Goal: Task Accomplishment & Management: Manage account settings

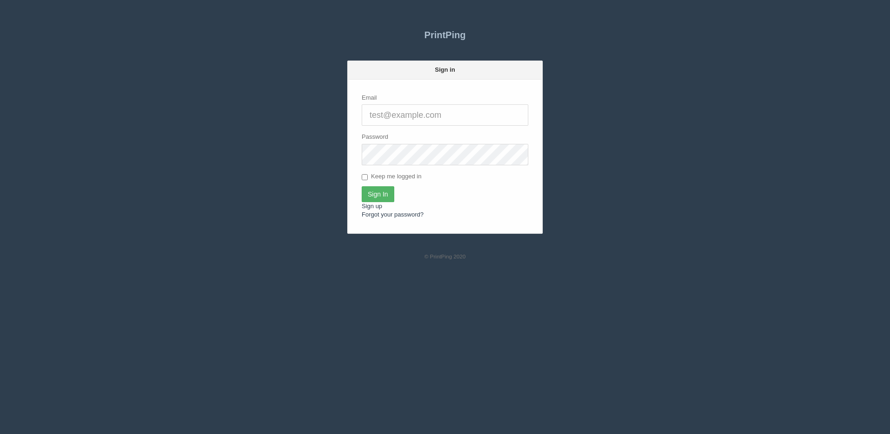
type input "[PERSON_NAME][EMAIL_ADDRESS][DOMAIN_NAME]"
click at [377, 194] on input "Sign In" at bounding box center [378, 194] width 33 height 16
type input "[PERSON_NAME][EMAIL_ADDRESS][DOMAIN_NAME]"
click at [379, 200] on input "Sign In" at bounding box center [378, 194] width 33 height 16
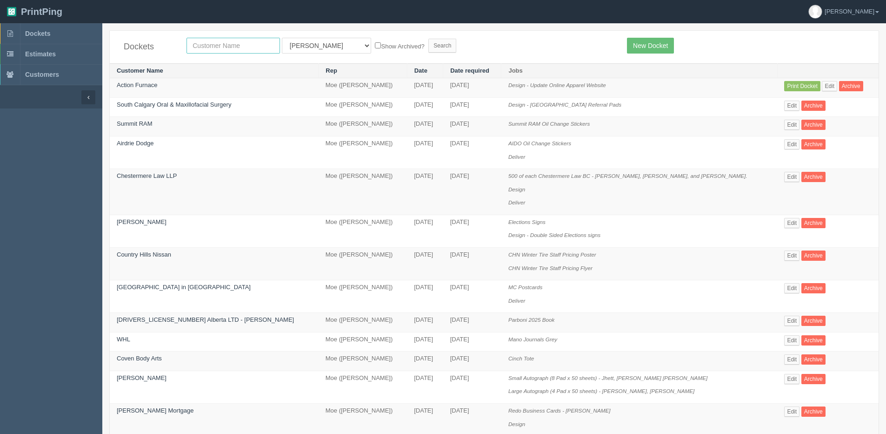
click at [218, 41] on input "text" at bounding box center [234, 46] width 94 height 16
type input "smart"
click at [429, 39] on input "Search" at bounding box center [443, 46] width 28 height 14
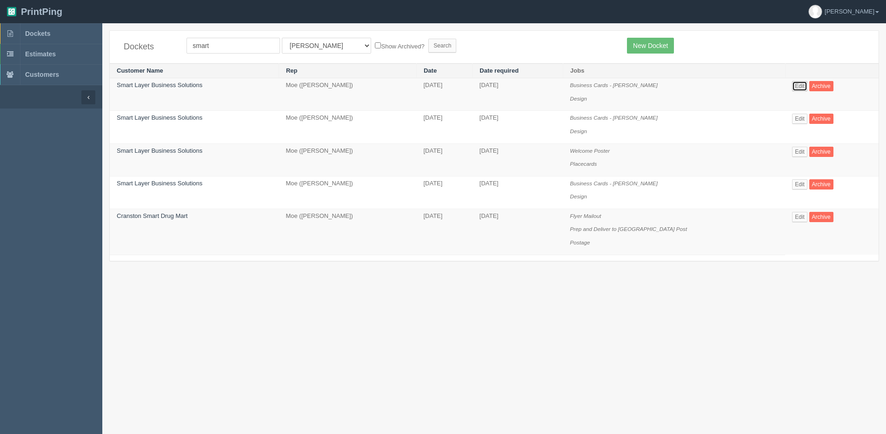
click at [799, 84] on link "Edit" at bounding box center [799, 86] width 15 height 10
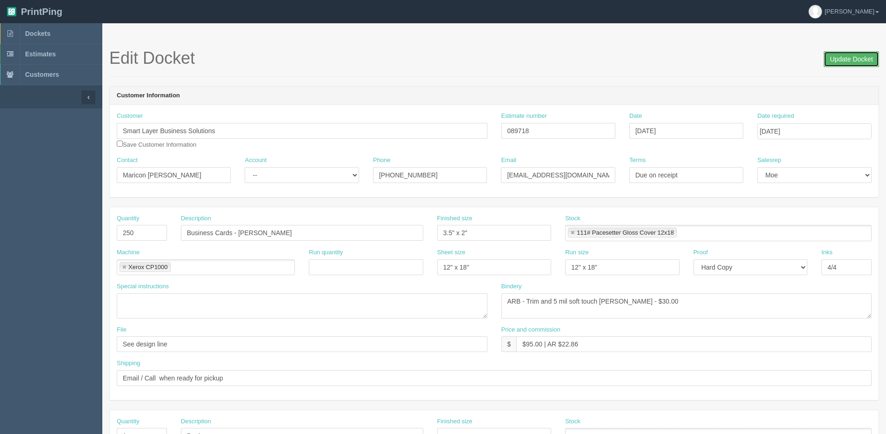
click at [839, 55] on input "Update Docket" at bounding box center [851, 59] width 55 height 16
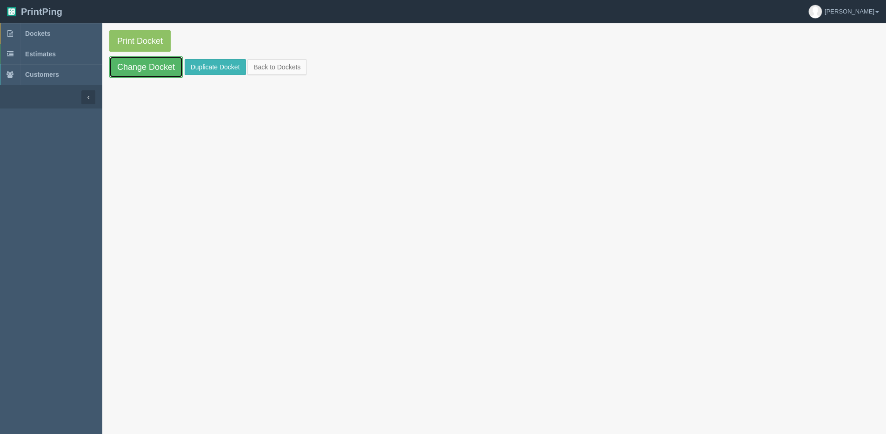
drag, startPoint x: 145, startPoint y: 64, endPoint x: 208, endPoint y: 62, distance: 62.9
click at [145, 64] on link "Change Docket" at bounding box center [146, 66] width 74 height 21
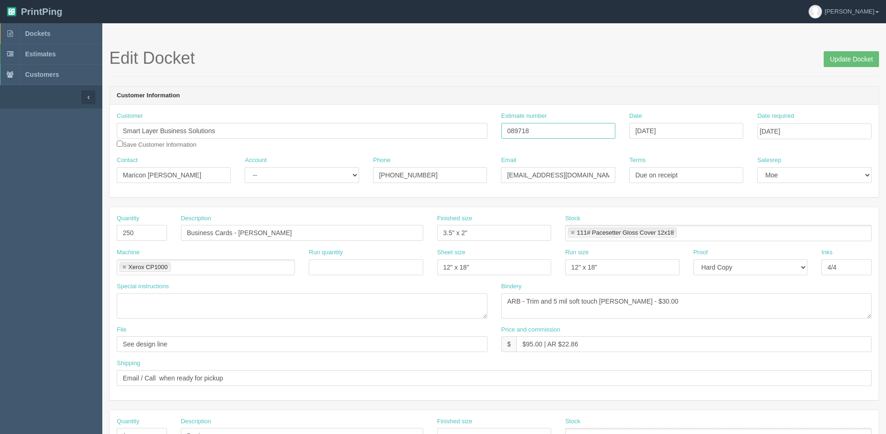
drag, startPoint x: 507, startPoint y: 135, endPoint x: 376, endPoint y: 137, distance: 130.8
click at [367, 140] on div "Customer Smart Layer Business Solutions Save Customer Information Estimate numb…" at bounding box center [494, 134] width 769 height 44
drag, startPoint x: 854, startPoint y: 60, endPoint x: 832, endPoint y: 63, distance: 23.0
click at [854, 60] on input "Update Docket" at bounding box center [851, 59] width 55 height 16
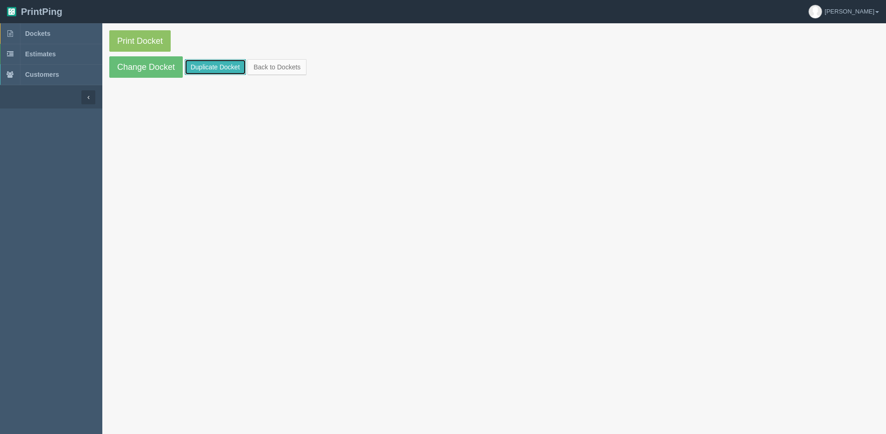
click at [224, 65] on link "Duplicate Docket" at bounding box center [215, 67] width 61 height 16
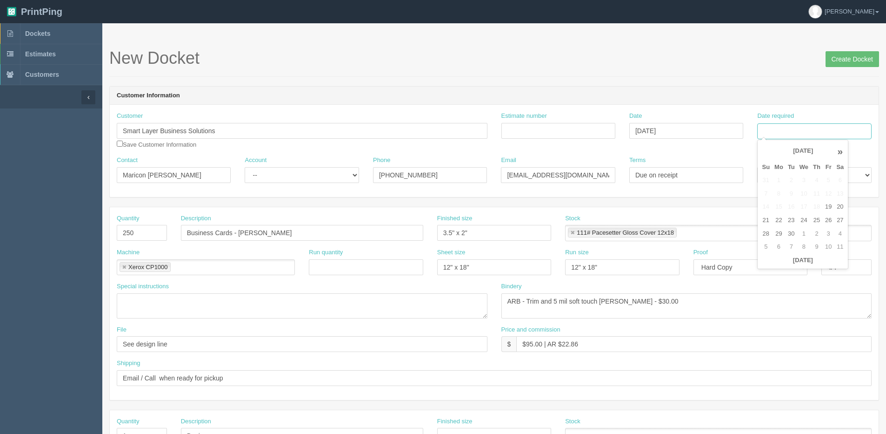
drag, startPoint x: 797, startPoint y: 131, endPoint x: 792, endPoint y: 134, distance: 5.0
click at [797, 131] on input "Date required" at bounding box center [815, 131] width 114 height 16
click at [783, 267] on th "Today" at bounding box center [803, 260] width 87 height 13
click at [830, 222] on td "26" at bounding box center [828, 220] width 11 height 13
type input "September 26, 2025"
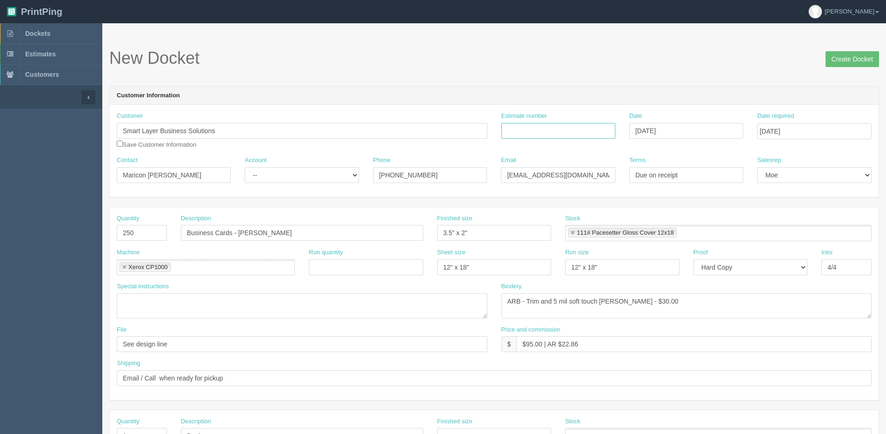
click at [532, 128] on input "Estimate number" at bounding box center [559, 131] width 114 height 16
paste input "089718"
type input "089718"
drag, startPoint x: 183, startPoint y: 178, endPoint x: -22, endPoint y: 209, distance: 207.5
click at [0, 209] on html "PrintPing Dan Edit account ( dan@allrush.ca ) Logout Dockets Estimates Customers" at bounding box center [443, 422] width 886 height 845
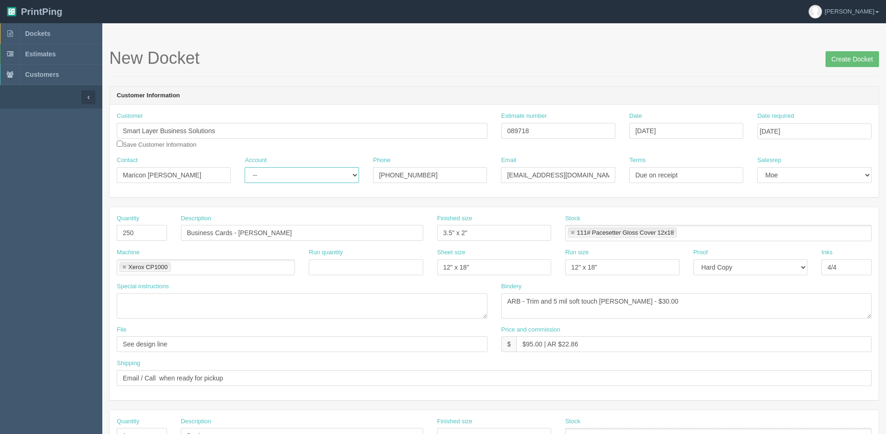
click at [257, 178] on select "-- Existing Client Allrush Client Rep Client" at bounding box center [302, 175] width 114 height 16
select select "Allrush Client"
click at [245, 167] on select "-- Existing Client Allrush Client Rep Client" at bounding box center [302, 175] width 114 height 16
drag, startPoint x: 255, startPoint y: 230, endPoint x: 769, endPoint y: 160, distance: 518.1
click at [738, 163] on form "New Docket Create Docket Customer Information Customer Smart Layer Business Sol…" at bounding box center [494, 440] width 770 height 782
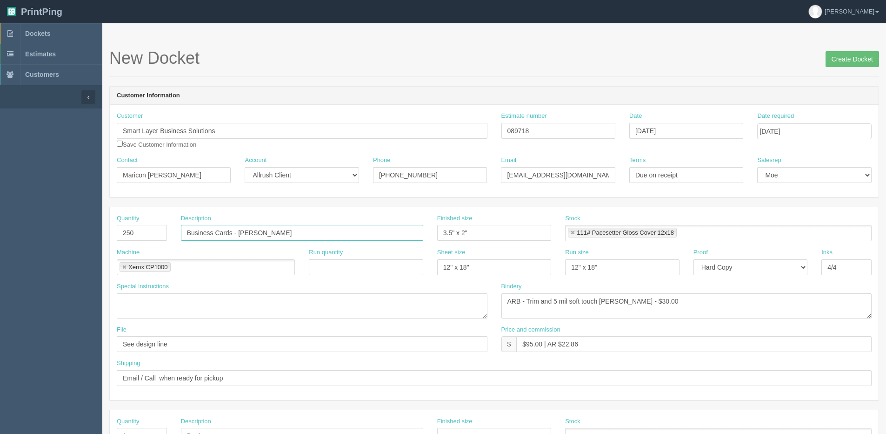
type input "Business Cards - [PERSON_NAME]"
click at [840, 59] on input "Create Docket" at bounding box center [853, 59] width 54 height 16
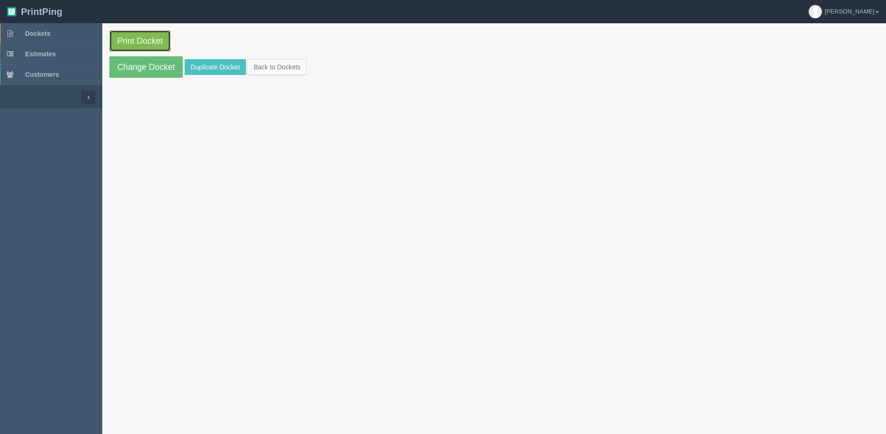
click at [113, 38] on link "Print Docket" at bounding box center [139, 40] width 61 height 21
drag, startPoint x: 139, startPoint y: 71, endPoint x: 153, endPoint y: 77, distance: 14.6
click at [139, 71] on link "Change Docket" at bounding box center [146, 66] width 74 height 21
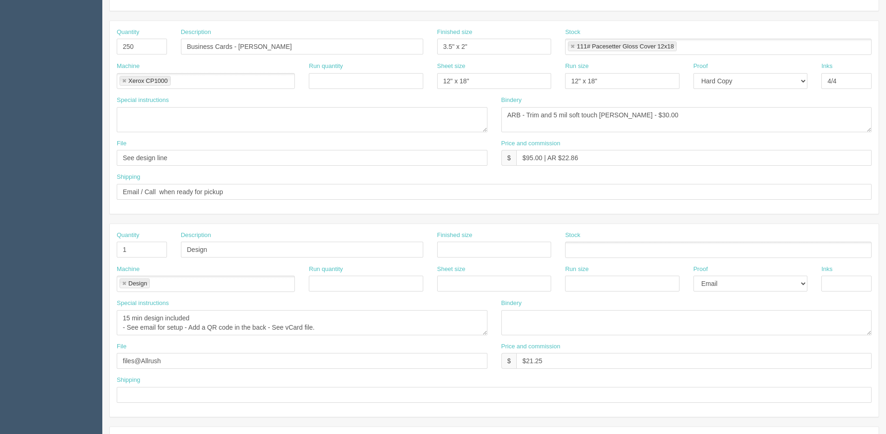
scroll to position [279, 0]
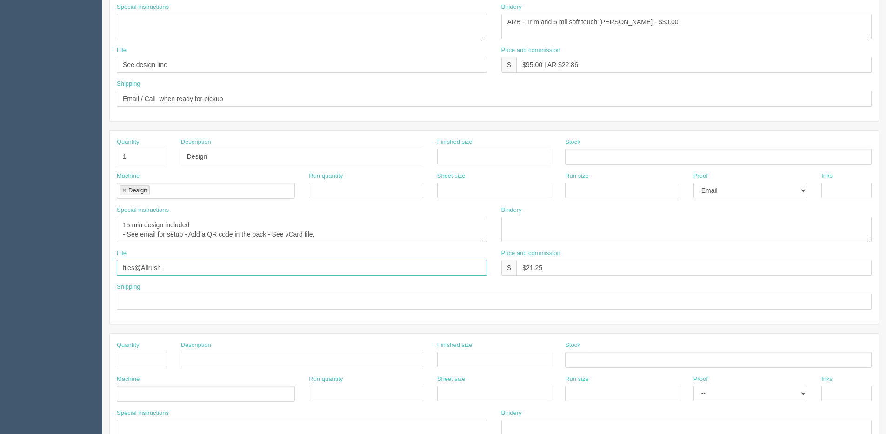
drag, startPoint x: 171, startPoint y: 268, endPoint x: -156, endPoint y: 277, distance: 326.8
click at [0, 277] on html "PrintPing Dan Edit account ( dan@allrush.ca ) Logout Dockets Estimates Customers" at bounding box center [443, 143] width 886 height 845
type input "Client Files > Sept 2025 + files@allrush"
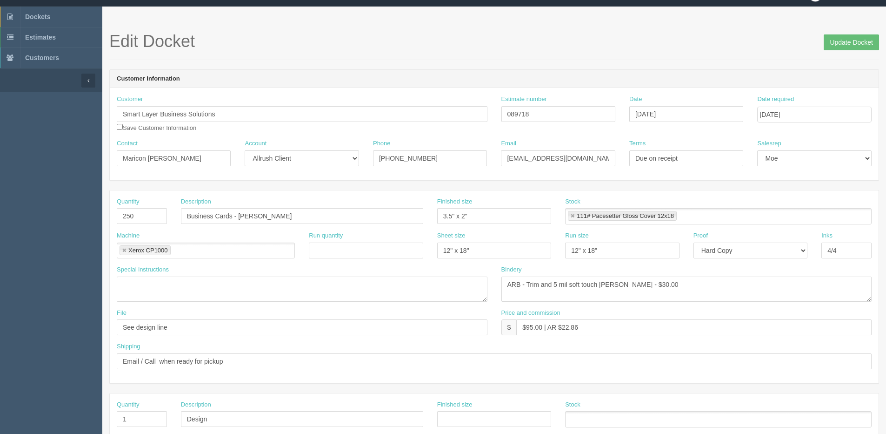
scroll to position [0, 0]
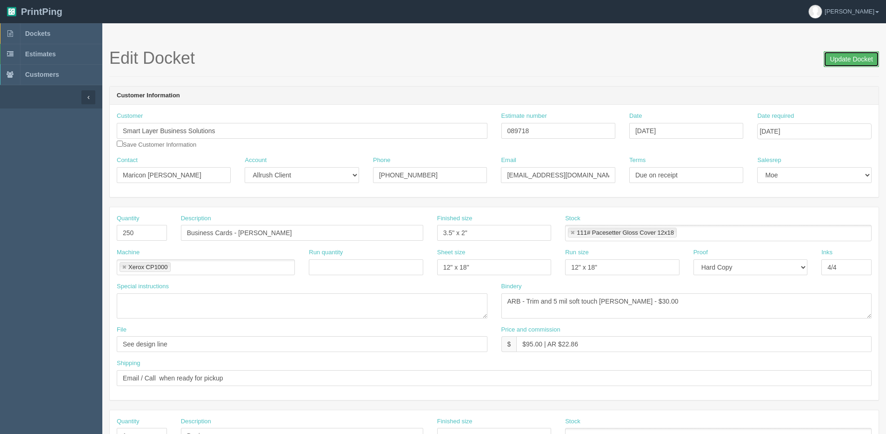
click at [860, 55] on input "Update Docket" at bounding box center [851, 59] width 55 height 16
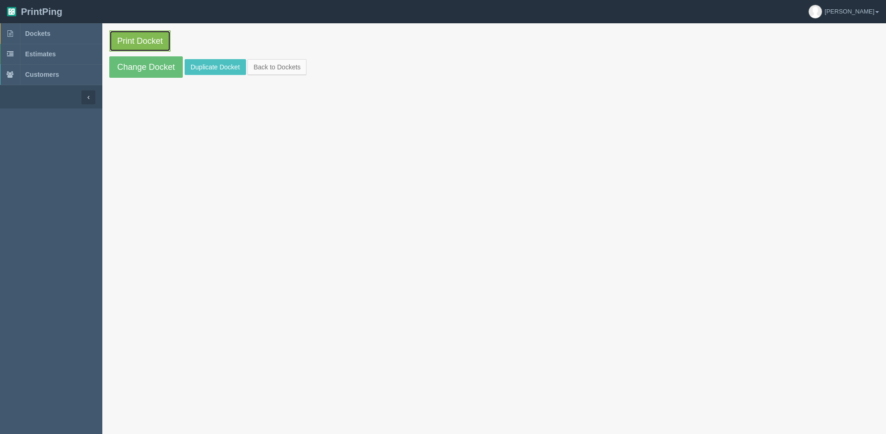
click at [146, 37] on link "Print Docket" at bounding box center [139, 40] width 61 height 21
click at [286, 67] on link "Back to Dockets" at bounding box center [277, 67] width 59 height 16
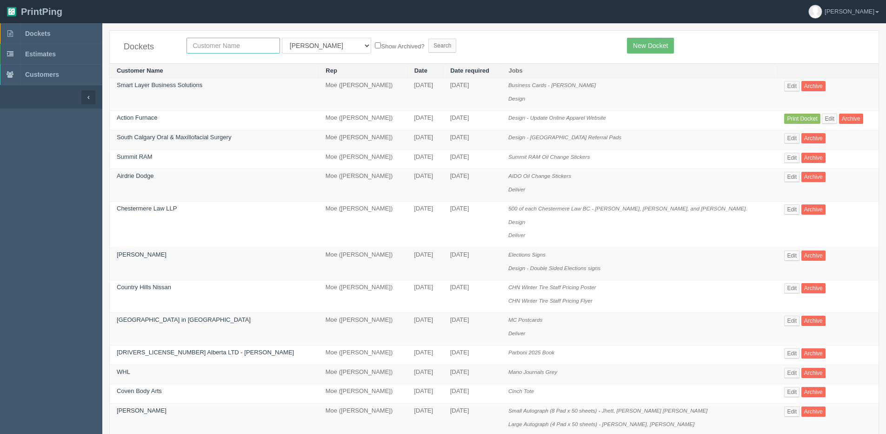
click at [224, 47] on input "text" at bounding box center [234, 46] width 94 height 16
drag, startPoint x: 675, startPoint y: 49, endPoint x: 659, endPoint y: 49, distance: 15.4
click at [675, 49] on div "New Docket" at bounding box center [746, 46] width 252 height 16
click at [660, 46] on link "New Docket" at bounding box center [650, 46] width 47 height 16
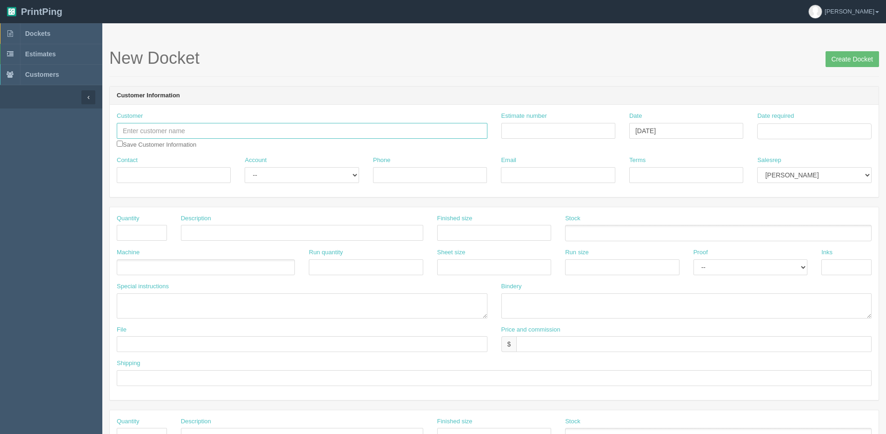
click at [187, 129] on input "text" at bounding box center [302, 131] width 371 height 16
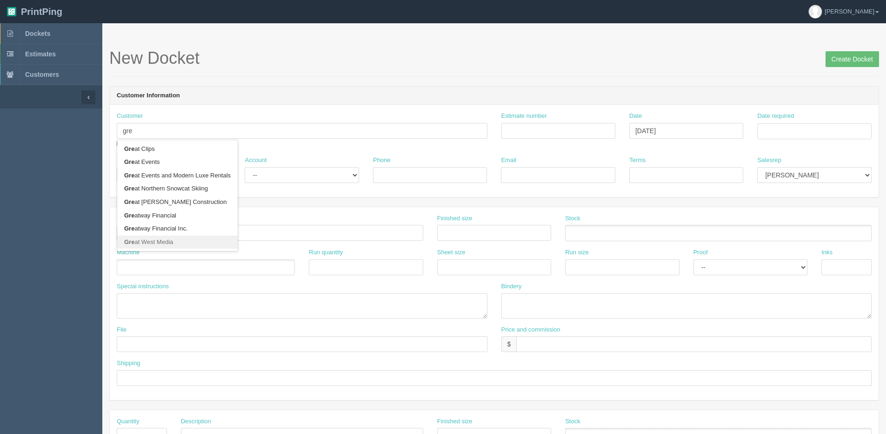
click at [166, 242] on link "Gre at West Media" at bounding box center [177, 241] width 121 height 13
type input "Great West Media"
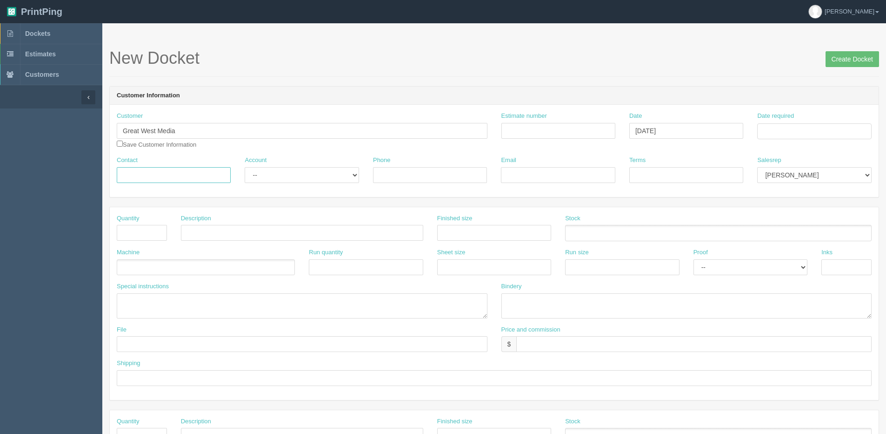
click at [174, 178] on input "Contact" at bounding box center [174, 175] width 114 height 16
click at [37, 34] on span "Dockets" at bounding box center [37, 33] width 25 height 7
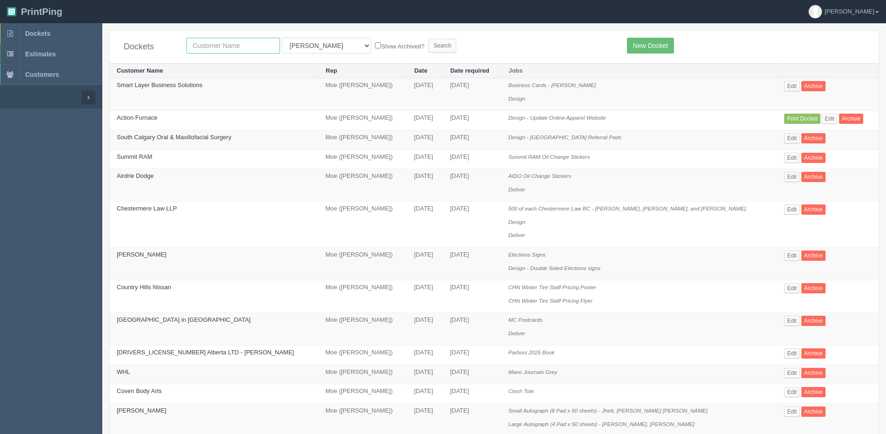
click at [202, 40] on input "text" at bounding box center [234, 46] width 94 height 16
type input "great"
click at [429, 39] on input "Search" at bounding box center [443, 46] width 28 height 14
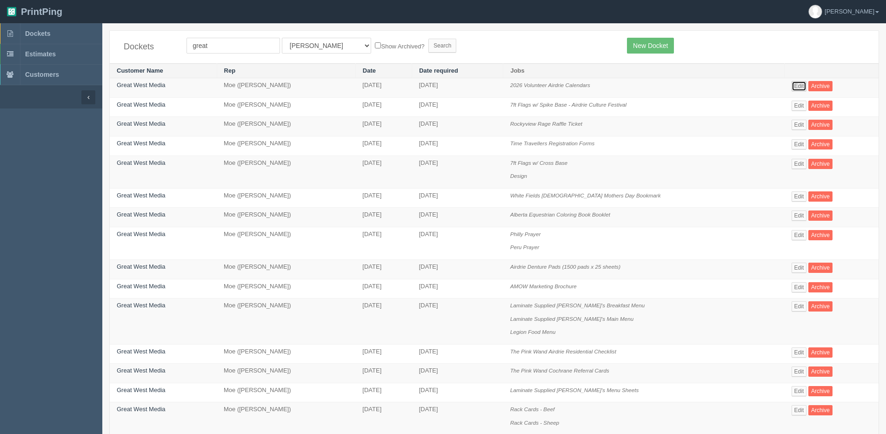
click at [797, 86] on link "Edit" at bounding box center [799, 86] width 15 height 10
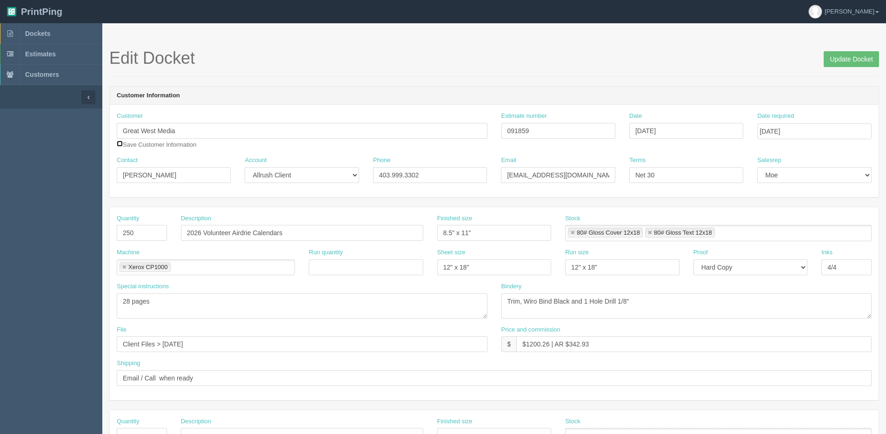
click at [121, 144] on input "checkbox" at bounding box center [120, 144] width 6 height 6
checkbox input "true"
drag, startPoint x: 832, startPoint y: 63, endPoint x: 819, endPoint y: 62, distance: 12.1
click at [831, 62] on input "Update Docket" at bounding box center [851, 59] width 55 height 16
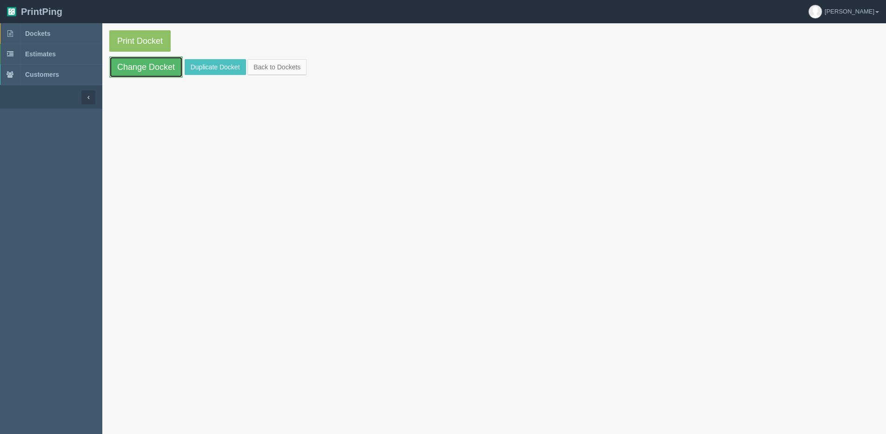
click at [140, 72] on link "Change Docket" at bounding box center [146, 66] width 74 height 21
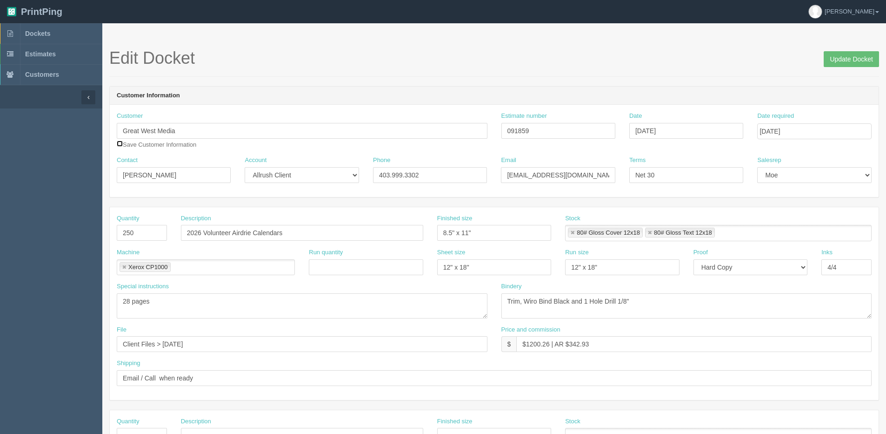
click at [122, 146] on input "checkbox" at bounding box center [120, 144] width 6 height 6
checkbox input "true"
drag, startPoint x: 853, startPoint y: 62, endPoint x: 829, endPoint y: 55, distance: 25.8
click at [848, 60] on input "Update Docket" at bounding box center [851, 59] width 55 height 16
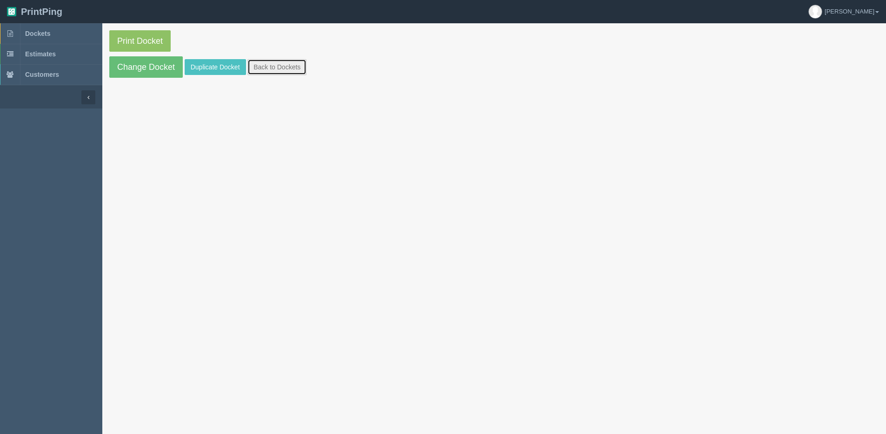
click at [271, 60] on link "Back to Dockets" at bounding box center [277, 67] width 59 height 16
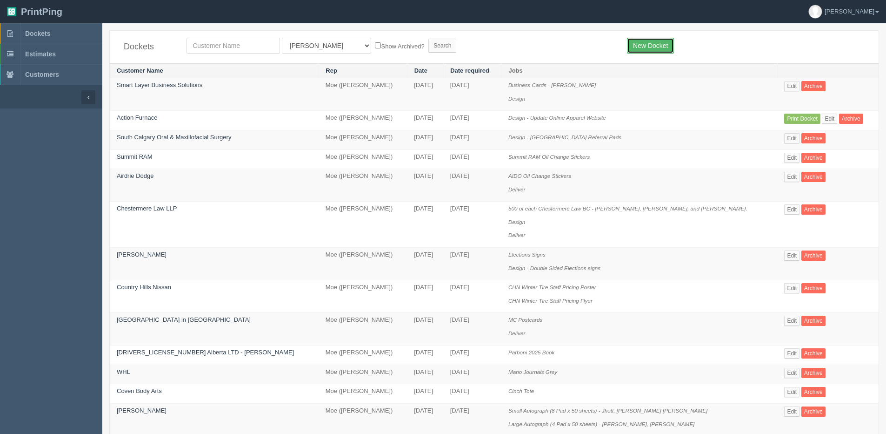
drag, startPoint x: 666, startPoint y: 46, endPoint x: 615, endPoint y: 45, distance: 51.2
click at [666, 45] on link "New Docket" at bounding box center [650, 46] width 47 height 16
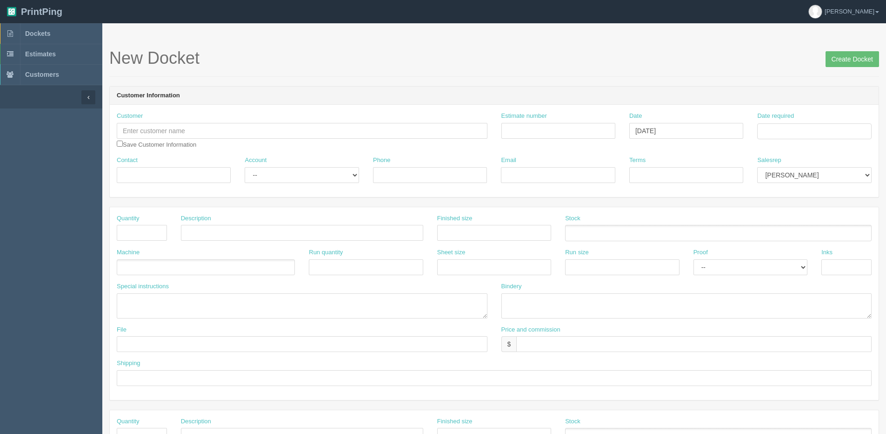
click at [159, 140] on div "Customer Save Customer Information" at bounding box center [302, 130] width 371 height 37
click at [131, 128] on input "text" at bounding box center [302, 131] width 371 height 16
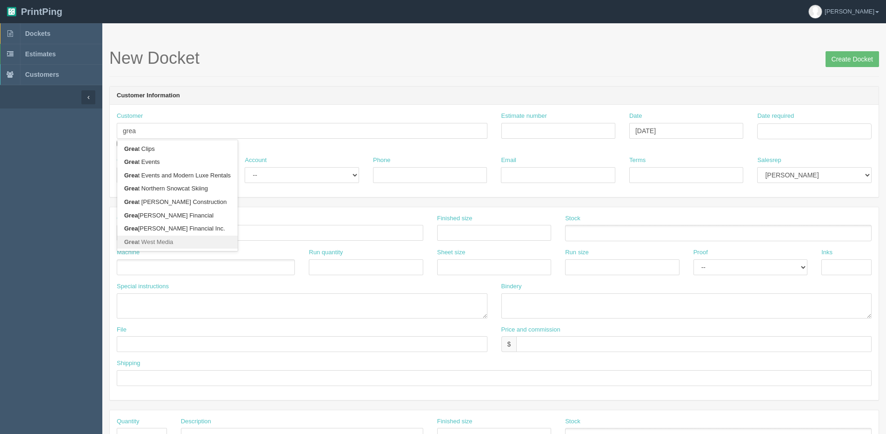
click at [146, 237] on link "Grea t West Media" at bounding box center [177, 241] width 121 height 13
type input "Great West Media"
type input "Brent Lovstad"
type input "403.999.3302"
type input "blovstad@greatwest.ca"
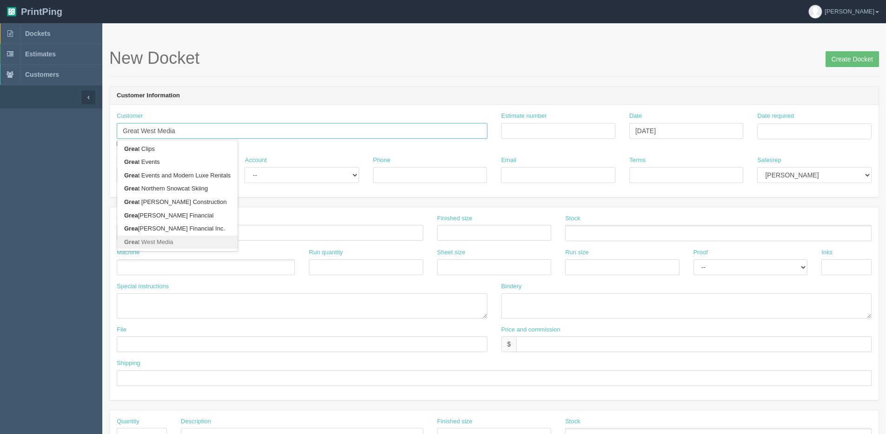
type input "Net 30"
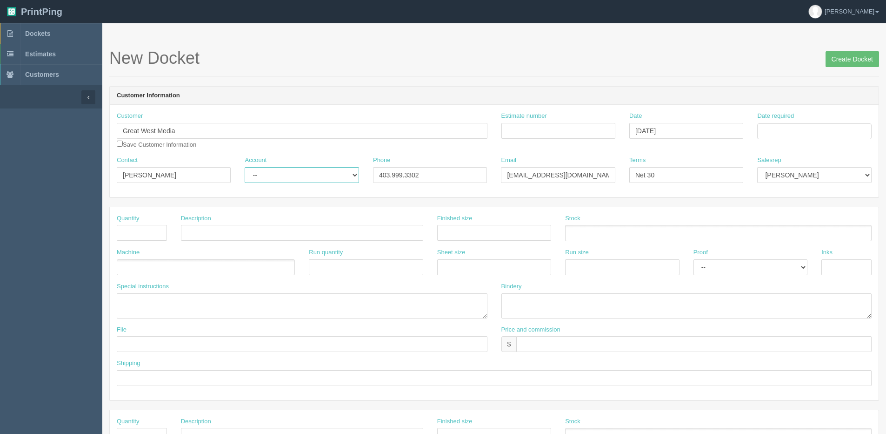
click at [287, 170] on select "-- Existing Client Allrush Client Rep Client" at bounding box center [302, 175] width 114 height 16
select select "Allrush Client"
click at [245, 167] on select "-- Existing Client Allrush Client Rep Client" at bounding box center [302, 175] width 114 height 16
click at [150, 235] on input "text" at bounding box center [142, 233] width 50 height 16
click at [144, 235] on input "25" at bounding box center [142, 233] width 50 height 16
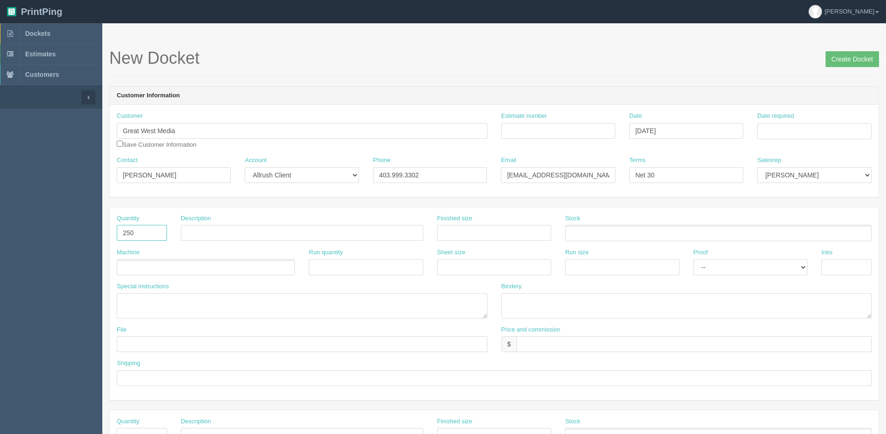
type input "250"
click at [263, 239] on input "Business Cards - Rachel Chalmers" at bounding box center [302, 233] width 242 height 16
drag, startPoint x: 241, startPoint y: 233, endPoint x: 689, endPoint y: 162, distance: 453.2
click at [686, 163] on form "New Docket Create Docket Customer Information Customer Great West Media Grea t …" at bounding box center [494, 440] width 770 height 782
type input "Business Cards - Renowned Finishing"
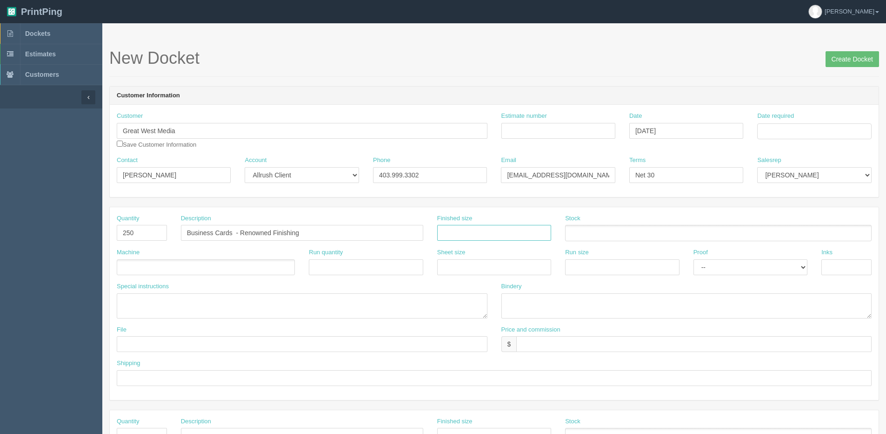
click at [477, 231] on input "text" at bounding box center [494, 233] width 114 height 16
type input "3.5" x 2""
click at [162, 267] on ul at bounding box center [206, 267] width 178 height 16
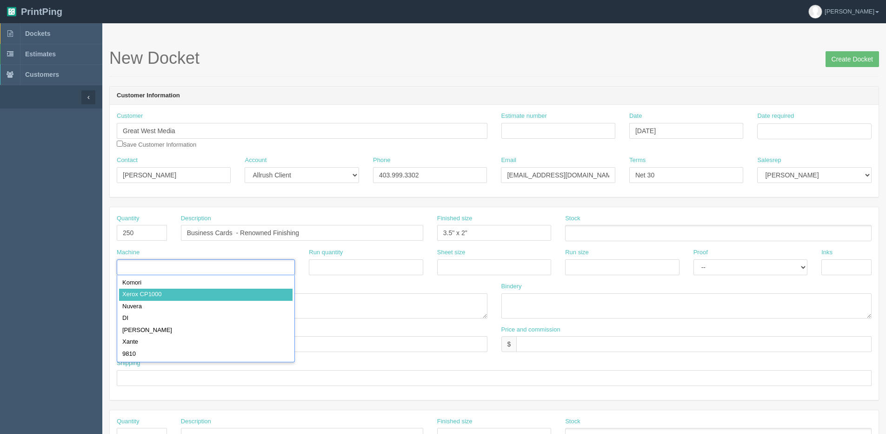
drag, startPoint x: 160, startPoint y: 289, endPoint x: 443, endPoint y: 289, distance: 282.5
type input "Xerox CP1000"
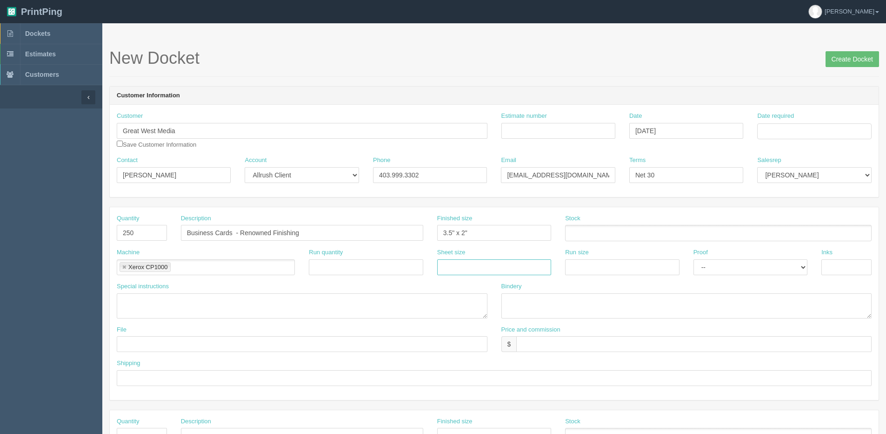
click at [467, 269] on input "text" at bounding box center [494, 267] width 114 height 16
type input "12" x 18""
click at [655, 259] on div "Run size" at bounding box center [622, 261] width 114 height 27
click at [640, 267] on input "text" at bounding box center [622, 267] width 114 height 16
type input "12" x 18""
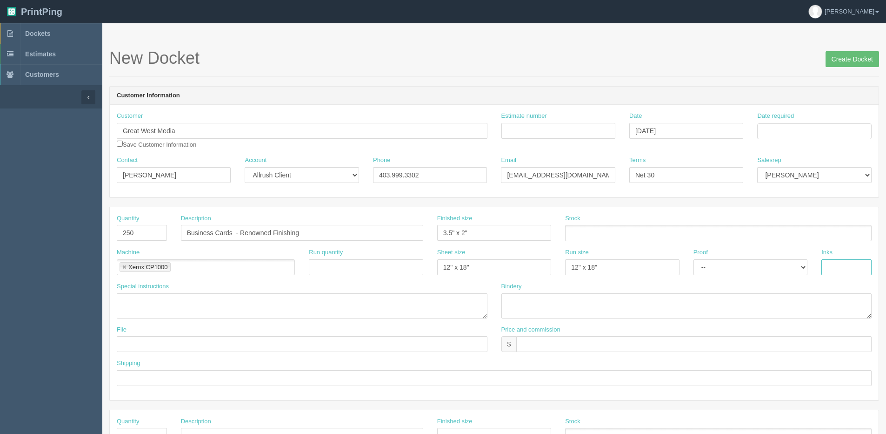
click at [856, 265] on input "text" at bounding box center [847, 267] width 50 height 16
type input "4/4"
click at [537, 338] on input "text" at bounding box center [695, 344] width 356 height 16
click at [530, 303] on textarea at bounding box center [687, 305] width 371 height 25
click at [513, 301] on textarea "TRim to size" at bounding box center [687, 305] width 371 height 25
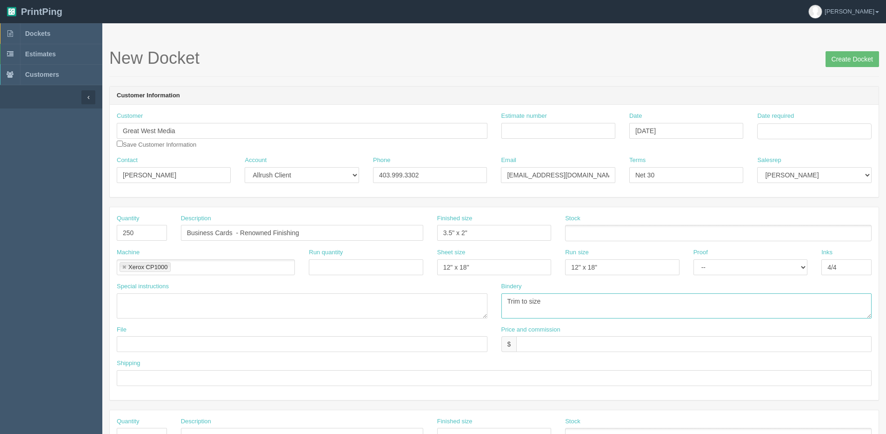
type textarea "Trim to size"
type input "Files @ Allrush"
click at [135, 376] on input "text" at bounding box center [494, 378] width 755 height 16
type input "Email / Call when ready for pickup"
click at [619, 229] on ul at bounding box center [718, 233] width 307 height 16
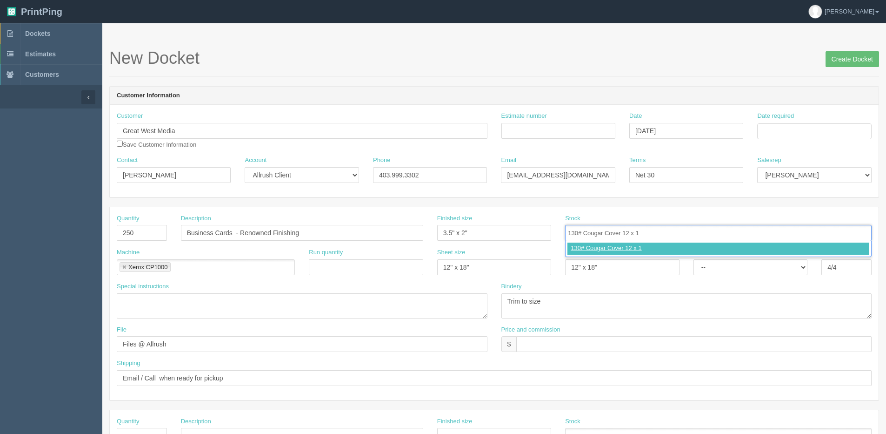
type input "130# Cougar Cover 12 x 18"
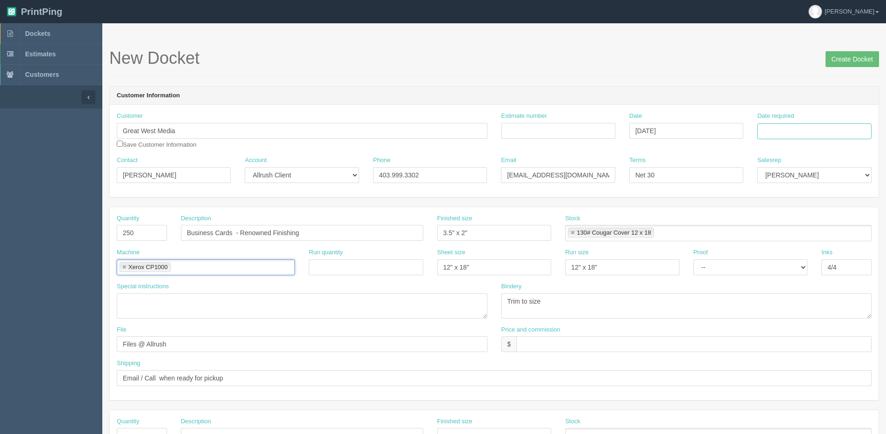
click at [770, 127] on input "Date required" at bounding box center [815, 131] width 114 height 16
click at [779, 261] on th "Today" at bounding box center [803, 260] width 87 height 13
click at [826, 220] on td "26" at bounding box center [828, 220] width 11 height 13
type input "[DATE]"
click at [747, 179] on div "Terms Net 30" at bounding box center [687, 173] width 128 height 34
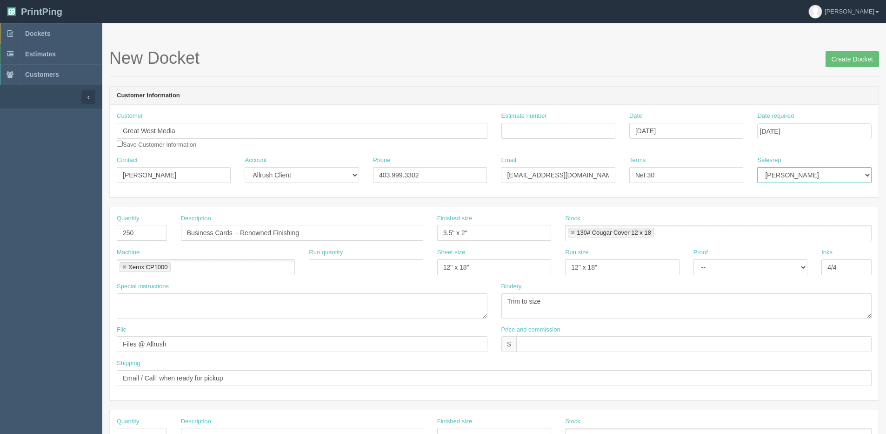
drag, startPoint x: 783, startPoint y: 174, endPoint x: 783, endPoint y: 180, distance: 6.0
click at [783, 176] on select "Mark Mikayla Aly France Stacy Rebecca Matthew Viki Phil Greg Jim Sam Brandon Za…" at bounding box center [815, 175] width 114 height 16
select select "1"
click at [758, 167] on select "Mark Mikayla Aly France Stacy Rebecca Matthew Viki Phil Greg Jim Sam Brandon Za…" at bounding box center [815, 175] width 114 height 16
click at [565, 132] on input "Estimate number" at bounding box center [559, 131] width 114 height 16
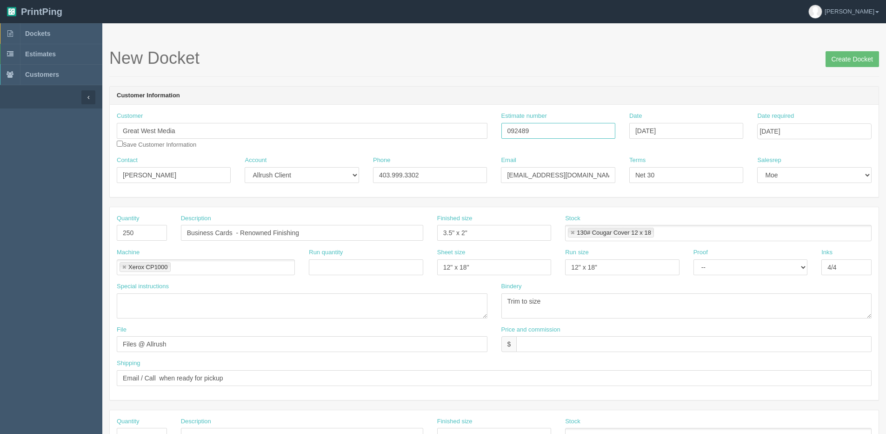
type input "092489"
click at [599, 352] on input "text" at bounding box center [695, 344] width 356 height 16
drag, startPoint x: 562, startPoint y: 341, endPoint x: 852, endPoint y: 300, distance: 292.8
click at [801, 306] on div "Quantity 250 Description Business Cards - Renowned Finishing Finished size 3.5"…" at bounding box center [494, 303] width 769 height 193
type input "$79.00 | AR $27.85"
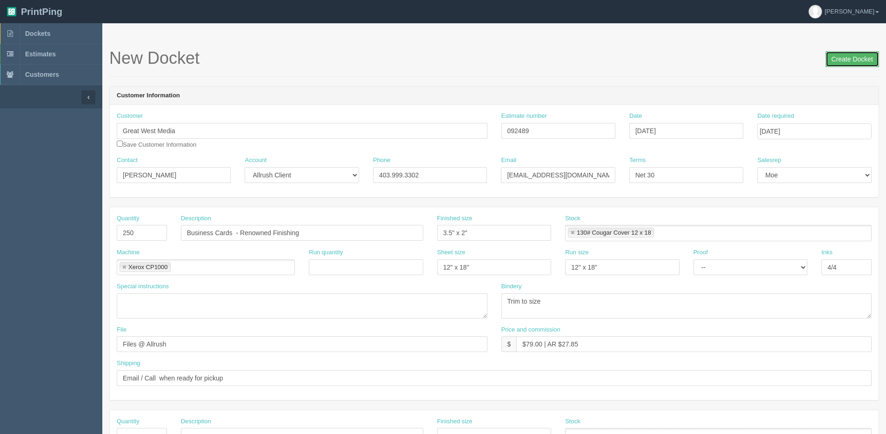
click at [860, 59] on input "Create Docket" at bounding box center [853, 59] width 54 height 16
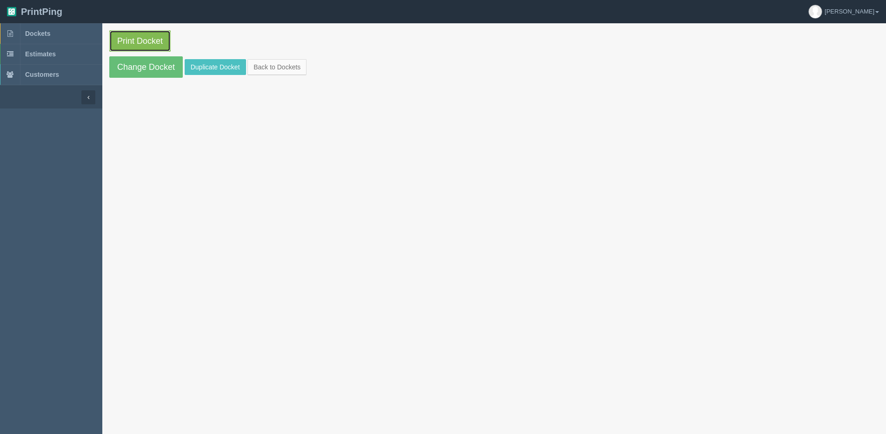
click at [134, 39] on link "Print Docket" at bounding box center [139, 40] width 61 height 21
click at [247, 68] on section "Print Docket Change Docket Duplicate Docket Back to Dockets" at bounding box center [494, 53] width 784 height 61
click at [267, 69] on link "Back to Dockets" at bounding box center [277, 67] width 59 height 16
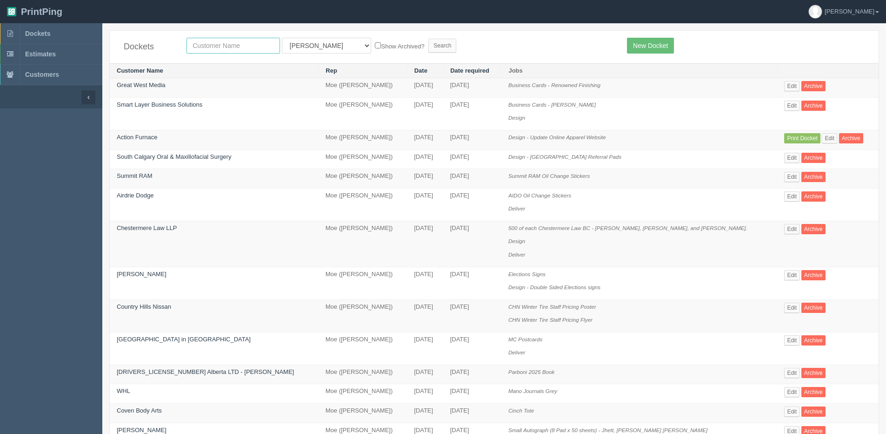
click at [204, 40] on input "text" at bounding box center [234, 46] width 94 height 16
type input "[PERSON_NAME]"
click at [429, 39] on input "Search" at bounding box center [443, 46] width 28 height 14
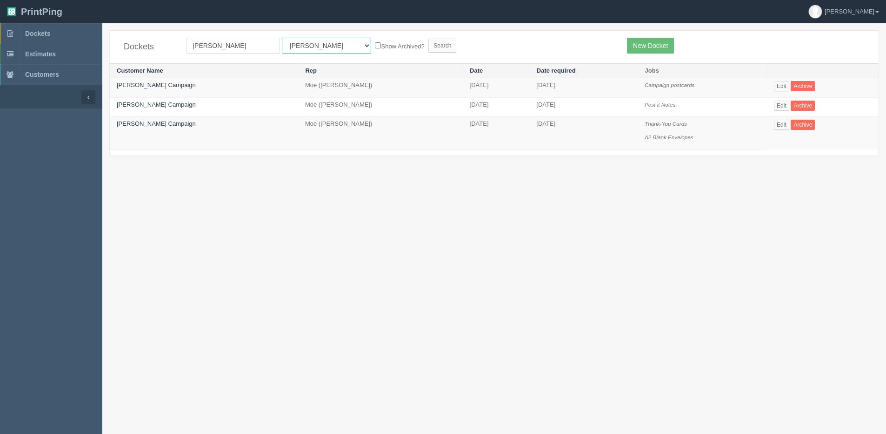
drag, startPoint x: 309, startPoint y: 46, endPoint x: 308, endPoint y: 52, distance: 6.2
click at [309, 46] on select "All Users [PERSON_NAME] Test 1 [PERSON_NAME] [PERSON_NAME] [PERSON_NAME] France…" at bounding box center [326, 46] width 89 height 16
select select "1"
click at [282, 38] on select "All Users Ali Ali Test 1 Aly Amy Ankit Arif Brandon Dan France Greg Jim Mark Ma…" at bounding box center [326, 46] width 89 height 16
click at [375, 45] on label "Show Archived?" at bounding box center [399, 45] width 49 height 11
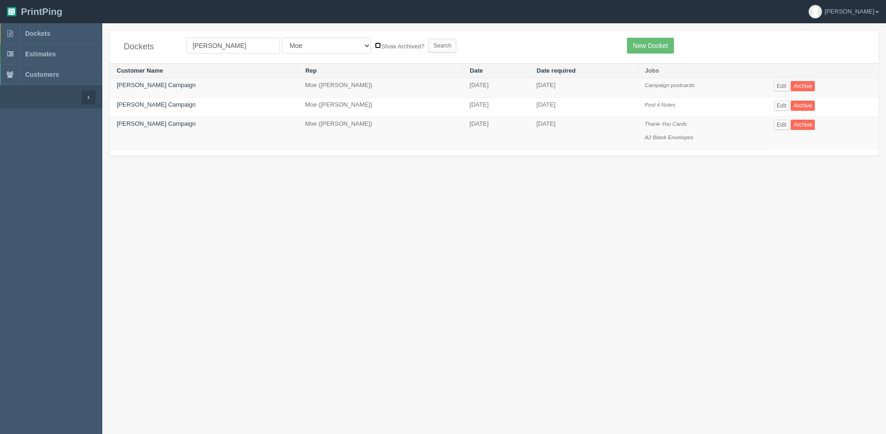
click at [375, 45] on input "Show Archived?" at bounding box center [378, 45] width 6 height 6
checkbox input "true"
click at [429, 45] on input "Search" at bounding box center [443, 46] width 28 height 14
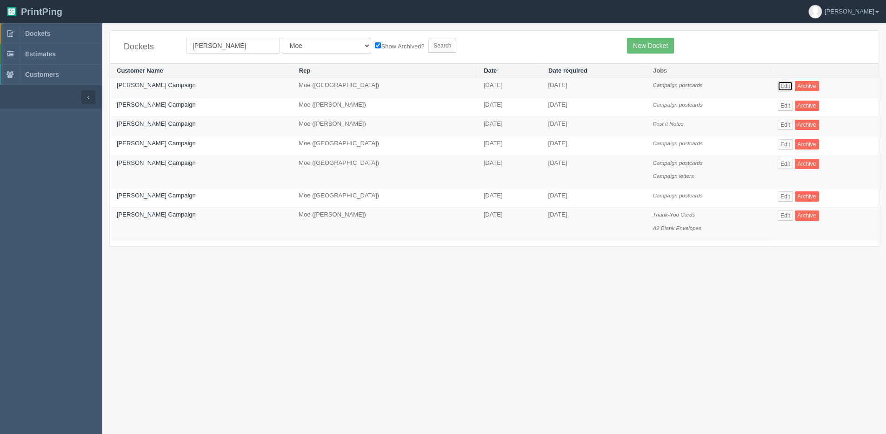
click at [780, 85] on link "Edit" at bounding box center [785, 86] width 15 height 10
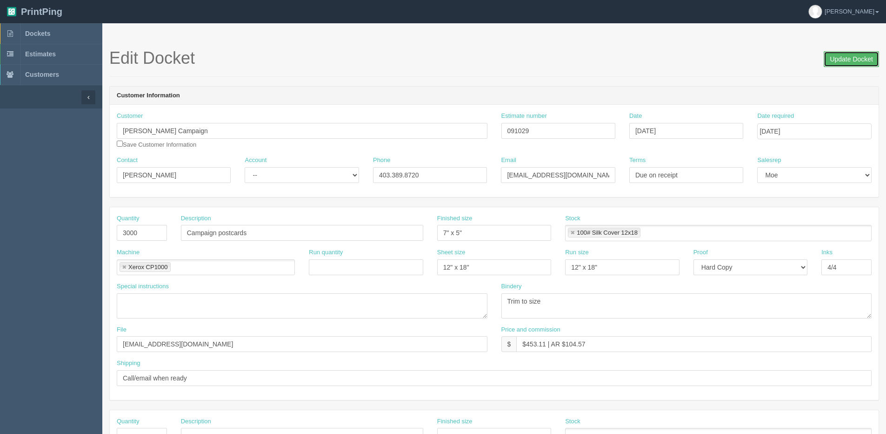
drag, startPoint x: 861, startPoint y: 65, endPoint x: 853, endPoint y: 66, distance: 7.9
click at [861, 65] on input "Update Docket" at bounding box center [851, 59] width 55 height 16
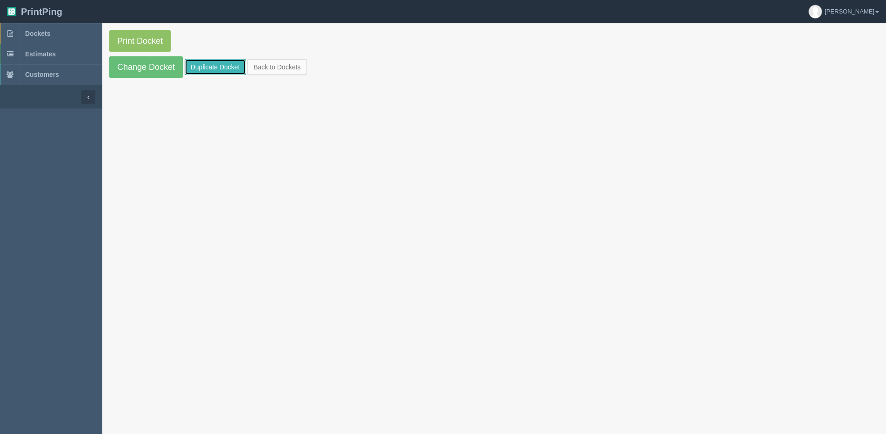
click at [187, 66] on link "Duplicate Docket" at bounding box center [215, 67] width 61 height 16
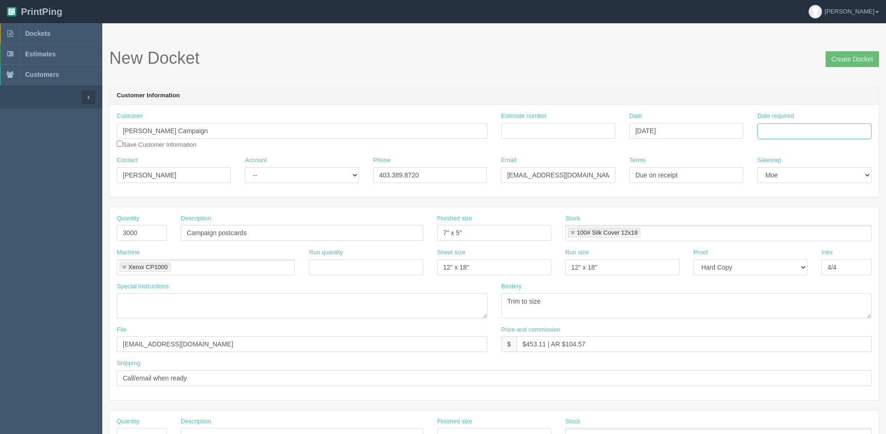
drag, startPoint x: 794, startPoint y: 134, endPoint x: 753, endPoint y: 135, distance: 41.0
click at [794, 134] on input "Date required" at bounding box center [815, 131] width 114 height 16
click at [775, 266] on th "Today" at bounding box center [803, 260] width 87 height 13
click at [819, 221] on td "25" at bounding box center [817, 220] width 12 height 13
type input "September 25, 2025"
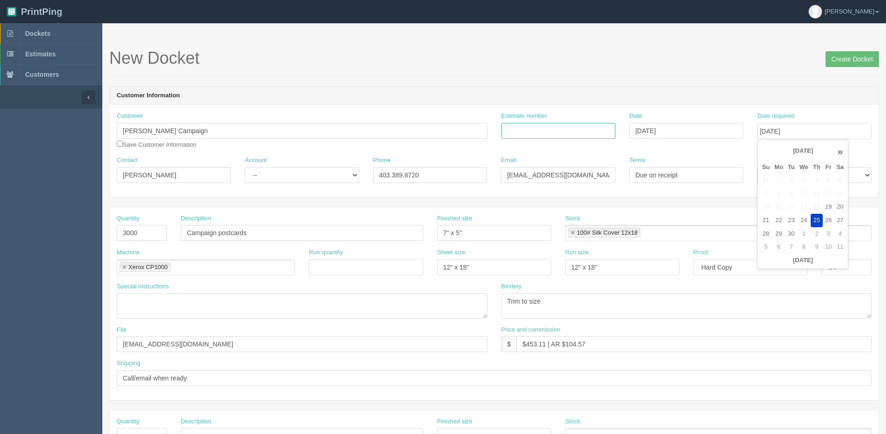
drag, startPoint x: 581, startPoint y: 130, endPoint x: 574, endPoint y: 125, distance: 8.4
click at [581, 130] on input "Estimate number" at bounding box center [559, 131] width 114 height 16
type input "092545"
click at [498, 233] on input "7" x 5"" at bounding box center [494, 233] width 114 height 16
click at [219, 232] on input "Campaign postcards" at bounding box center [302, 233] width 242 height 16
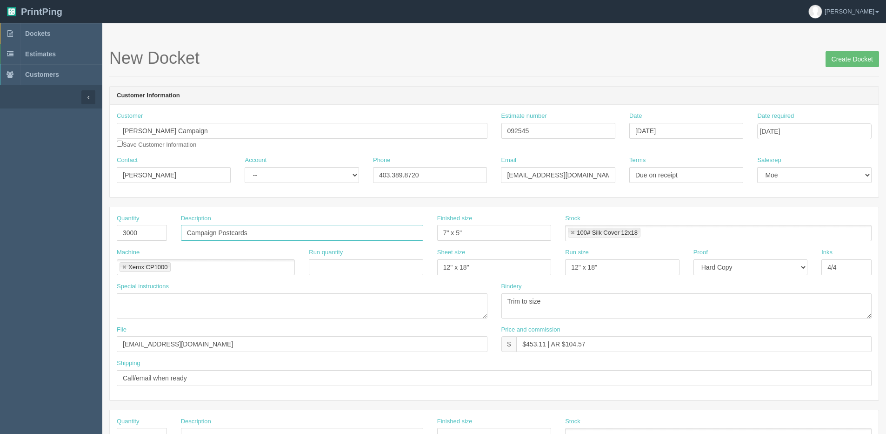
type input "Campaign Postcards"
drag, startPoint x: 472, startPoint y: 234, endPoint x: 16, endPoint y: 287, distance: 459.1
click at [248, 254] on div "Quantity 3000 Description Campaign Postcards Finished size 7" x 5" Stock 100# S…" at bounding box center [494, 303] width 769 height 193
click at [458, 235] on input "6" x 6"" at bounding box center [494, 233] width 114 height 16
type input "6" x 9""
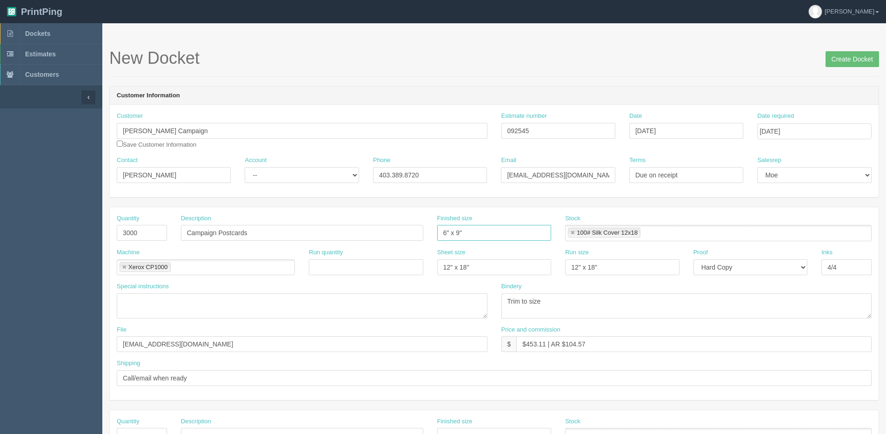
click at [573, 230] on link at bounding box center [573, 233] width 6 height 6
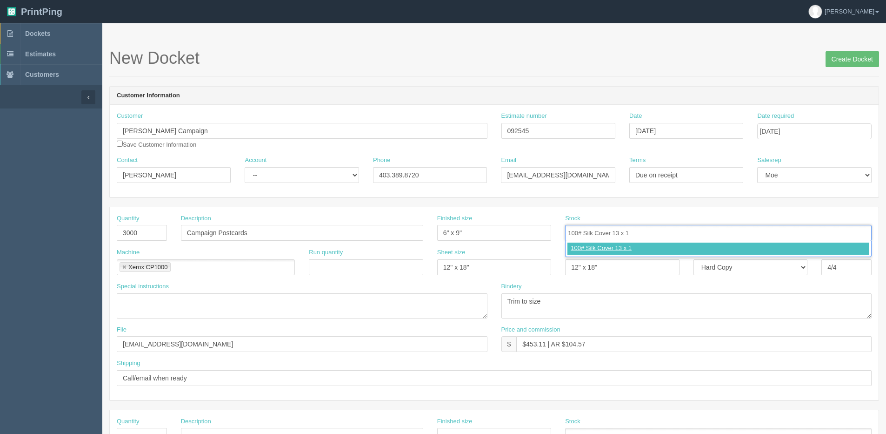
type input "100# Silk Cover 13 x 19"
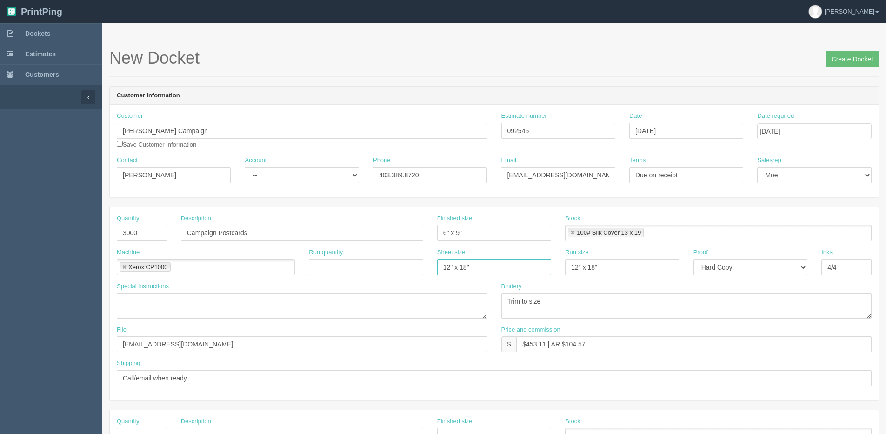
drag, startPoint x: 452, startPoint y: 265, endPoint x: 153, endPoint y: 198, distance: 306.2
click at [153, 198] on form "New Docket Create Docket Customer Information Customer Cornelia Weibe Campaign …" at bounding box center [494, 440] width 770 height 782
click at [466, 267] on input "13" at bounding box center [494, 267] width 114 height 16
type input "13" x 19""
drag, startPoint x: 550, startPoint y: 271, endPoint x: 464, endPoint y: 271, distance: 85.6
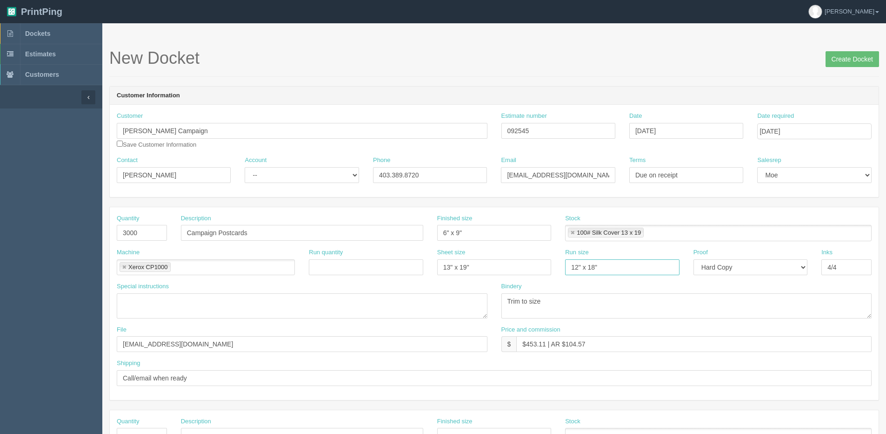
click at [514, 271] on div "Machine Xerox CP1000 Xerox CP1000 Run quantity Sheet size 13" x 19" Run size 12…" at bounding box center [494, 265] width 769 height 34
type input "13" x 19""
drag, startPoint x: 102, startPoint y: 343, endPoint x: 29, endPoint y: 343, distance: 73.1
click at [30, 343] on section "Dockets Estimates Customers" at bounding box center [443, 434] width 886 height 822
type input "Client Files > Sept 2025"
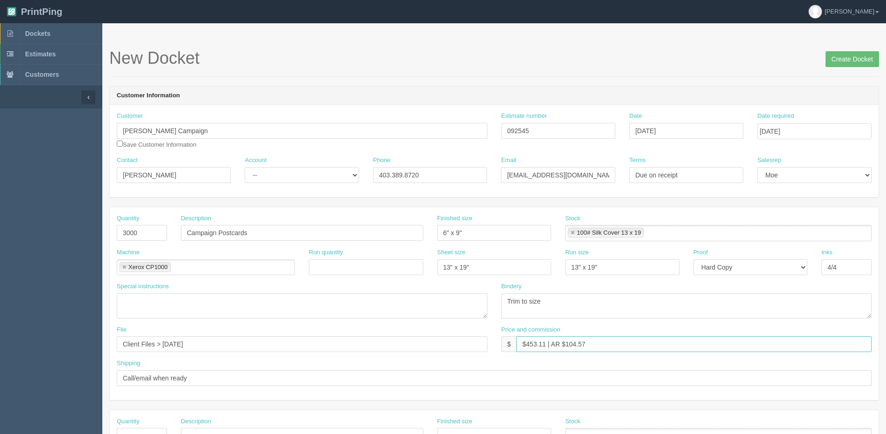
drag, startPoint x: 527, startPoint y: 342, endPoint x: 546, endPoint y: 340, distance: 19.1
click at [546, 340] on input "$453.11 | AR $104.57" at bounding box center [695, 344] width 356 height 16
drag, startPoint x: 565, startPoint y: 347, endPoint x: 846, endPoint y: 307, distance: 284.0
click at [750, 322] on div "Quantity 3000 Description Campaign Postcards Finished size 6" x 9" Stock 100# S…" at bounding box center [494, 303] width 769 height 193
type input "$862.45 | AR $287.48"
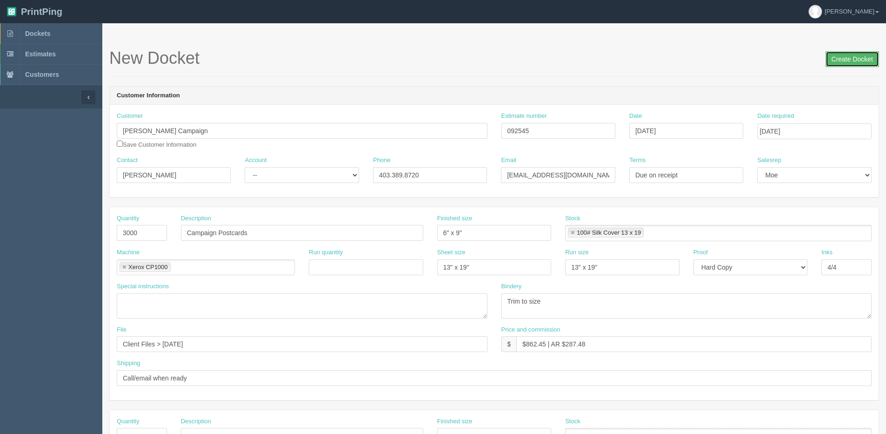
click at [847, 64] on input "Create Docket" at bounding box center [853, 59] width 54 height 16
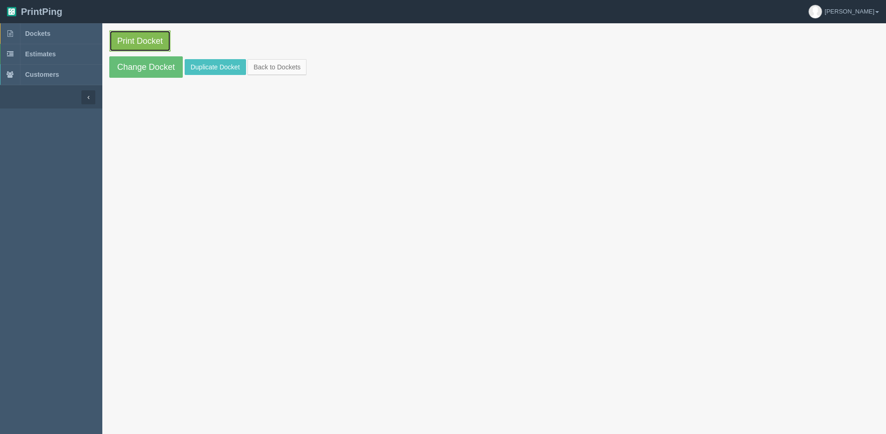
click at [130, 46] on link "Print Docket" at bounding box center [139, 40] width 61 height 21
click at [293, 68] on link "Back to Dockets" at bounding box center [277, 67] width 59 height 16
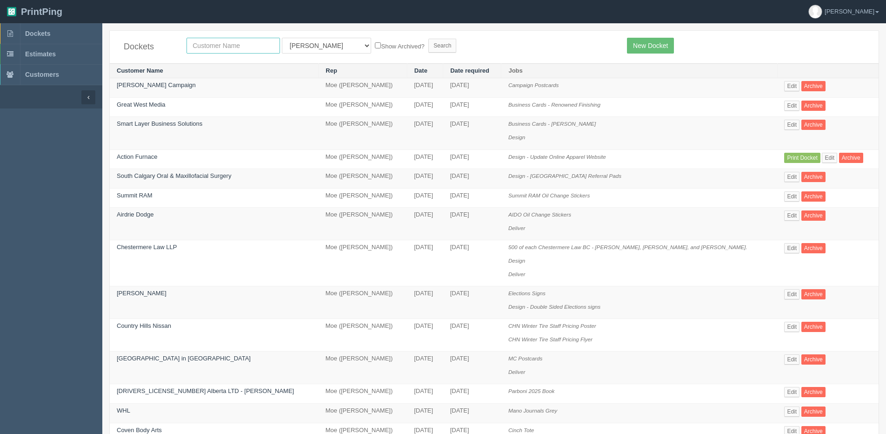
click at [260, 43] on input "text" at bounding box center [234, 46] width 94 height 16
type input "bishop"
click at [429, 39] on input "Search" at bounding box center [443, 46] width 28 height 14
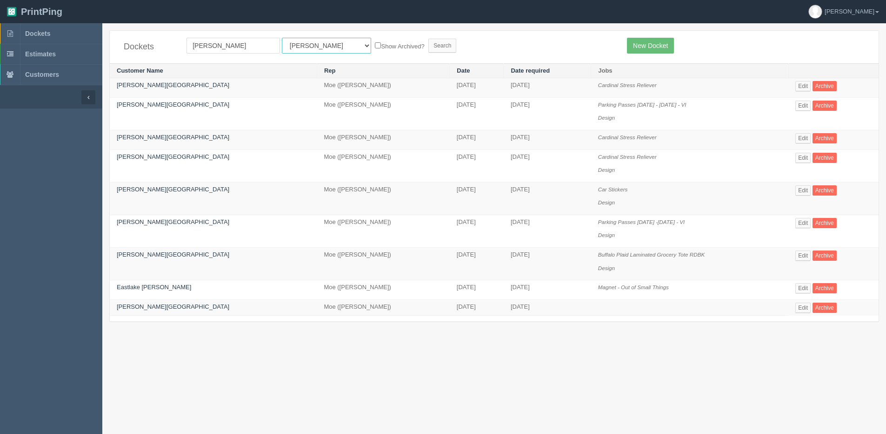
click at [301, 47] on select "All Users [PERSON_NAME] Test 1 [PERSON_NAME] [PERSON_NAME] [PERSON_NAME] France…" at bounding box center [326, 46] width 89 height 16
select select "1"
click at [282, 38] on select "All Users [PERSON_NAME] Test 1 [PERSON_NAME] [PERSON_NAME] [PERSON_NAME] France…" at bounding box center [326, 46] width 89 height 16
click at [349, 51] on form "[PERSON_NAME] All Users [PERSON_NAME] Test 1 [PERSON_NAME] [PERSON_NAME] [PERSO…" at bounding box center [400, 46] width 427 height 16
click at [375, 46] on label "Show Archived?" at bounding box center [399, 45] width 49 height 11
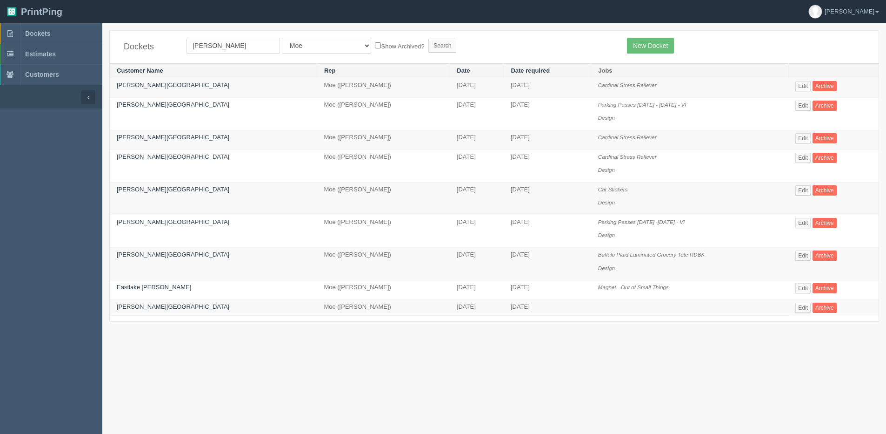
click at [375, 46] on input "Show Archived?" at bounding box center [378, 45] width 6 height 6
checkbox input "true"
click at [429, 47] on input "Search" at bounding box center [443, 46] width 28 height 14
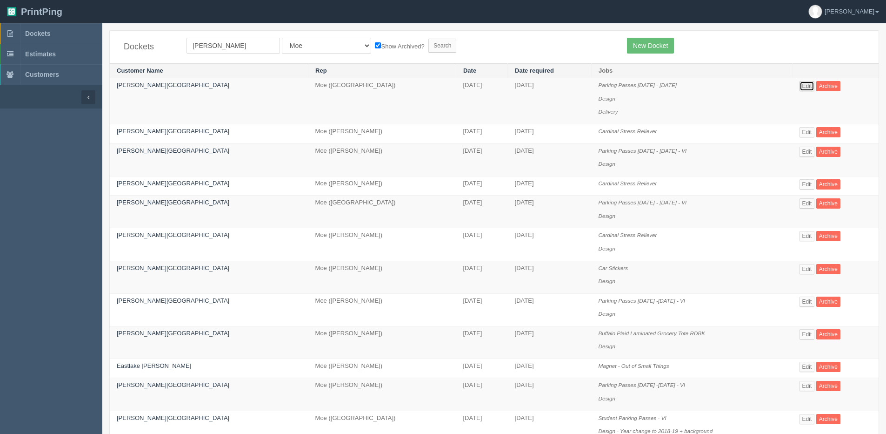
click at [800, 86] on link "Edit" at bounding box center [807, 86] width 15 height 10
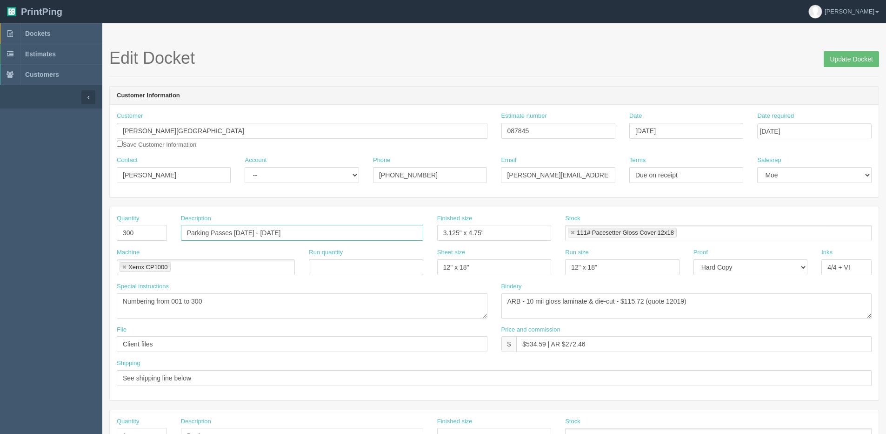
click at [185, 234] on input "Parking Passes [DATE] - [DATE]" at bounding box center [302, 233] width 242 height 16
type input "Neon Green Parking Passes [DATE] - [DATE]"
drag, startPoint x: 80, startPoint y: 243, endPoint x: 132, endPoint y: 241, distance: 52.2
click at [41, 243] on section "Dockets Estimates Customers" at bounding box center [443, 434] width 886 height 822
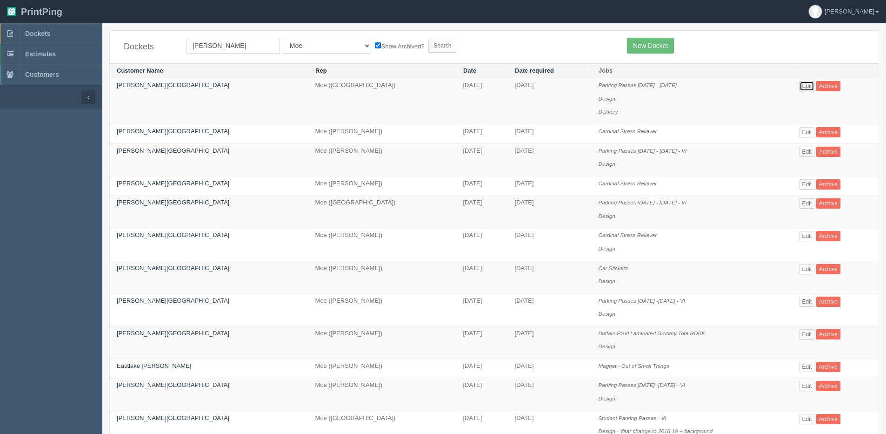
drag, startPoint x: 803, startPoint y: 88, endPoint x: 759, endPoint y: 119, distance: 53.1
click at [802, 88] on link "Edit" at bounding box center [807, 86] width 15 height 10
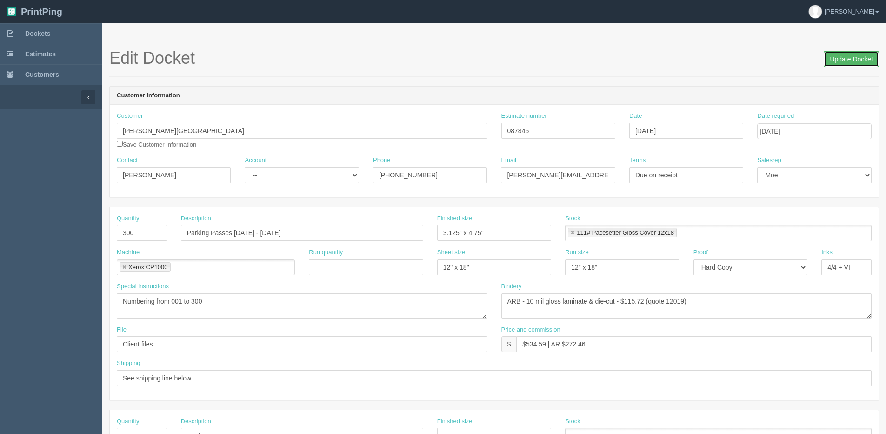
click at [863, 62] on input "Update Docket" at bounding box center [851, 59] width 55 height 16
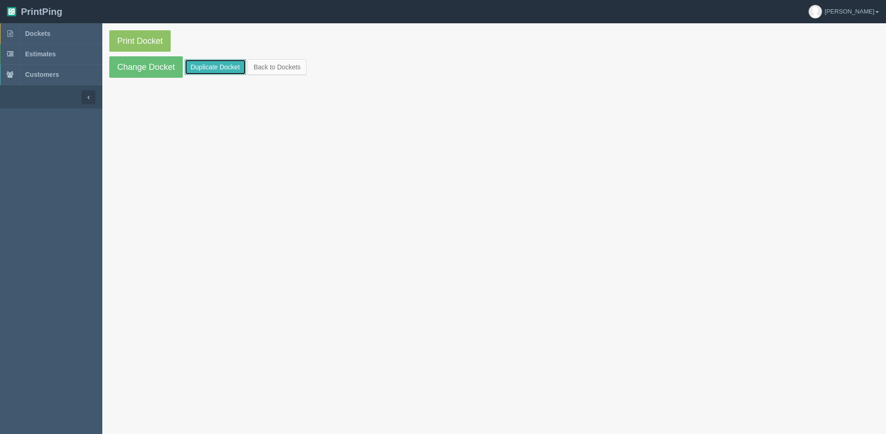
click at [207, 64] on link "Duplicate Docket" at bounding box center [215, 67] width 61 height 16
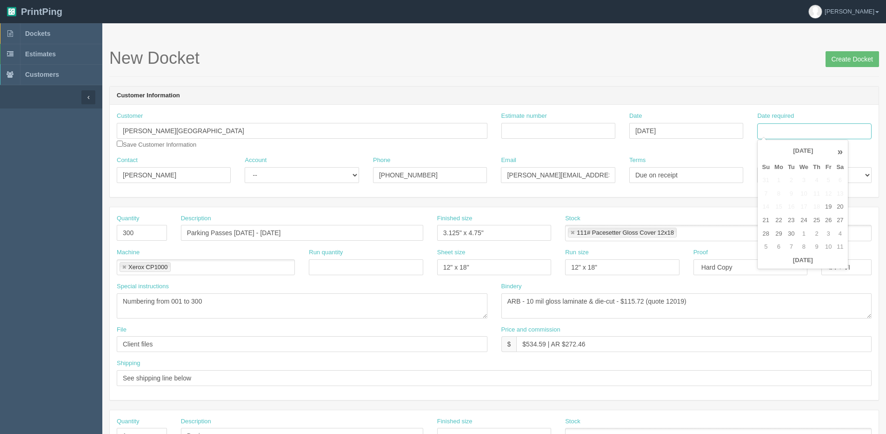
click at [792, 131] on input "Date required" at bounding box center [815, 131] width 114 height 16
click at [770, 267] on th "[DATE]" at bounding box center [803, 260] width 87 height 13
type input "[DATE]"
drag, startPoint x: 827, startPoint y: 223, endPoint x: 576, endPoint y: 261, distance: 254.0
click at [822, 224] on tr "21 22 23 24 25 26 27" at bounding box center [803, 220] width 87 height 13
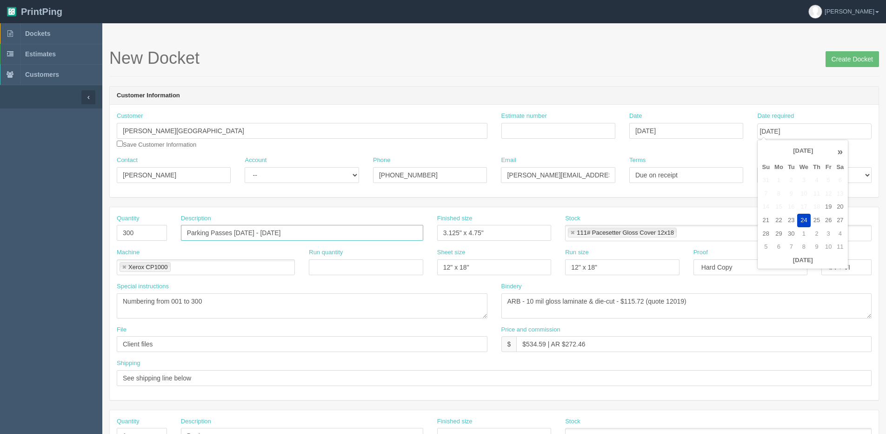
drag, startPoint x: 288, startPoint y: 231, endPoint x: -62, endPoint y: 242, distance: 350.1
click at [0, 242] on html "PrintPing [PERSON_NAME] Edit account ( [PERSON_NAME][EMAIL_ADDRESS][DOMAIN_NAME…" at bounding box center [443, 422] width 886 height 845
paste input "Neon Green"
type input "Neon Green Parking Passes [DATE] - [DATE]"
drag, startPoint x: 176, startPoint y: 300, endPoint x: 568, endPoint y: 236, distance: 396.6
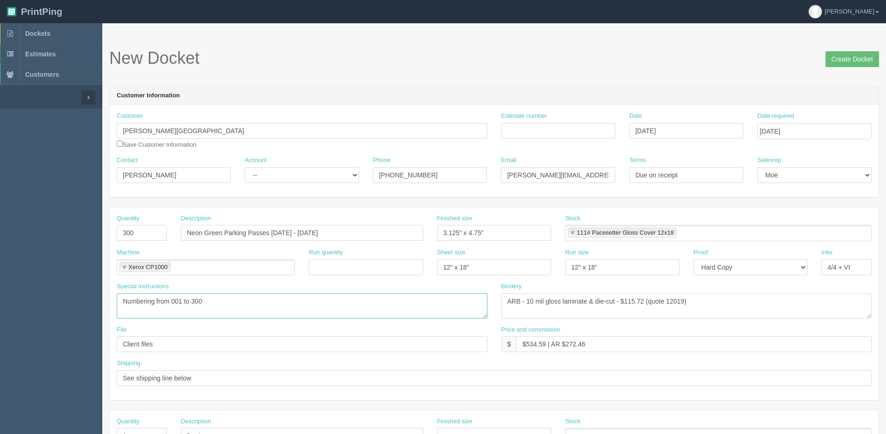
click at [206, 297] on textarea "Numbering from 001 to 300" at bounding box center [302, 305] width 371 height 25
type textarea "Numbering from 051 to 350"
click at [540, 133] on input "Estimate number" at bounding box center [559, 131] width 114 height 16
type input "087545"
click at [276, 178] on select "-- Existing Client Allrush Client Rep Client" at bounding box center [302, 175] width 114 height 16
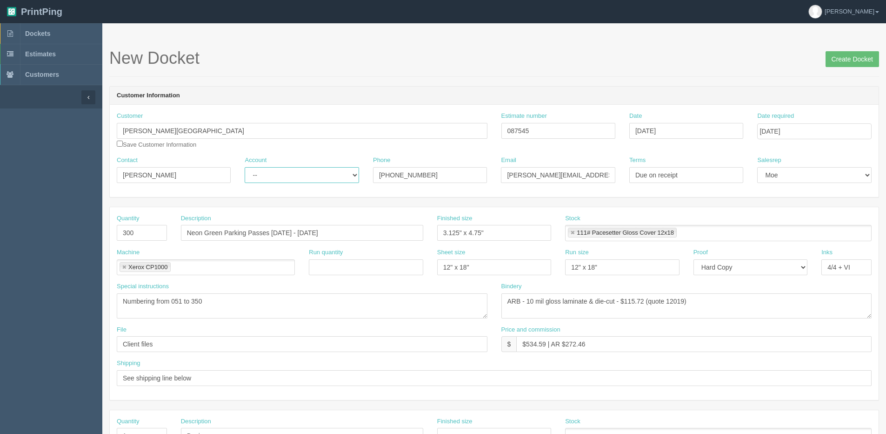
select select "Allrush Client"
click at [245, 167] on select "-- Existing Client Allrush Client Rep Client" at bounding box center [302, 175] width 114 height 16
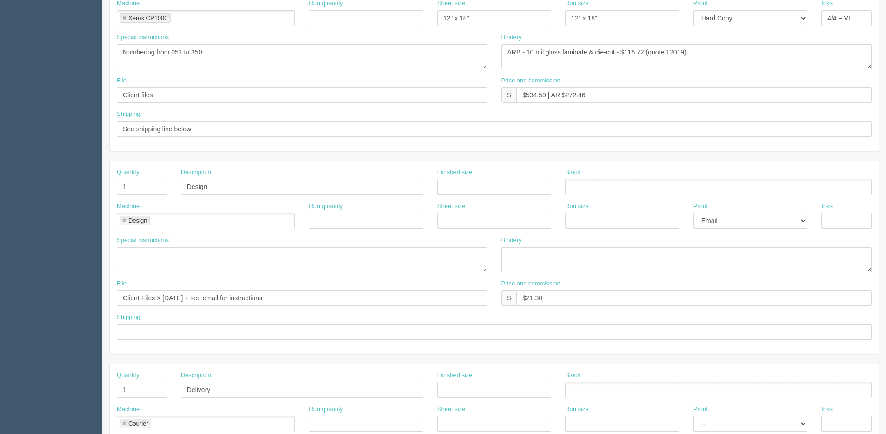
scroll to position [279, 0]
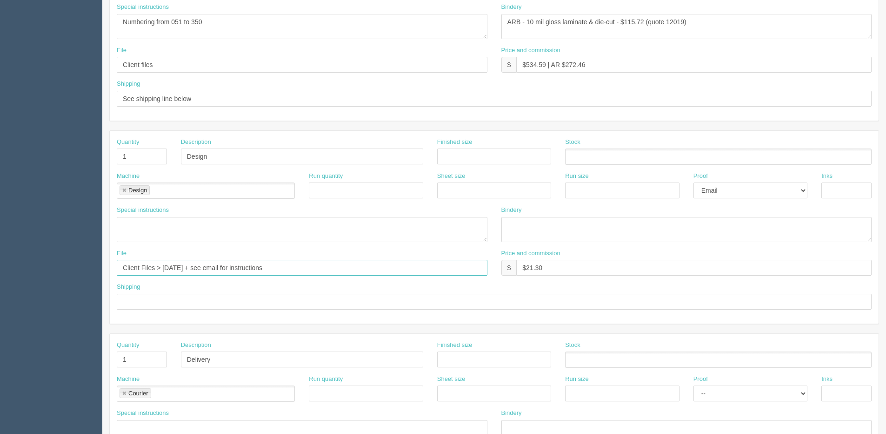
drag, startPoint x: 164, startPoint y: 267, endPoint x: 663, endPoint y: 245, distance: 499.8
click at [671, 251] on div "File Client Files > August 2024 + see email for instructions Price and commissi…" at bounding box center [494, 266] width 769 height 34
type input "Client Files > [DATE]"
click at [490, 379] on div "Sheet size" at bounding box center [494, 388] width 114 height 27
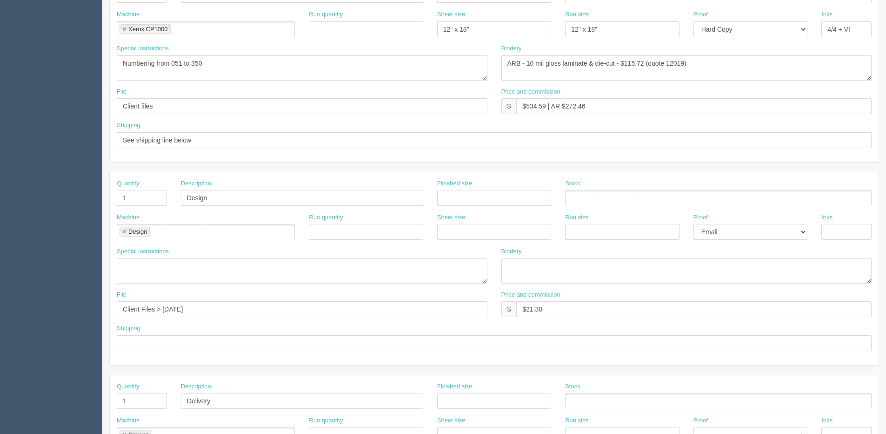
scroll to position [233, 0]
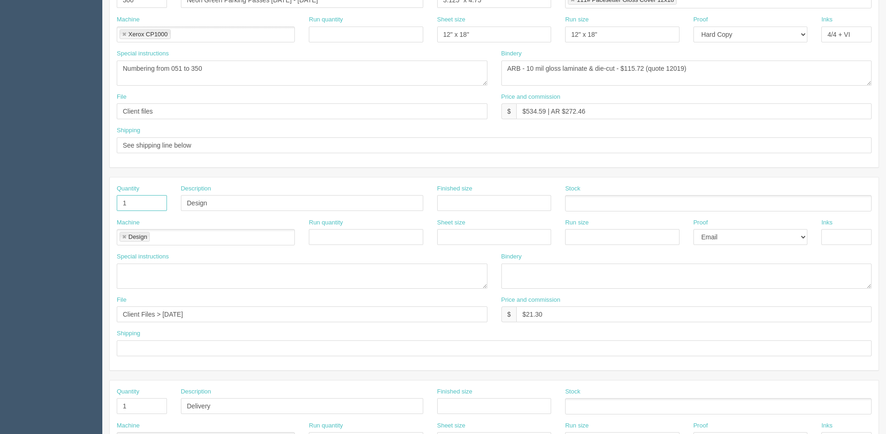
drag, startPoint x: 140, startPoint y: 205, endPoint x: 34, endPoint y: 204, distance: 106.1
click at [34, 204] on section "Dockets Estimates Customers" at bounding box center [443, 202] width 886 height 822
drag, startPoint x: 217, startPoint y: 200, endPoint x: 105, endPoint y: 216, distance: 112.8
click at [105, 216] on section "New Docket Create Docket Customer Information Customer Bishop Carroll High Scho…" at bounding box center [494, 202] width 784 height 822
click at [122, 238] on link at bounding box center [124, 237] width 6 height 6
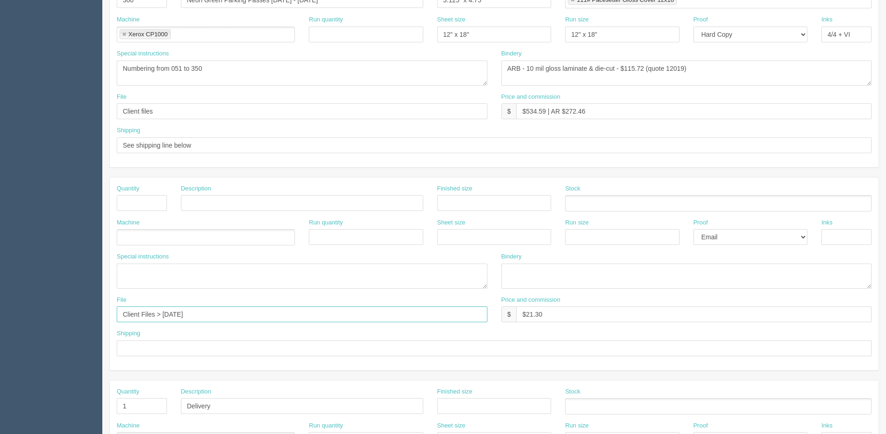
drag, startPoint x: 195, startPoint y: 314, endPoint x: 8, endPoint y: 304, distance: 186.9
click at [0, 317] on html "PrintPing Dan Edit account ( dan@allrush.ca ) Logout Dockets Estimates Customers" at bounding box center [443, 189] width 886 height 845
drag, startPoint x: 519, startPoint y: 317, endPoint x: 334, endPoint y: 309, distance: 185.4
click at [295, 319] on div "File Price and commission $ $21.30" at bounding box center [494, 312] width 769 height 34
click at [733, 37] on select "-- Email Hard Copy" at bounding box center [751, 35] width 114 height 16
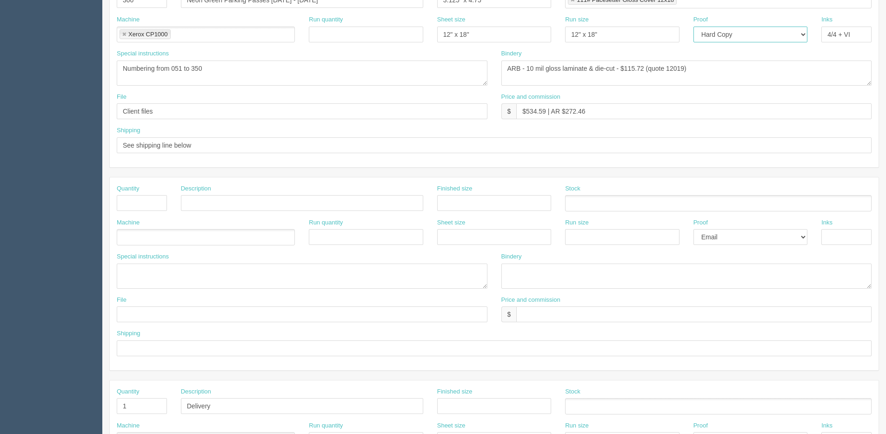
select select "Email"
click at [694, 27] on select "-- Email Hard Copy" at bounding box center [751, 35] width 114 height 16
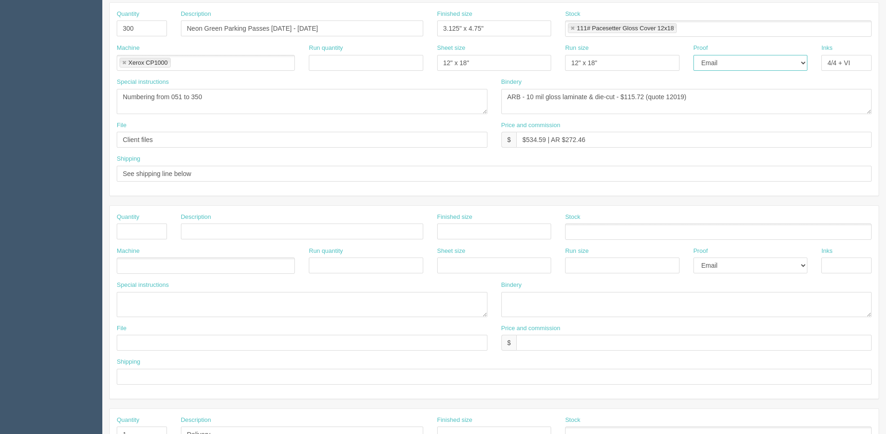
scroll to position [132, 0]
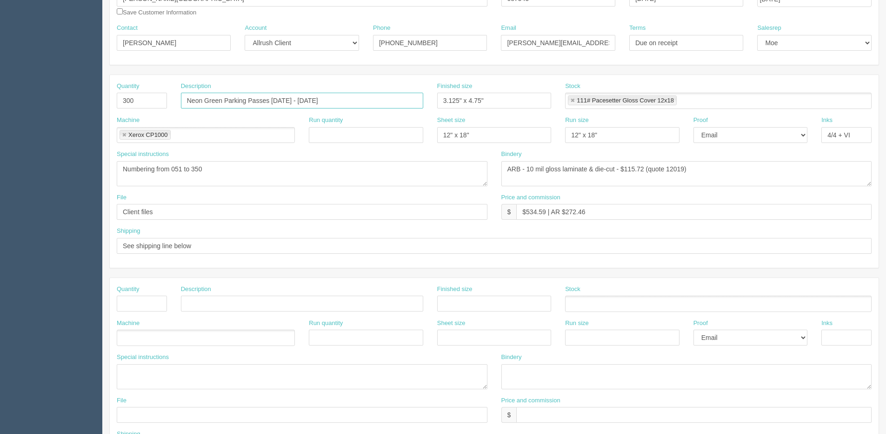
drag, startPoint x: 205, startPoint y: 101, endPoint x: -31, endPoint y: 101, distance: 235.9
click at [0, 101] on html "PrintPing Dan Edit account ( dan@allrush.ca ) Logout Dockets Estimates Customers" at bounding box center [443, 290] width 886 height 845
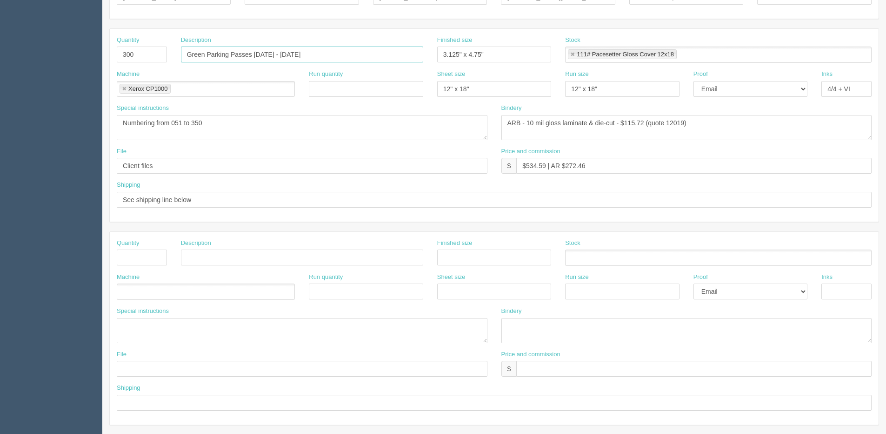
scroll to position [39, 0]
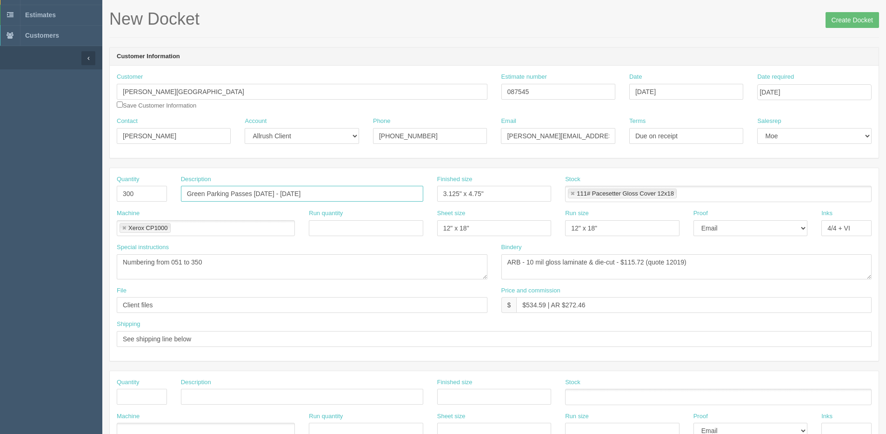
type input "Green Parking Passes 2025 - 2026"
click at [167, 305] on input "Client files" at bounding box center [302, 305] width 371 height 16
drag, startPoint x: 164, startPoint y: 306, endPoint x: 410, endPoint y: 269, distance: 248.4
click at [397, 271] on div "Quantity 300 Description Green Parking Passes 2025 - 2026 Finished size 3.125" …" at bounding box center [494, 264] width 769 height 193
type input "Client Files > May 2025"
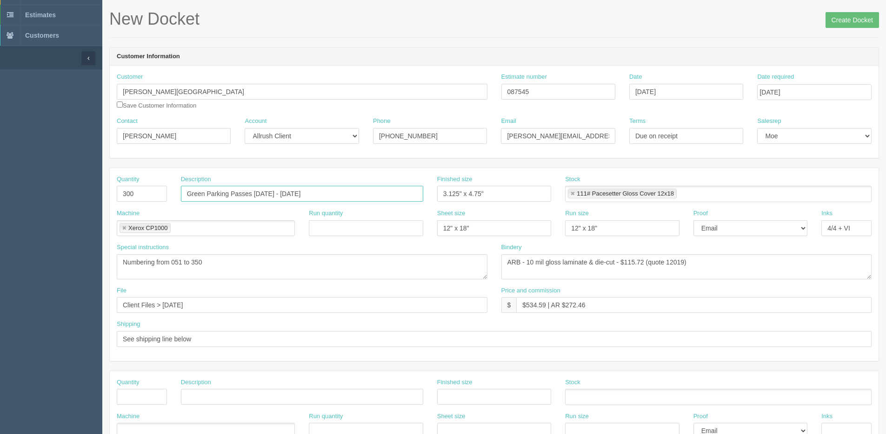
click at [207, 189] on input "Green Parking Passes 2025 - 2026" at bounding box center [302, 194] width 242 height 16
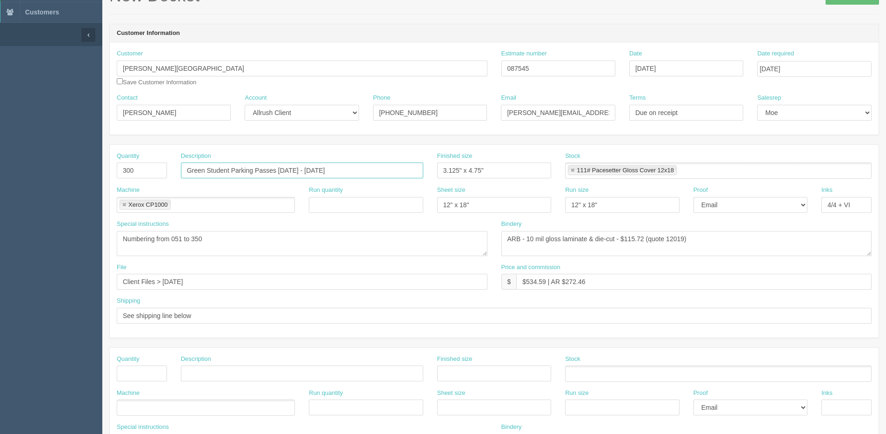
scroll to position [0, 0]
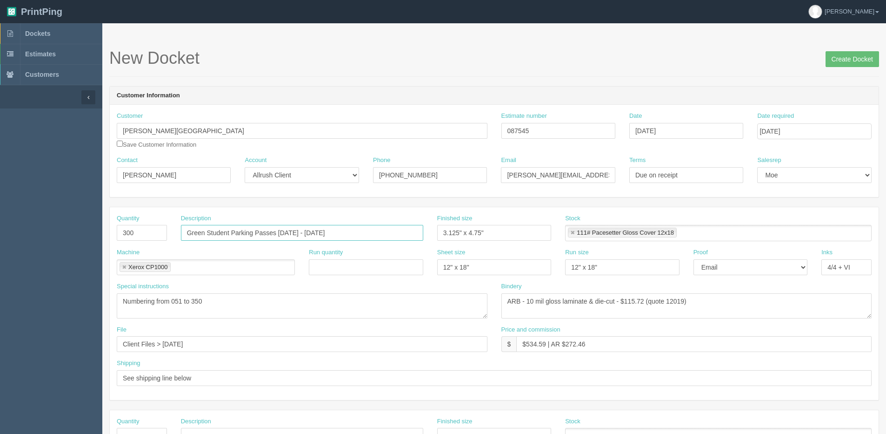
type input "Green Student Parking Passes 2025 - 2026"
click at [799, 130] on input "September 24, 2025" at bounding box center [815, 131] width 114 height 16
click at [828, 221] on td "26" at bounding box center [828, 220] width 11 height 13
type input "September 26, 2025"
click at [833, 64] on input "Create Docket" at bounding box center [853, 59] width 54 height 16
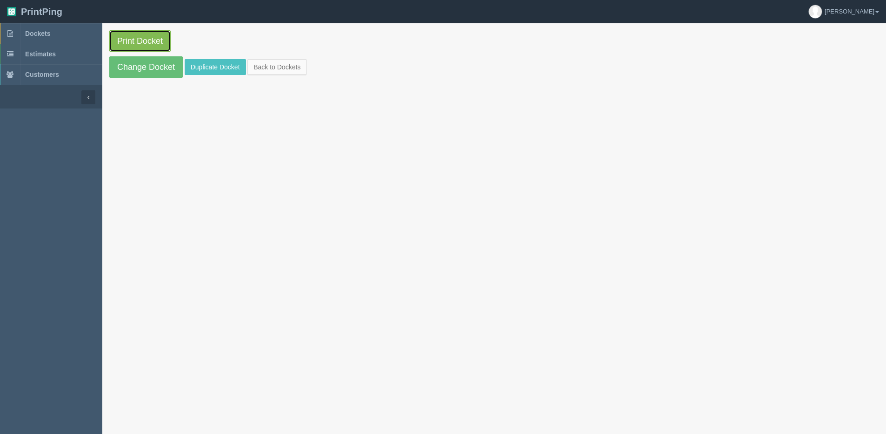
click at [126, 40] on link "Print Docket" at bounding box center [139, 40] width 61 height 21
click at [126, 66] on link "Change Docket" at bounding box center [146, 66] width 74 height 21
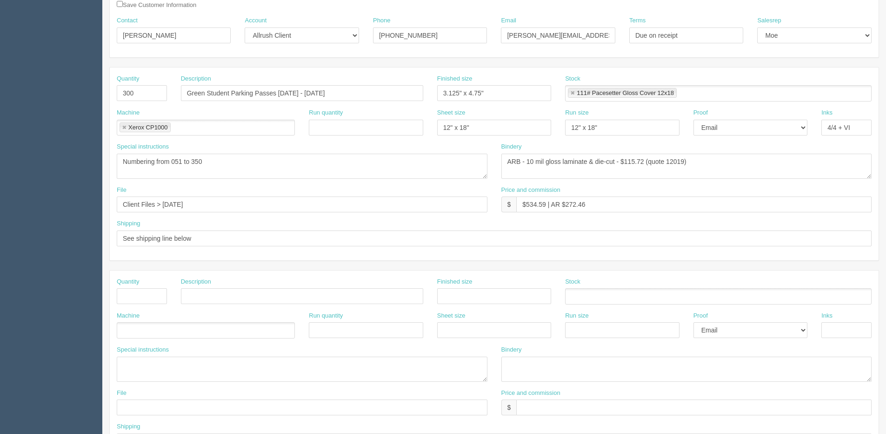
scroll to position [326, 0]
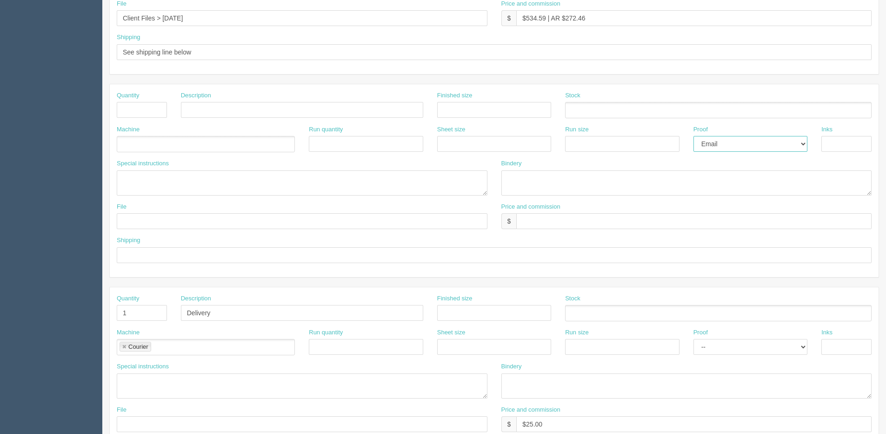
click at [723, 148] on select "-- Email Hard Copy" at bounding box center [751, 144] width 114 height 16
select select
click at [694, 136] on select "-- Email Hard Copy" at bounding box center [751, 144] width 114 height 16
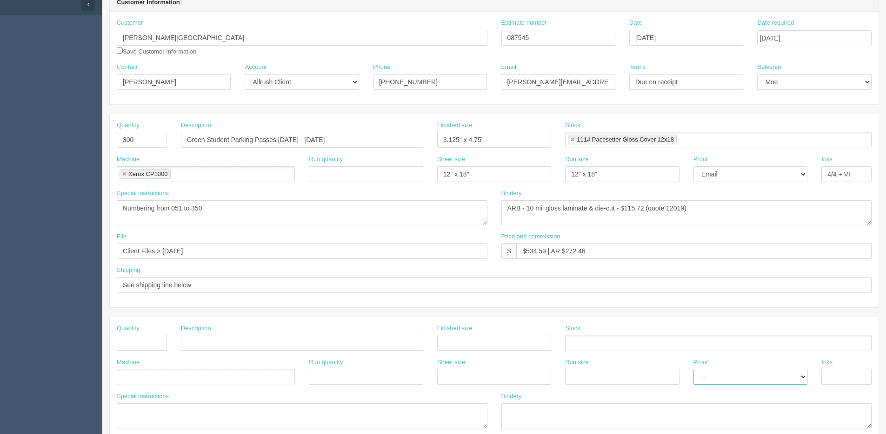
scroll to position [0, 0]
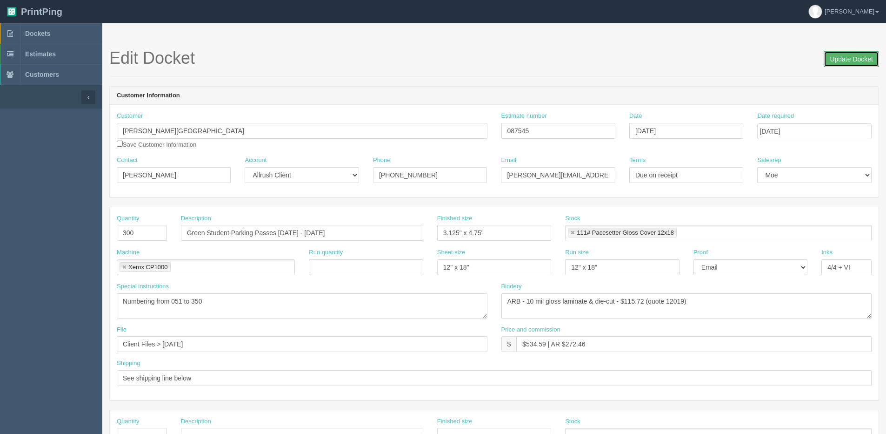
click at [837, 61] on input "Update Docket" at bounding box center [851, 59] width 55 height 16
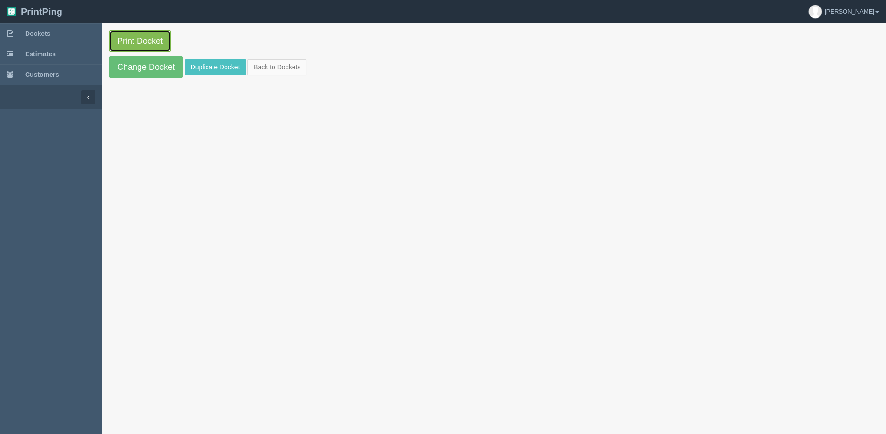
click at [141, 40] on link "Print Docket" at bounding box center [139, 40] width 61 height 21
click at [277, 67] on link "Back to Dockets" at bounding box center [277, 67] width 59 height 16
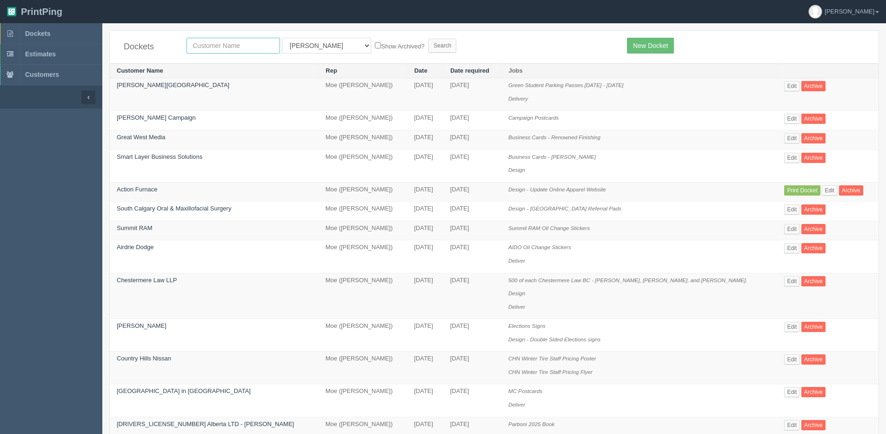
click at [245, 51] on input "text" at bounding box center [234, 46] width 94 height 16
type input "imp"
click at [429, 39] on input "Search" at bounding box center [443, 46] width 28 height 14
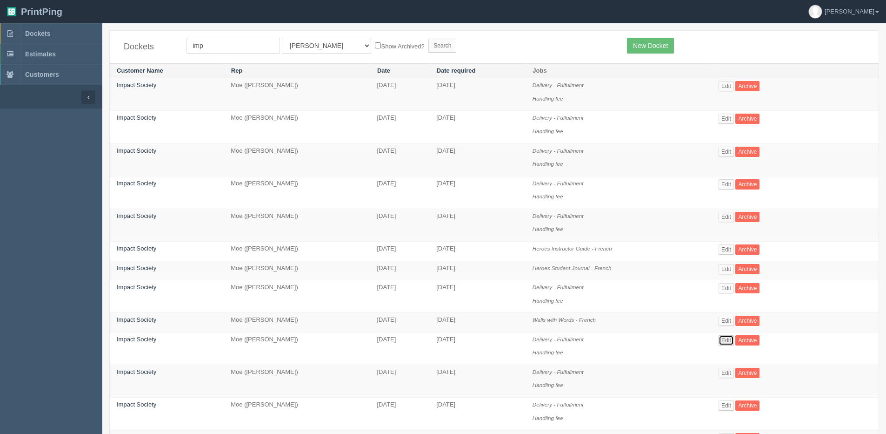
click at [734, 341] on link "Edit" at bounding box center [726, 340] width 15 height 10
click at [733, 373] on link "Edit" at bounding box center [726, 373] width 15 height 10
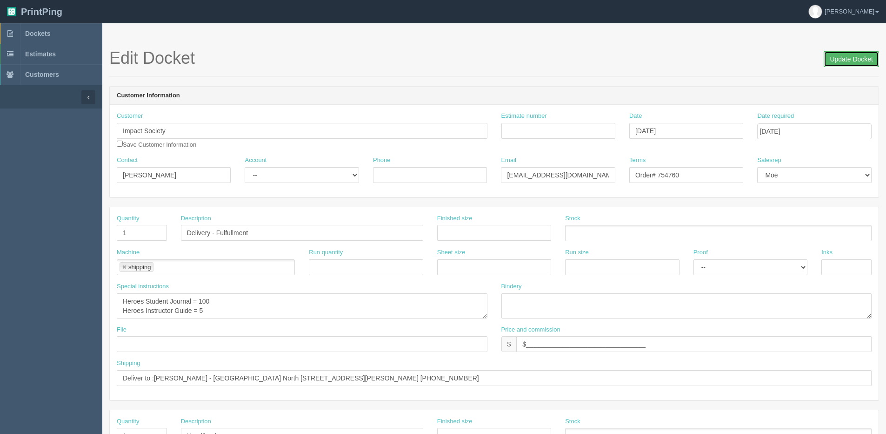
click at [856, 58] on input "Update Docket" at bounding box center [851, 59] width 55 height 16
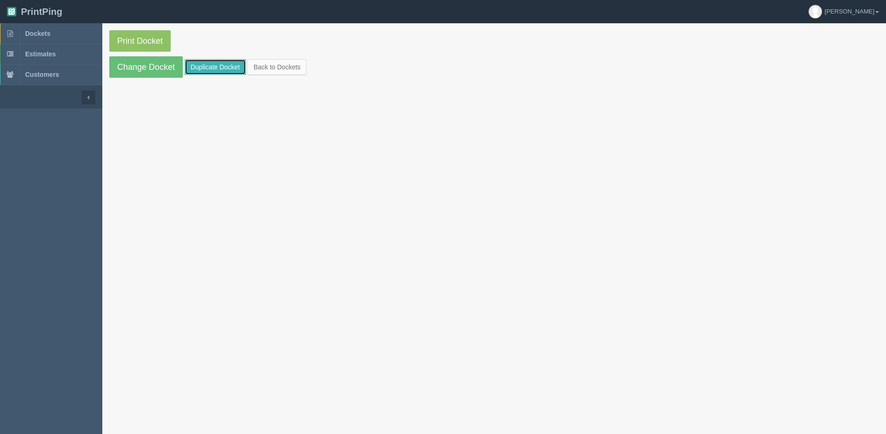
click at [203, 67] on link "Duplicate Docket" at bounding box center [215, 67] width 61 height 16
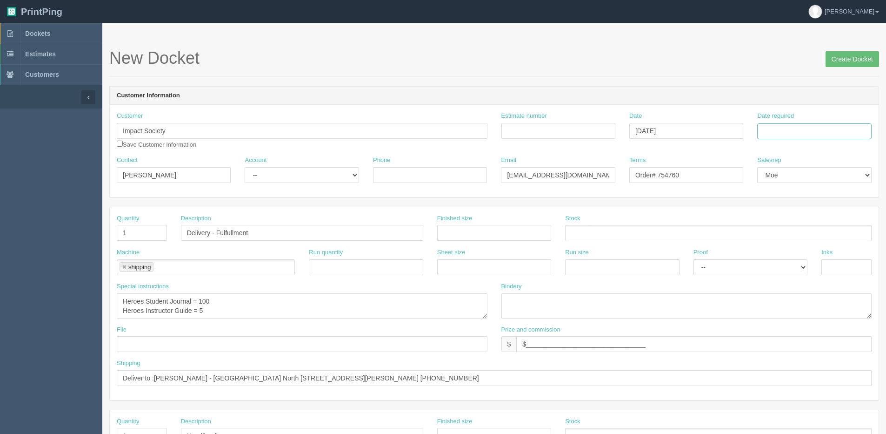
click at [803, 134] on input "Date required" at bounding box center [815, 131] width 114 height 16
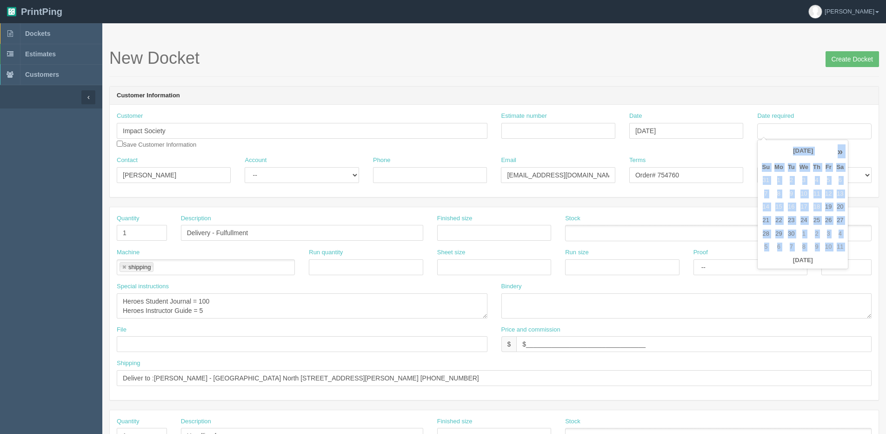
click at [789, 267] on div "« September 2025 » Su Mo Tu We Th Fr Sa 31 1 2 3 4 5 6 7 8 9 10 11 12 13 14 15 …" at bounding box center [803, 205] width 91 height 130
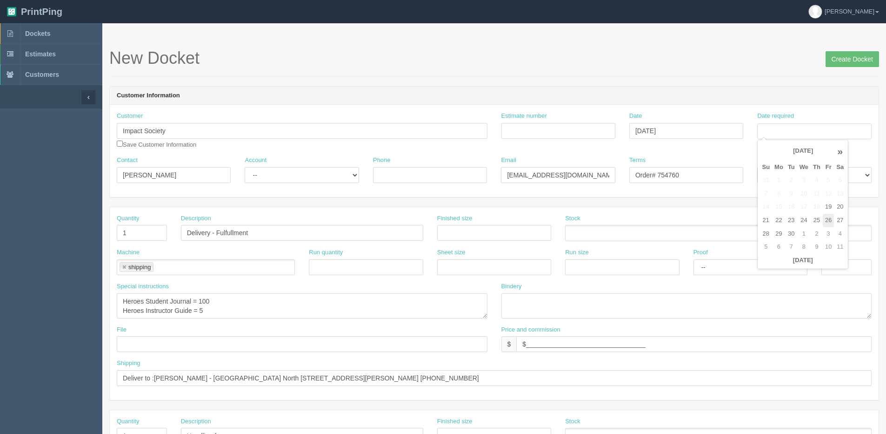
click at [826, 222] on td "26" at bounding box center [828, 220] width 11 height 13
type input "September 26, 2025"
click at [676, 154] on div "Customer Impact Society Save Customer Information Estimate number Date Septembe…" at bounding box center [494, 134] width 769 height 44
drag, startPoint x: 665, startPoint y: 175, endPoint x: 740, endPoint y: 156, distance: 76.6
click at [734, 159] on div "Terms Order# 754760" at bounding box center [687, 169] width 114 height 27
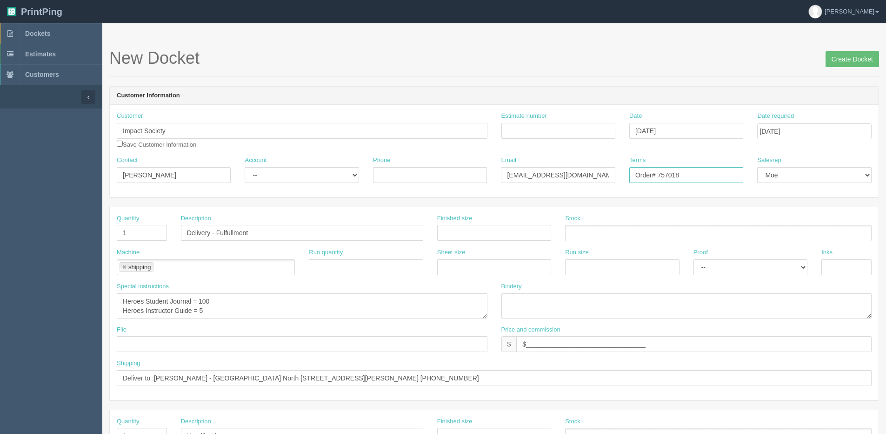
type input "Order# 757018"
drag, startPoint x: 120, startPoint y: 302, endPoint x: 232, endPoint y: 309, distance: 112.8
click at [232, 308] on textarea "Heroes Student Journal = 100 Heroes Instructor Guide = 5" at bounding box center [302, 305] width 371 height 25
click at [212, 308] on textarea "Heroes Student Journal = 100 Heroes Instructor Guide = 5" at bounding box center [302, 305] width 371 height 25
paste textarea "Heroes Student Journal = 100 Heroes Instructor Guide = 5"
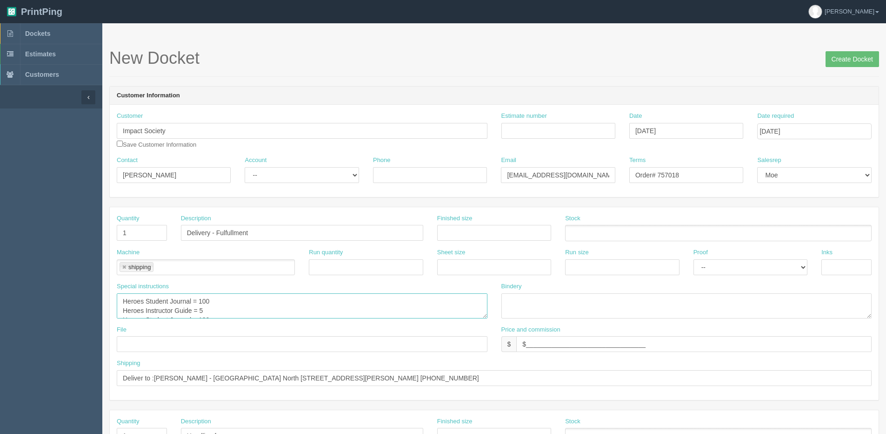
drag, startPoint x: 201, startPoint y: 301, endPoint x: 302, endPoint y: 268, distance: 106.1
click at [270, 277] on div "Quantity 1 Description Delivery - Fulfullment Finished size Stock Machine shipp…" at bounding box center [494, 303] width 769 height 193
type textarea "Heroes Student Journal = 210 Heroes Instructor Guide = 1 Heroes2 Student Journa…"
click at [156, 376] on input "Deliver to :Shelley Ward - Anglophone School District North 78 Henderson St, Mi…" at bounding box center [494, 378] width 755 height 16
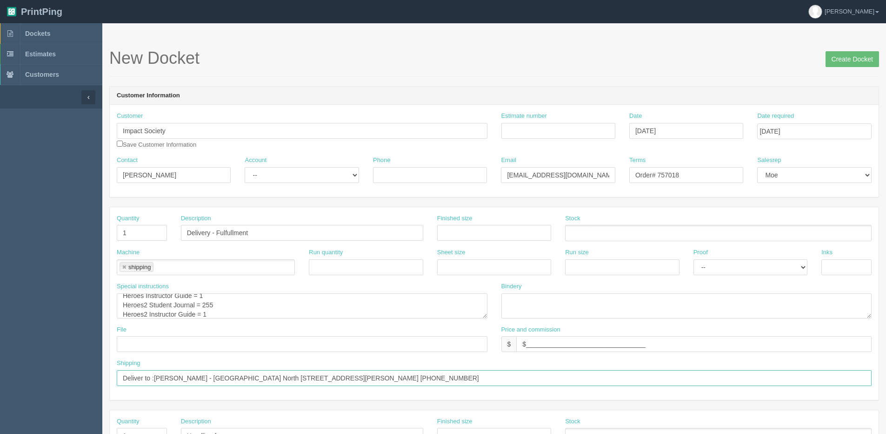
drag, startPoint x: 154, startPoint y: 376, endPoint x: 695, endPoint y: 382, distance: 541.7
click at [695, 382] on input "Deliver to :Shelley Ward - Anglophone School District North 78 Henderson St, Mi…" at bounding box center [494, 378] width 755 height 16
paste input "ane Jones Sir John A Macdonald 6600 4th Street NW Calgary, AB T2K1C2 Canada (40…"
click at [195, 381] on input "Deliver to :Shane Jones Sir John A Macdonald 6600 4th Street NW Calgary, AB T2K…" at bounding box center [494, 378] width 755 height 16
type input "Deliver to :Shane Jones - Sir John A Macdonald 6600 4th Street NW Calgary, AB T…"
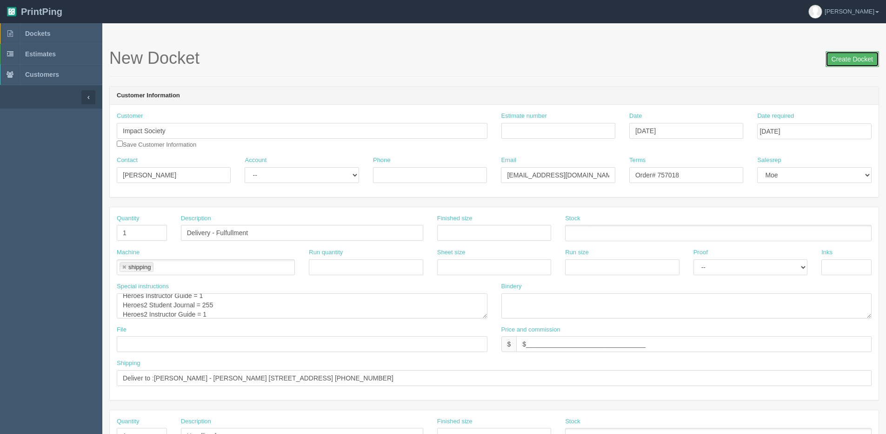
click at [850, 58] on input "Create Docket" at bounding box center [853, 59] width 54 height 16
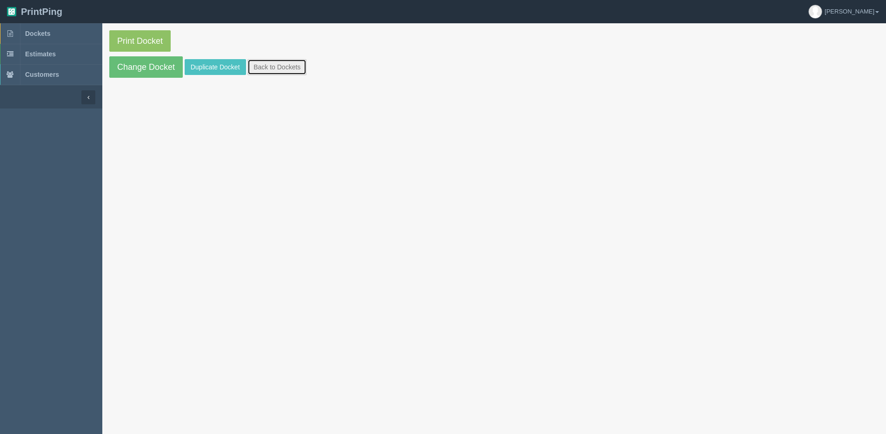
click at [292, 65] on link "Back to Dockets" at bounding box center [277, 67] width 59 height 16
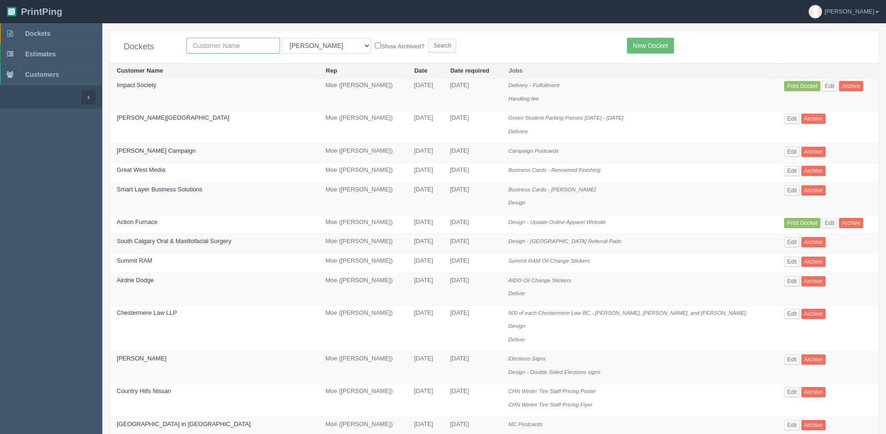
click at [237, 41] on input "text" at bounding box center [234, 46] width 94 height 16
type input "axiom"
click at [429, 39] on input "Search" at bounding box center [443, 46] width 28 height 14
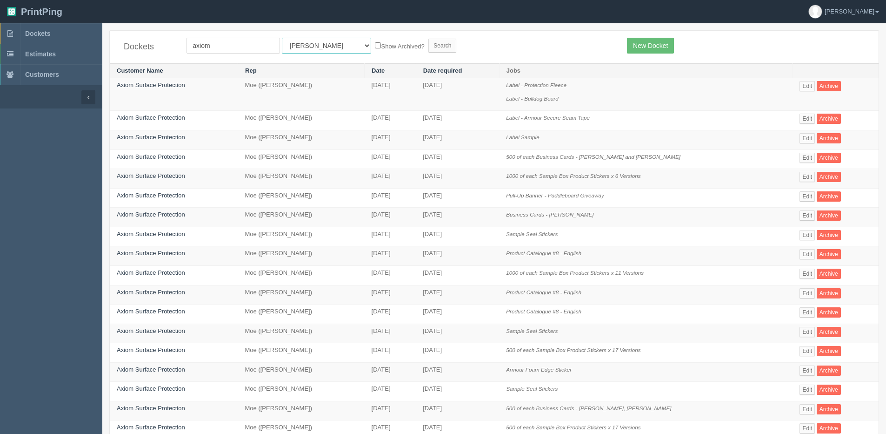
drag, startPoint x: 301, startPoint y: 47, endPoint x: 298, endPoint y: 54, distance: 7.7
click at [301, 47] on select "All Users Ali Ali Test 1 Aly Amy Ankit Arif Brandon Dan France Greg Jim Mark Ma…" at bounding box center [326, 46] width 89 height 16
select select "1"
click at [282, 38] on select "All Users Ali Ali Test 1 Aly Amy Ankit Arif Brandon Dan France Greg Jim Mark Ma…" at bounding box center [326, 46] width 89 height 16
click at [375, 45] on label "Show Archived?" at bounding box center [399, 45] width 49 height 11
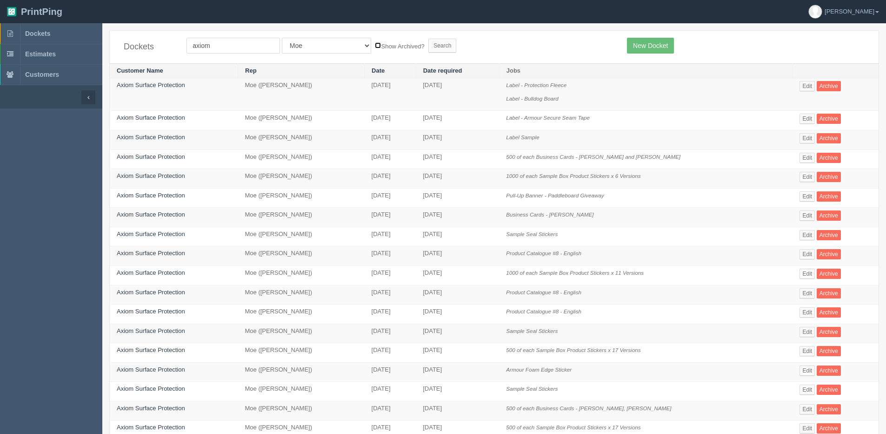
click at [375, 45] on input "Show Archived?" at bounding box center [378, 45] width 6 height 6
checkbox input "true"
click at [429, 47] on input "Search" at bounding box center [443, 46] width 28 height 14
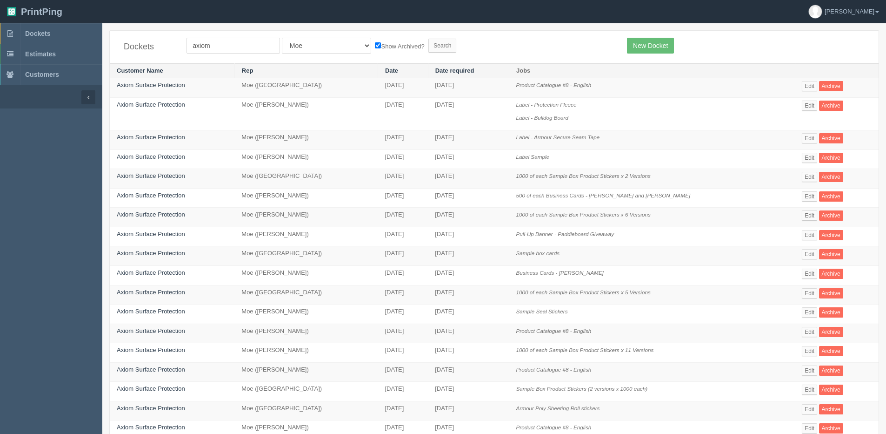
click at [809, 80] on td "Edit Archive" at bounding box center [837, 88] width 84 height 20
click at [803, 87] on link "Edit" at bounding box center [809, 86] width 15 height 10
click at [39, 30] on span "Dockets" at bounding box center [37, 33] width 25 height 7
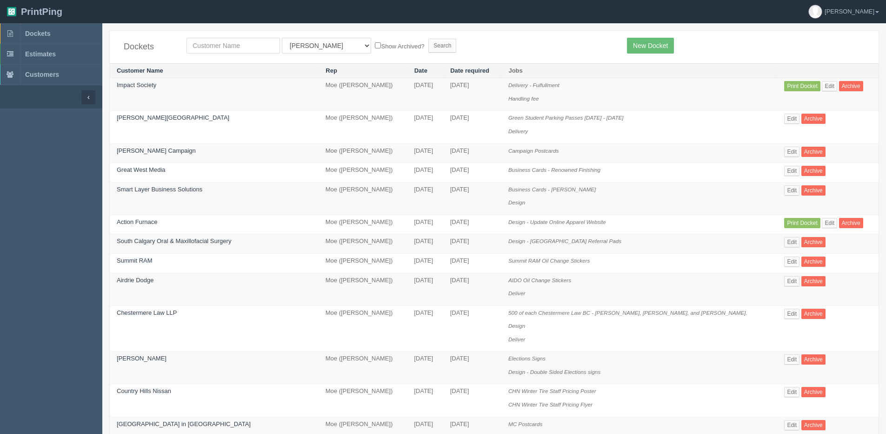
click at [816, 74] on th at bounding box center [828, 70] width 101 height 15
click at [822, 90] on link "Edit" at bounding box center [829, 86] width 15 height 10
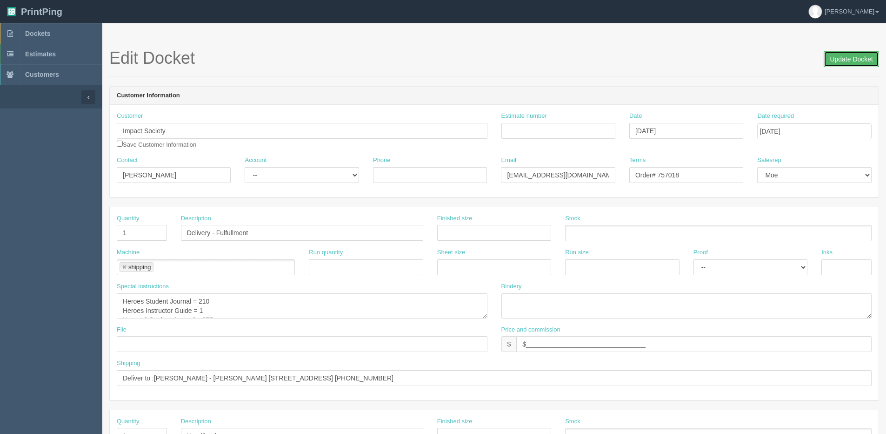
drag, startPoint x: 840, startPoint y: 53, endPoint x: 817, endPoint y: 51, distance: 23.8
click at [839, 52] on input "Update Docket" at bounding box center [851, 59] width 55 height 16
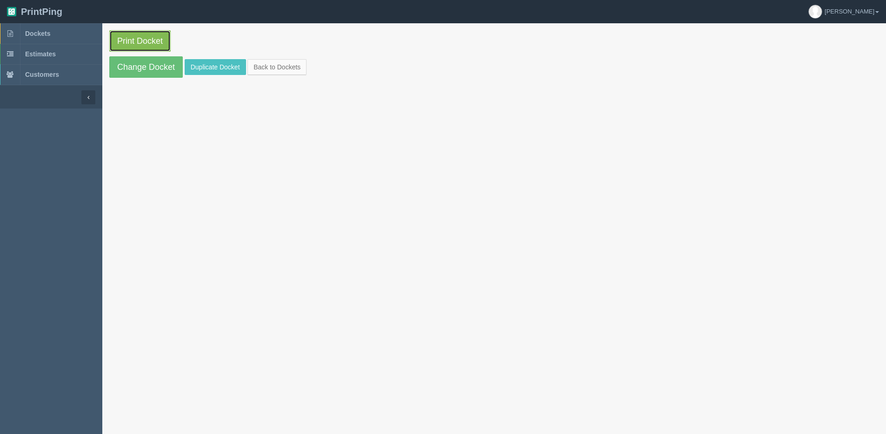
click at [145, 36] on link "Print Docket" at bounding box center [139, 40] width 61 height 21
drag, startPoint x: 291, startPoint y: 64, endPoint x: 287, endPoint y: 67, distance: 5.3
click at [291, 64] on link "Back to Dockets" at bounding box center [277, 67] width 59 height 16
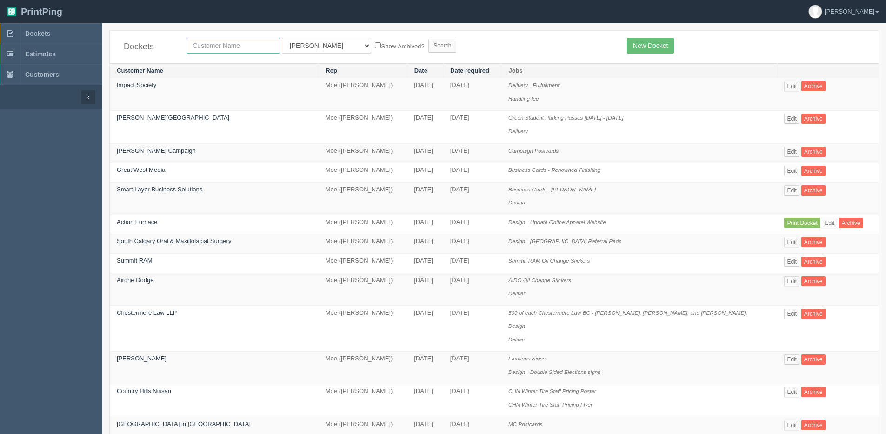
click at [203, 45] on input "text" at bounding box center [234, 46] width 94 height 16
type input "country hills hyu"
click at [429, 39] on input "Search" at bounding box center [443, 46] width 28 height 14
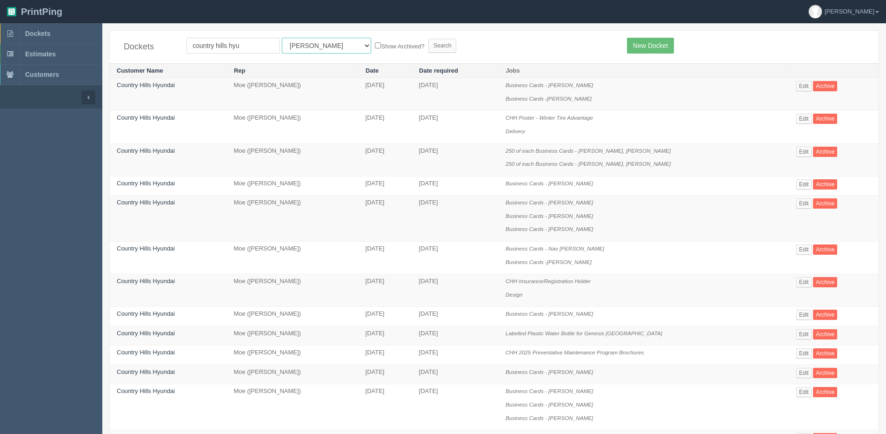
click at [293, 42] on select "All Users Ali Ali Test 1 Aly Amy Ankit Arif Brandon Dan France Greg Jim Mark Ma…" at bounding box center [326, 46] width 89 height 16
select select "1"
click at [282, 38] on select "All Users Ali Ali Test 1 Aly Amy Ankit Arif Brandon Dan France Greg Jim Mark Ma…" at bounding box center [326, 46] width 89 height 16
click at [375, 47] on label "Show Archived?" at bounding box center [399, 45] width 49 height 11
click at [375, 47] on input "Show Archived?" at bounding box center [378, 45] width 6 height 6
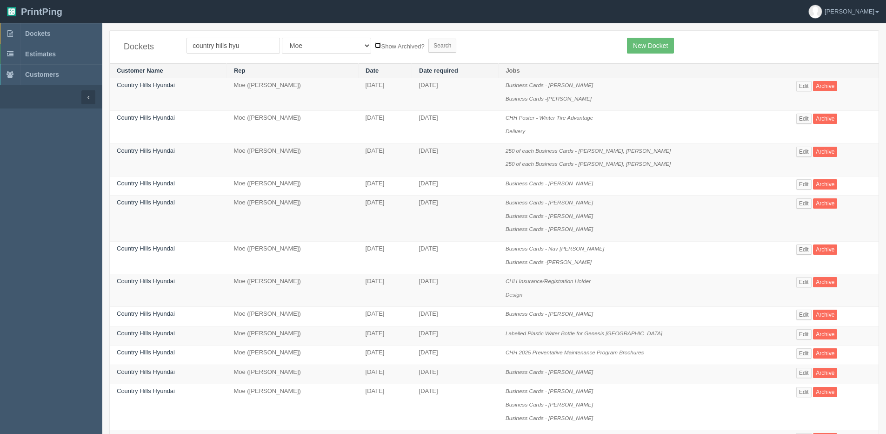
checkbox input "true"
click at [429, 46] on input "Search" at bounding box center [443, 46] width 28 height 14
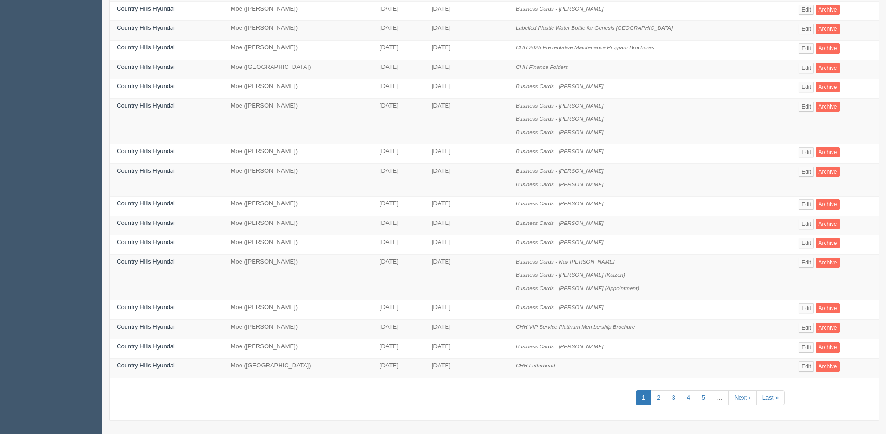
scroll to position [360, 0]
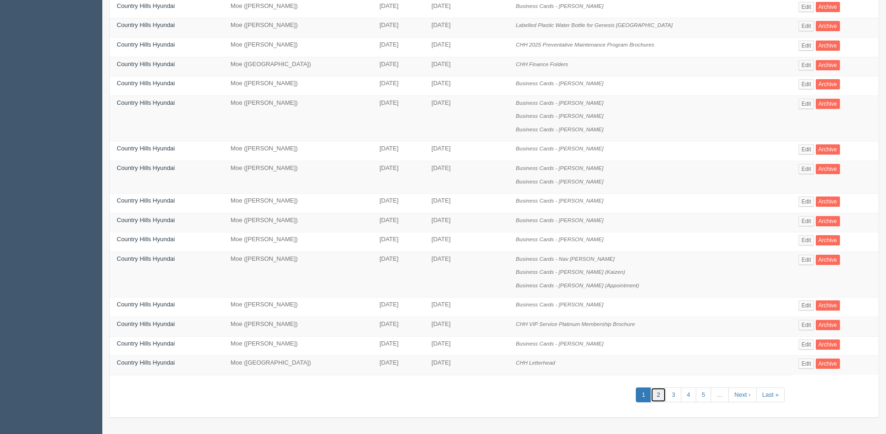
click at [653, 396] on link "2" at bounding box center [658, 394] width 15 height 15
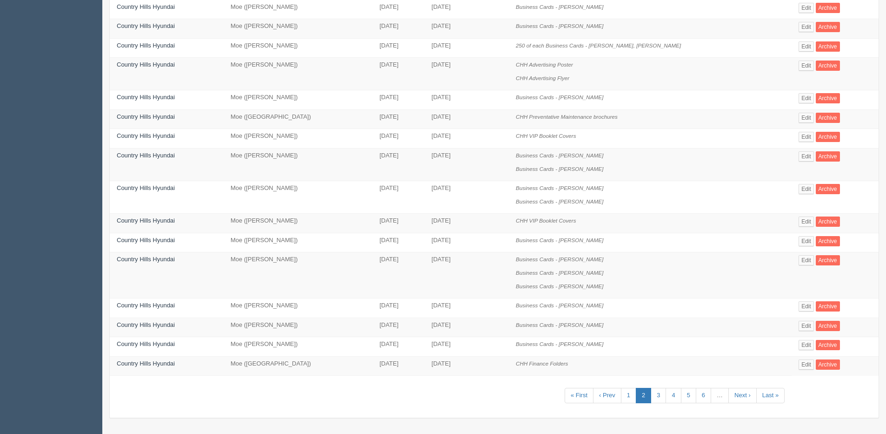
scroll to position [280, 0]
click at [652, 392] on link "3" at bounding box center [658, 394] width 15 height 15
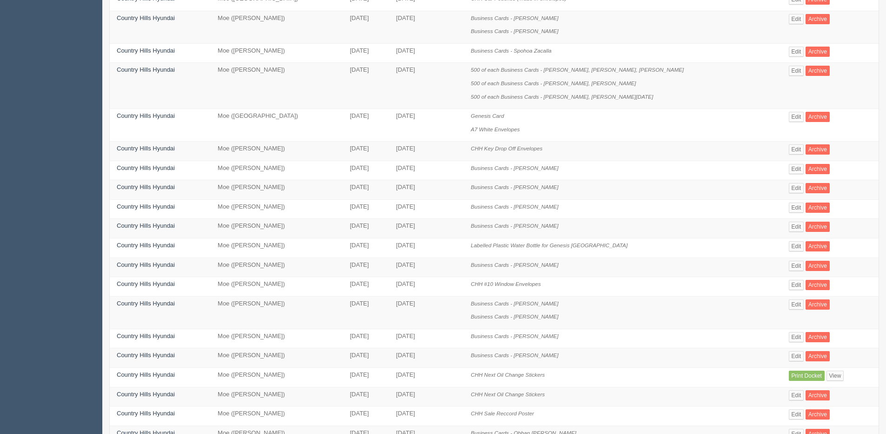
scroll to position [186, 0]
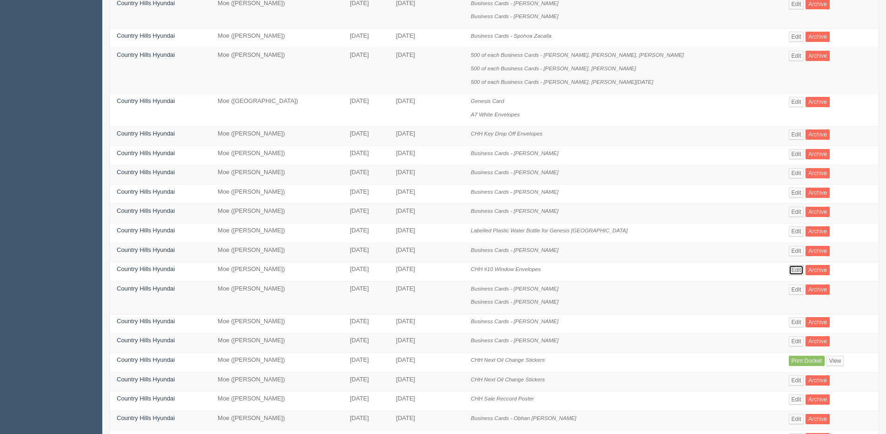
click at [789, 269] on link "Edit" at bounding box center [796, 270] width 15 height 10
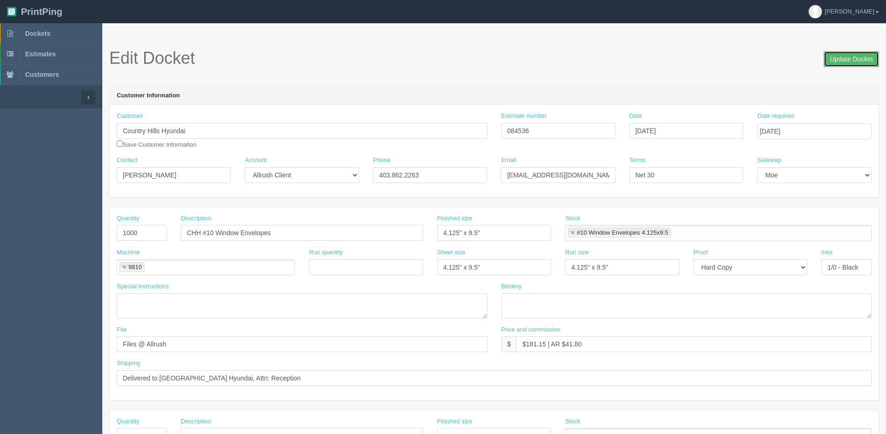
click at [846, 55] on input "Update Docket" at bounding box center [851, 59] width 55 height 16
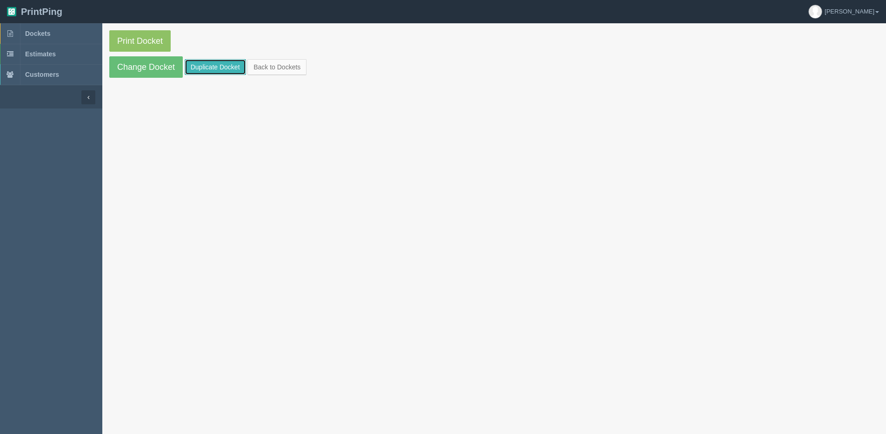
click at [229, 63] on link "Duplicate Docket" at bounding box center [215, 67] width 61 height 16
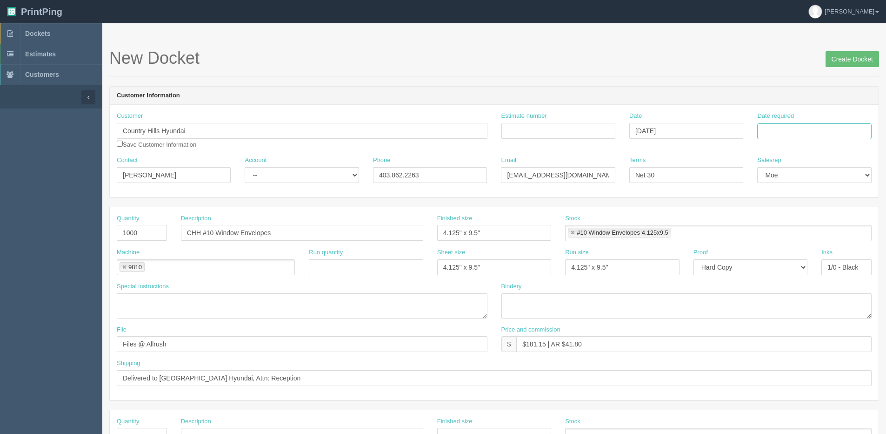
click at [850, 123] on input "Date required" at bounding box center [815, 131] width 114 height 16
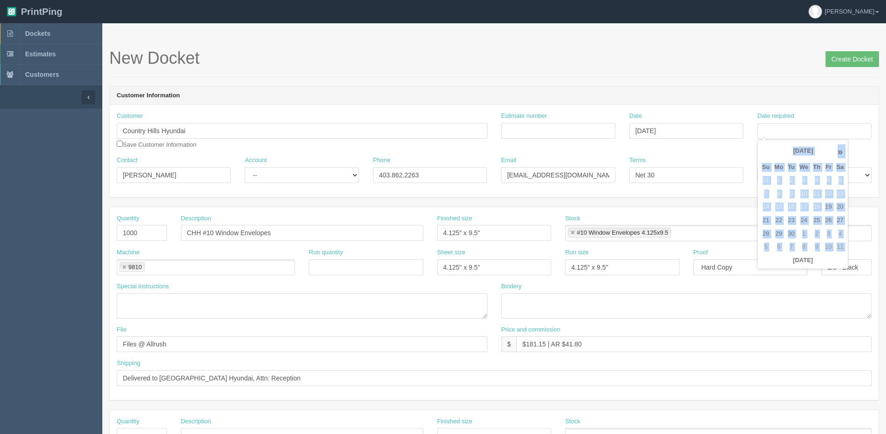
click at [775, 267] on div "« [DATE] » Su Mo Tu We Th Fr Sa 31 1 2 3 4 5 6 7 8 9 10 11 12 13 14 15 16 17 18…" at bounding box center [803, 205] width 91 height 130
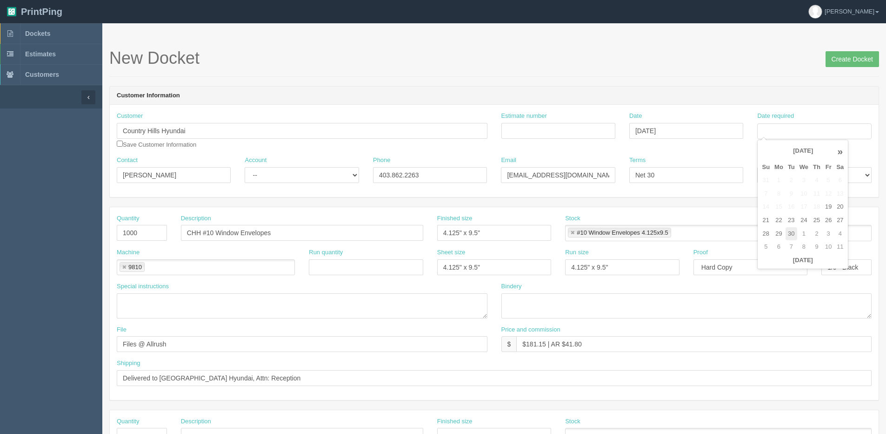
click at [791, 233] on td "30" at bounding box center [792, 233] width 12 height 13
type input "[DATE]"
click at [271, 169] on select "-- Existing Client Allrush Client Rep Client" at bounding box center [302, 175] width 114 height 16
select select "Allrush Client"
click at [245, 167] on select "-- Existing Client Allrush Client Rep Client" at bounding box center [302, 175] width 114 height 16
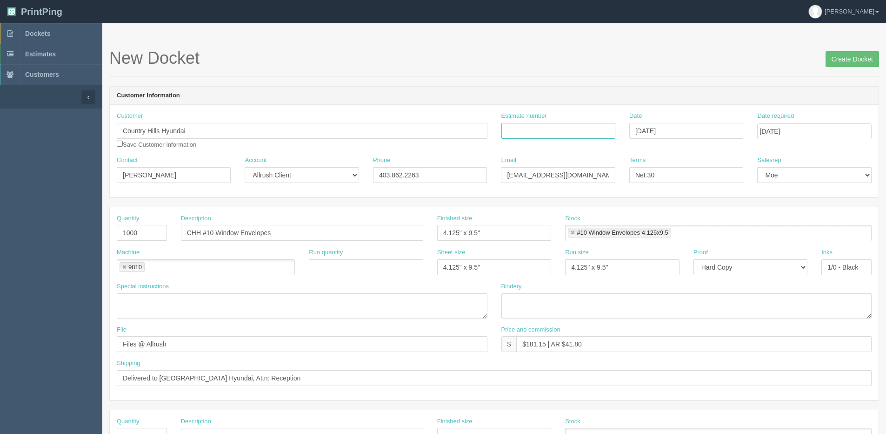
click at [562, 135] on input "Estimate number" at bounding box center [559, 131] width 114 height 16
type input "084536"
drag, startPoint x: 525, startPoint y: 347, endPoint x: 545, endPoint y: 349, distance: 20.6
click at [545, 349] on input "$181.15 | AR $41.80" at bounding box center [695, 344] width 356 height 16
drag, startPoint x: 564, startPoint y: 344, endPoint x: 859, endPoint y: 266, distance: 304.3
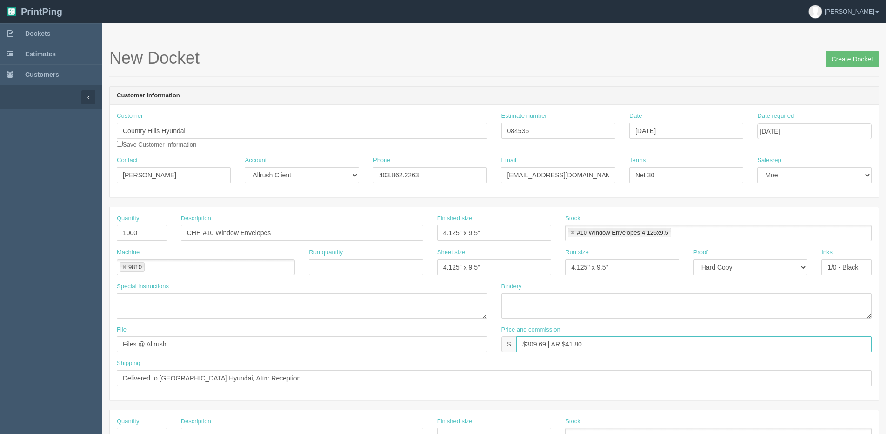
click at [831, 281] on div "Quantity 1000 Description CHH #10 Window Envelopes Finished size 4.125" x 9.5" …" at bounding box center [494, 303] width 769 height 193
type input "$309.69 | AR $103.23"
drag, startPoint x: 870, startPoint y: 60, endPoint x: 841, endPoint y: 59, distance: 28.9
click at [870, 60] on input "Create Docket" at bounding box center [853, 59] width 54 height 16
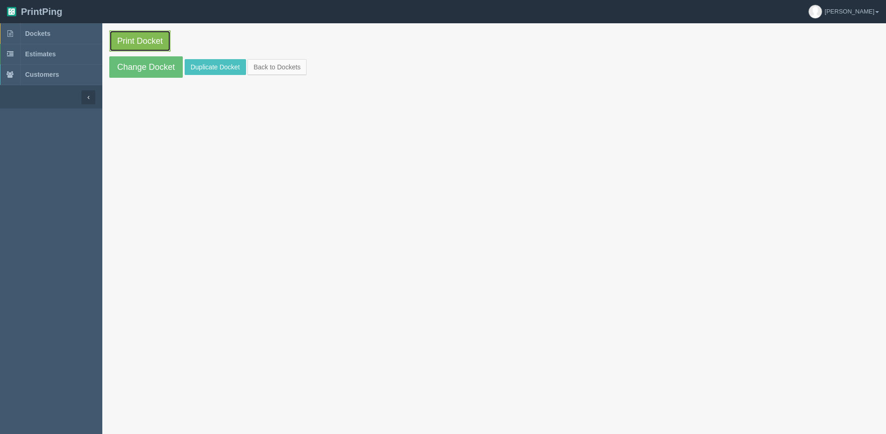
click at [138, 34] on link "Print Docket" at bounding box center [139, 40] width 61 height 21
click at [288, 62] on link "Back to Dockets" at bounding box center [277, 67] width 59 height 16
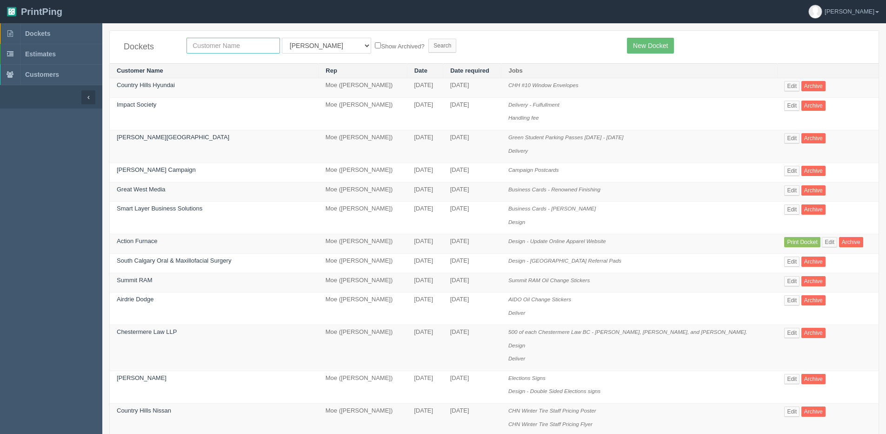
click at [233, 41] on input "text" at bounding box center [234, 46] width 94 height 16
type input "expericen"
click at [429, 39] on input "Search" at bounding box center [443, 46] width 28 height 14
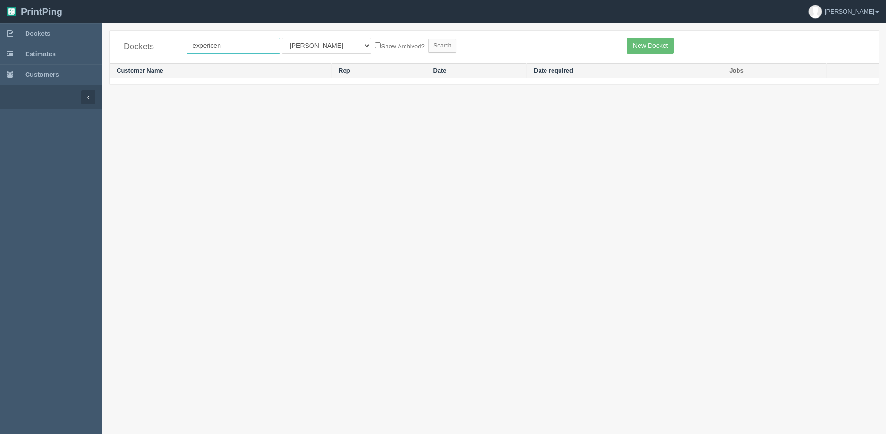
click at [213, 48] on input "expericen" at bounding box center [234, 46] width 94 height 16
type input "experien"
click at [429, 39] on input "Search" at bounding box center [443, 46] width 28 height 14
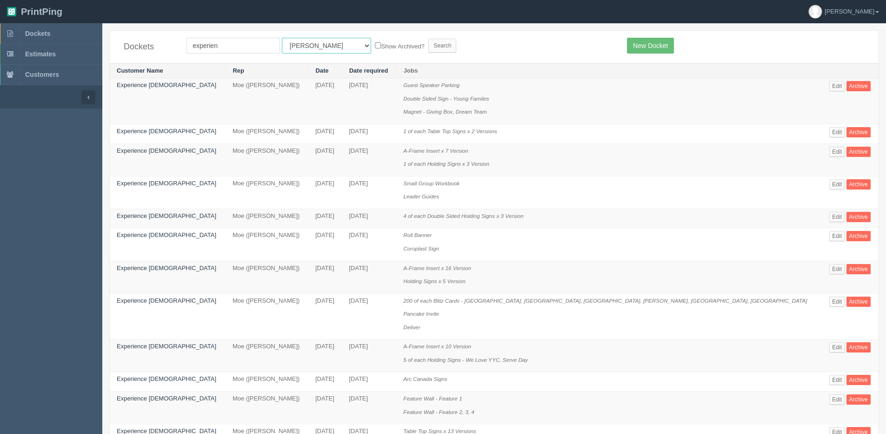
click at [306, 48] on select "All Users [PERSON_NAME] Test 1 [PERSON_NAME] [PERSON_NAME] [PERSON_NAME] France…" at bounding box center [326, 46] width 89 height 16
select select "1"
click at [282, 38] on select "All Users [PERSON_NAME] Test 1 [PERSON_NAME] [PERSON_NAME] [PERSON_NAME] France…" at bounding box center [326, 46] width 89 height 16
click at [332, 52] on form "experien All Users [PERSON_NAME] Test 1 [PERSON_NAME] [PERSON_NAME] [PERSON_NAM…" at bounding box center [400, 46] width 427 height 16
click at [375, 45] on input "Show Archived?" at bounding box center [378, 45] width 6 height 6
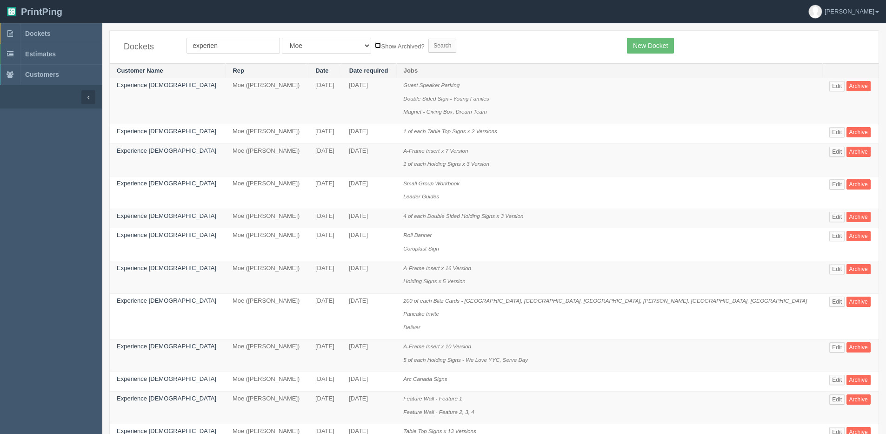
checkbox input "true"
click at [429, 47] on input "Search" at bounding box center [443, 46] width 28 height 14
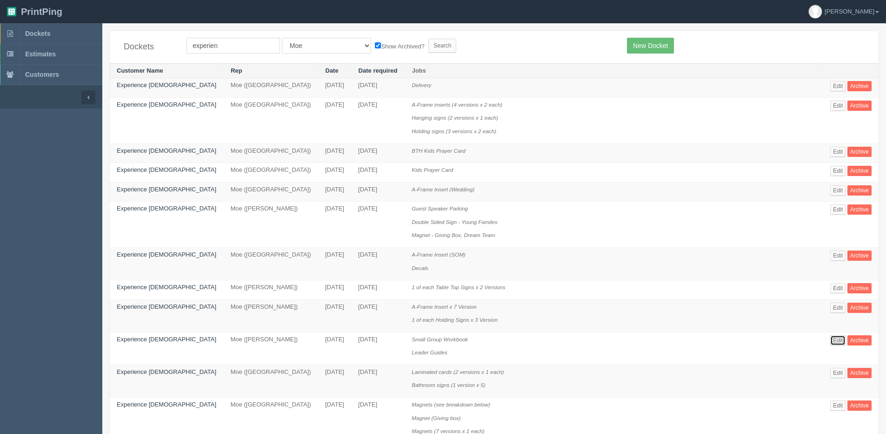
click at [831, 341] on link "Edit" at bounding box center [838, 340] width 15 height 10
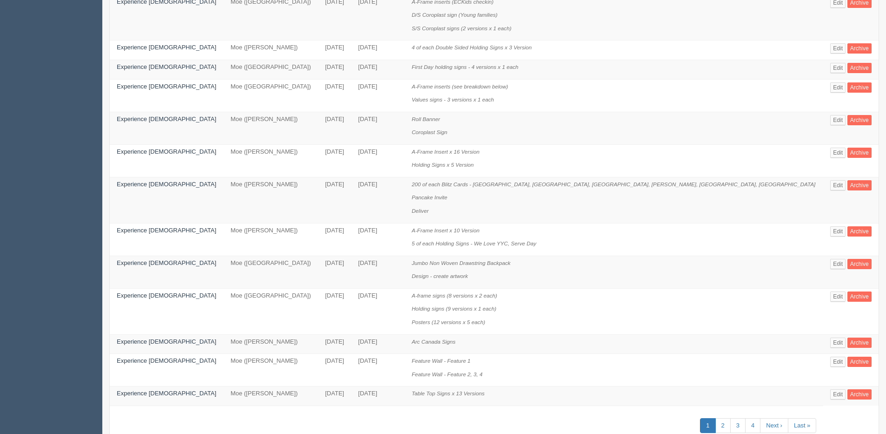
scroll to position [465, 0]
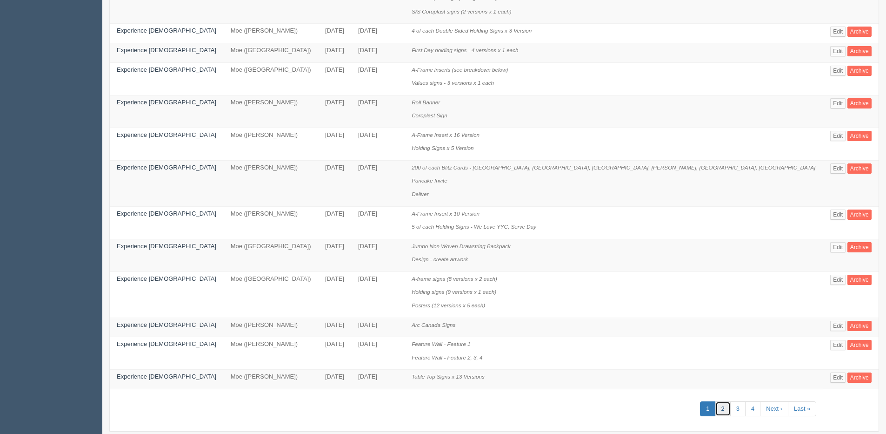
click at [716, 410] on link "2" at bounding box center [723, 408] width 15 height 15
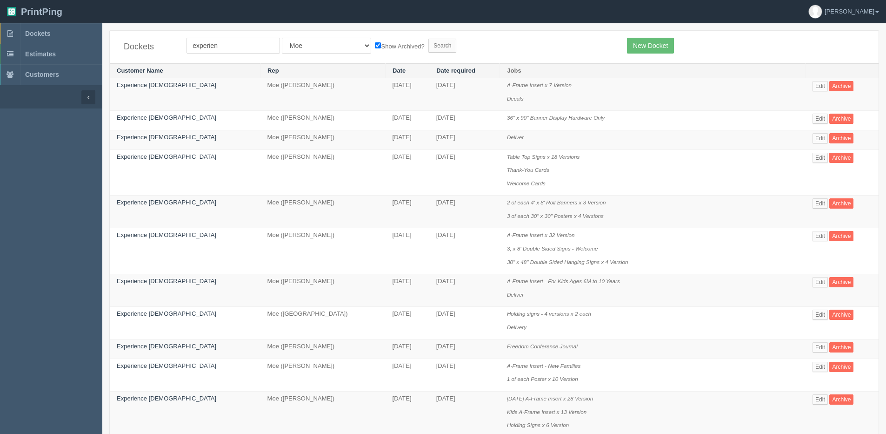
click at [614, 49] on div "experien All Users [PERSON_NAME] Test 1 [PERSON_NAME] [PERSON_NAME] [PERSON_NAM…" at bounding box center [400, 46] width 441 height 16
click at [638, 48] on link "New Docket" at bounding box center [650, 46] width 47 height 16
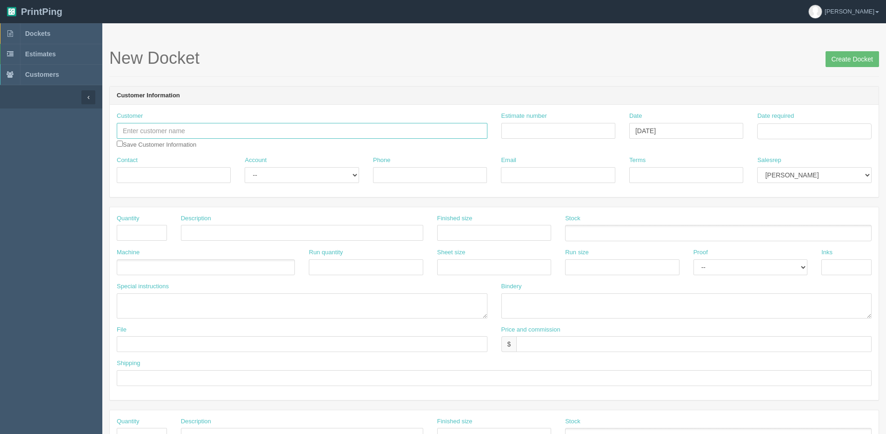
click at [179, 136] on input "text" at bounding box center [302, 131] width 371 height 16
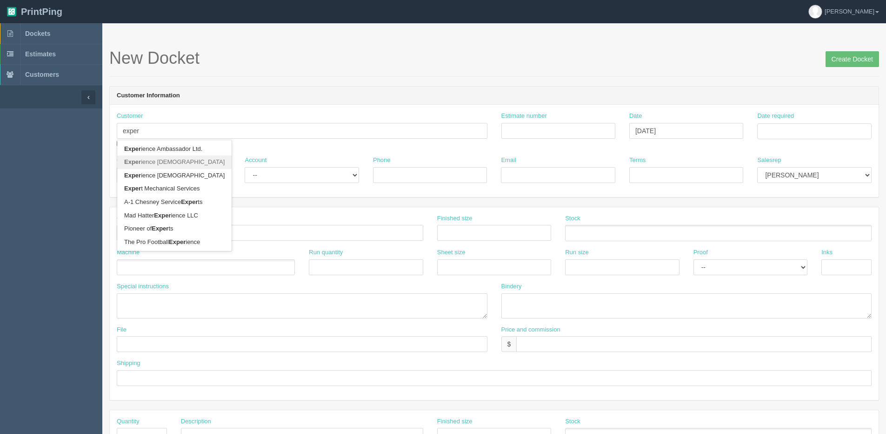
click at [169, 161] on link "Exper ience [DEMOGRAPHIC_DATA]" at bounding box center [174, 161] width 114 height 13
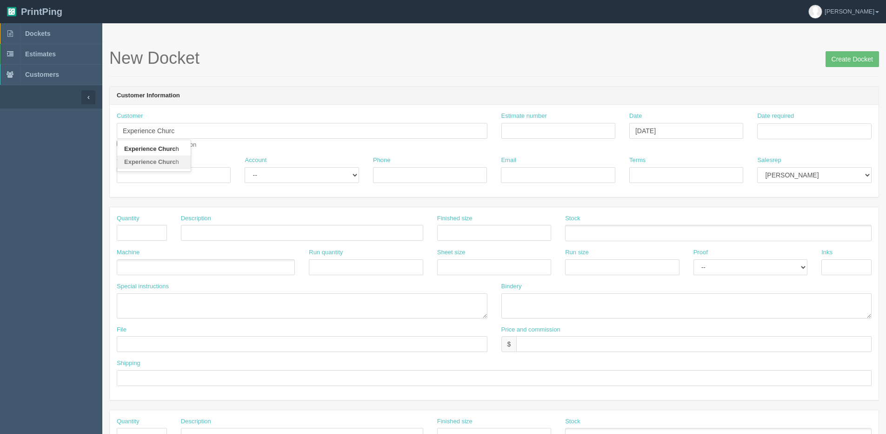
click at [181, 159] on link "Experience Churc h" at bounding box center [154, 161] width 74 height 13
type input "Experience [DEMOGRAPHIC_DATA]"
type input "[PERSON_NAME]"
type input "[PERSON_NAME][EMAIL_ADDRESS][DOMAIN_NAME]"
type input "Due on receipt"
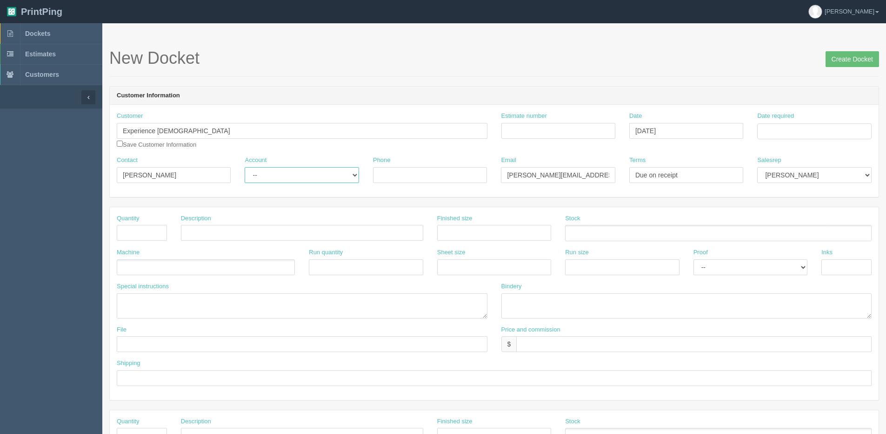
click at [292, 177] on select "-- Existing Client Allrush Client Rep Client" at bounding box center [302, 175] width 114 height 16
select select "Allrush Client"
click at [245, 167] on select "-- Existing Client Allrush Client Rep Client" at bounding box center [302, 175] width 114 height 16
click at [392, 175] on input "Phone" at bounding box center [430, 175] width 114 height 16
click at [797, 176] on select "[PERSON_NAME] [PERSON_NAME] France [PERSON_NAME] [PERSON_NAME] [PERSON_NAME] [P…" at bounding box center [815, 175] width 114 height 16
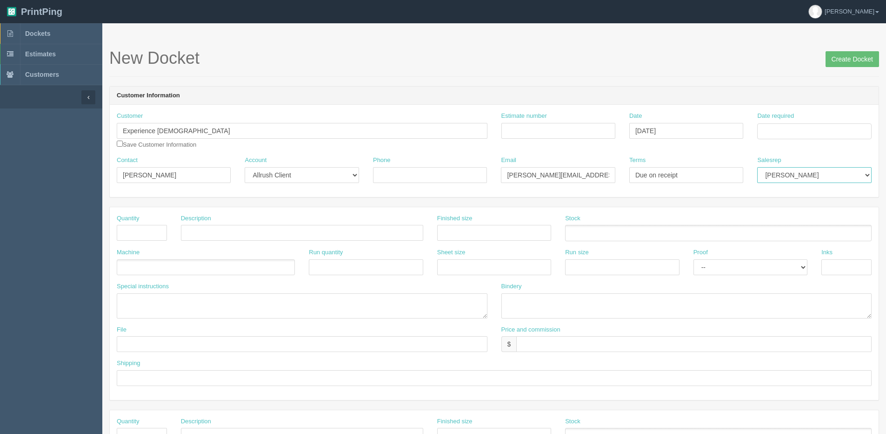
select select "1"
click at [758, 167] on select "[PERSON_NAME] [PERSON_NAME] France [PERSON_NAME] [PERSON_NAME] [PERSON_NAME] [P…" at bounding box center [815, 175] width 114 height 16
click at [791, 133] on input "Date required" at bounding box center [815, 131] width 114 height 16
click at [775, 265] on th "[DATE]" at bounding box center [803, 260] width 87 height 13
click at [830, 221] on td "26" at bounding box center [828, 220] width 11 height 13
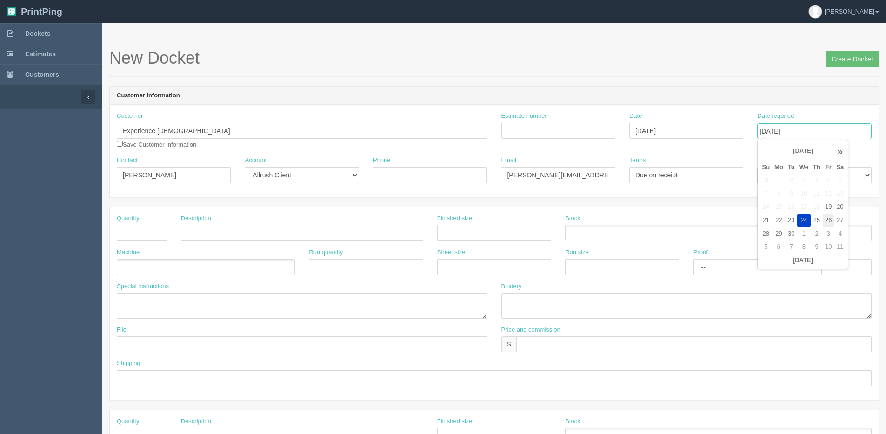
type input "[DATE]"
click at [135, 229] on input "text" at bounding box center [142, 233] width 50 height 16
type input "100"
click at [207, 230] on input "text" at bounding box center [302, 233] width 242 height 16
type input "You Said Yes Booklet"
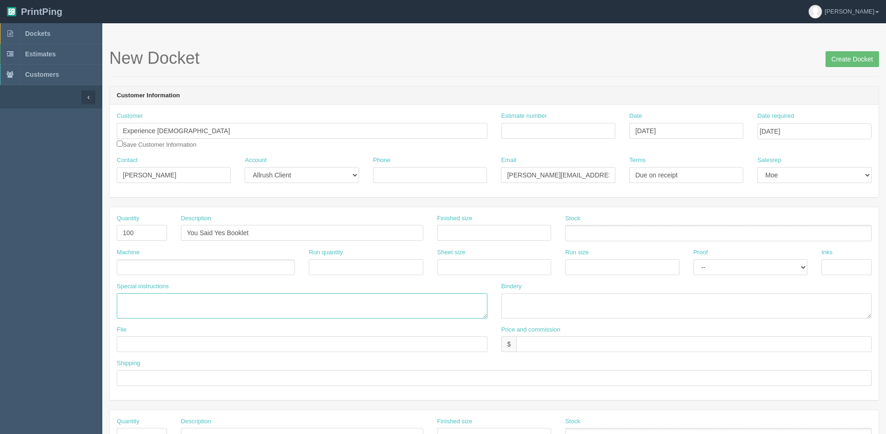
drag, startPoint x: 207, startPoint y: 299, endPoint x: 197, endPoint y: 289, distance: 14.2
click at [207, 299] on textarea at bounding box center [302, 305] width 371 height 25
click at [185, 269] on ul at bounding box center [206, 267] width 178 height 16
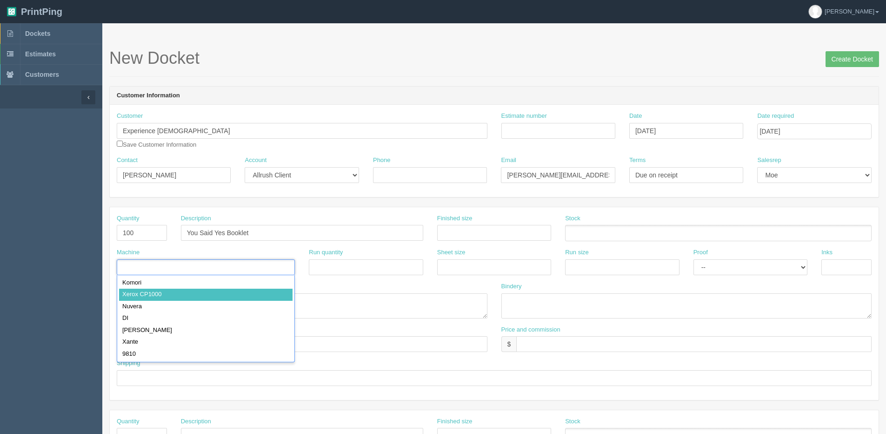
type input "Xerox CP1000"
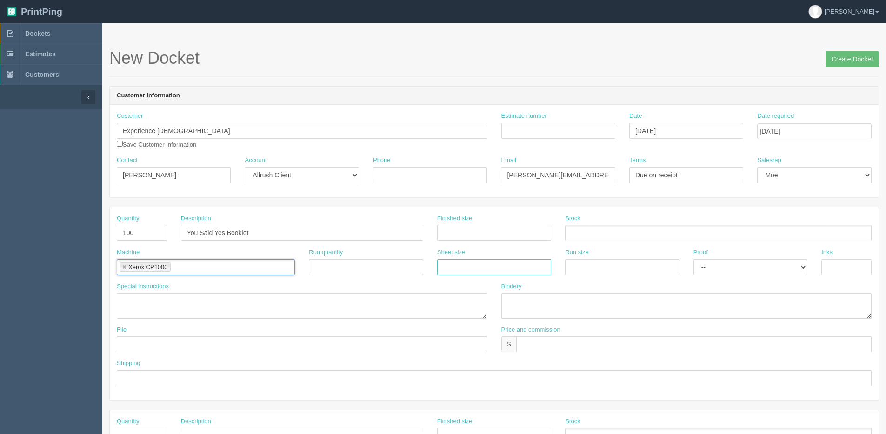
drag, startPoint x: 459, startPoint y: 273, endPoint x: 475, endPoint y: 299, distance: 30.1
click at [459, 274] on input "text" at bounding box center [494, 267] width 114 height 16
click at [462, 264] on input "text" at bounding box center [494, 267] width 114 height 16
click at [453, 272] on input "text" at bounding box center [494, 267] width 114 height 16
click at [445, 269] on input "text" at bounding box center [494, 267] width 114 height 16
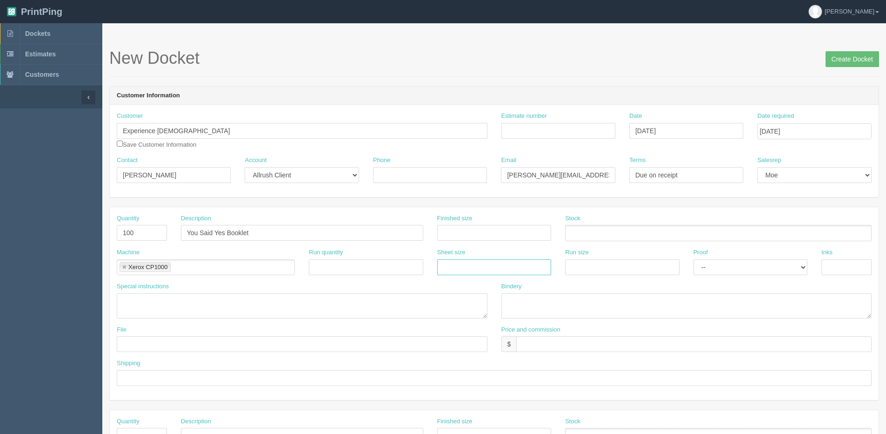
click at [445, 269] on input "text" at bounding box center [494, 267] width 114 height 16
click at [604, 267] on input "text" at bounding box center [622, 267] width 114 height 16
click at [835, 272] on input "text" at bounding box center [847, 267] width 50 height 16
click at [866, 58] on input "Create Docket" at bounding box center [853, 59] width 54 height 16
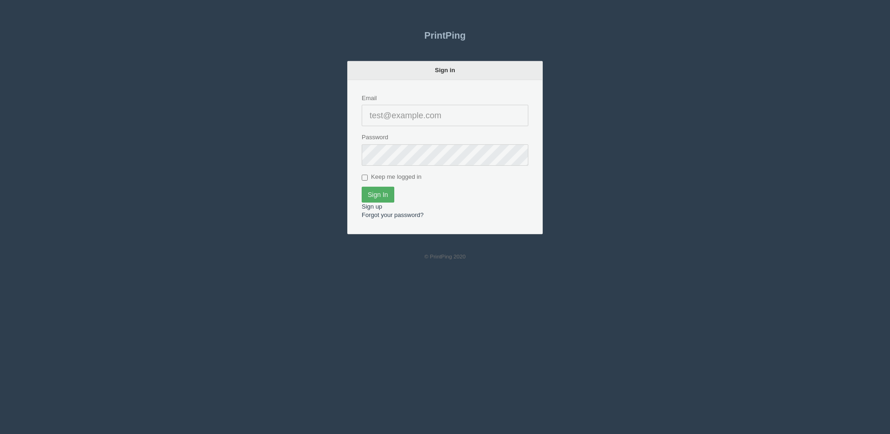
type input "[PERSON_NAME][EMAIL_ADDRESS][DOMAIN_NAME]"
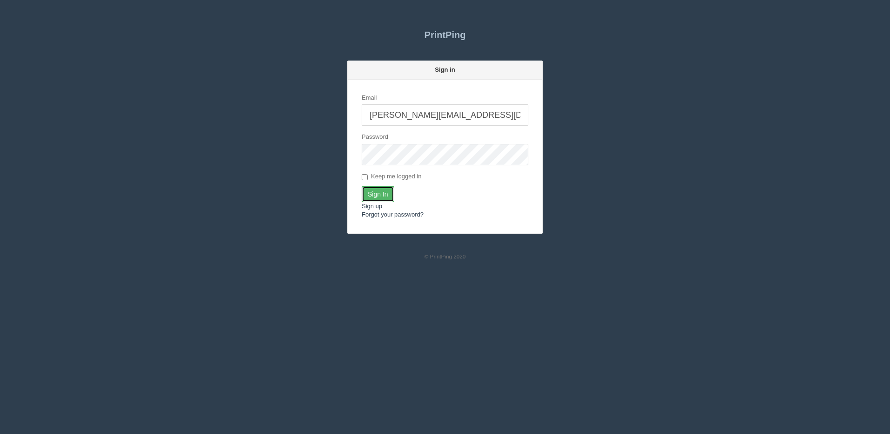
click at [383, 194] on input "Sign In" at bounding box center [378, 194] width 33 height 16
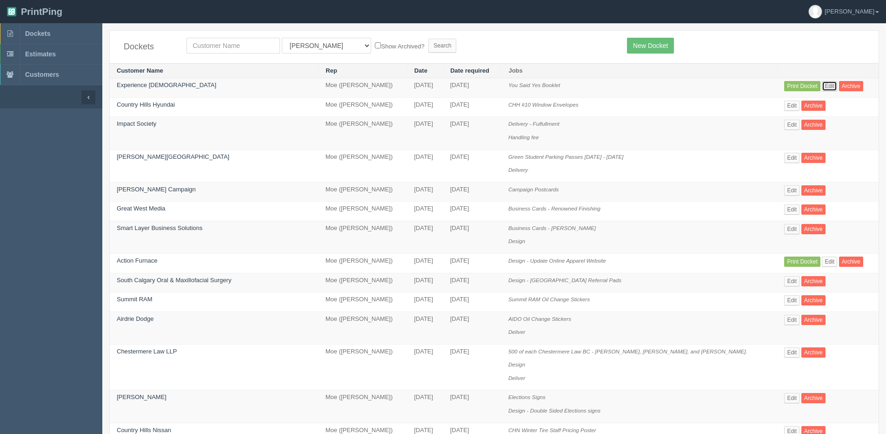
click at [822, 89] on link "Edit" at bounding box center [829, 86] width 15 height 10
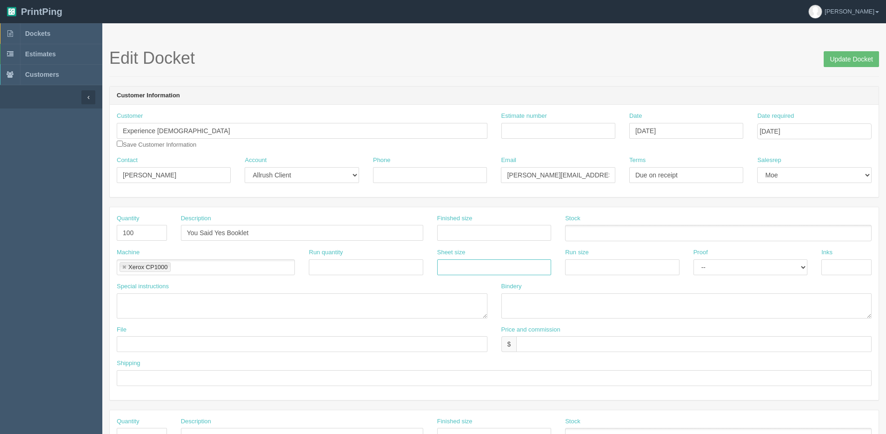
click at [463, 267] on input "text" at bounding box center [494, 267] width 114 height 16
type input "12" x 18""
click at [601, 267] on input "text" at bounding box center [622, 267] width 114 height 16
type input "12" x 18""
click at [846, 270] on input "text" at bounding box center [847, 267] width 50 height 16
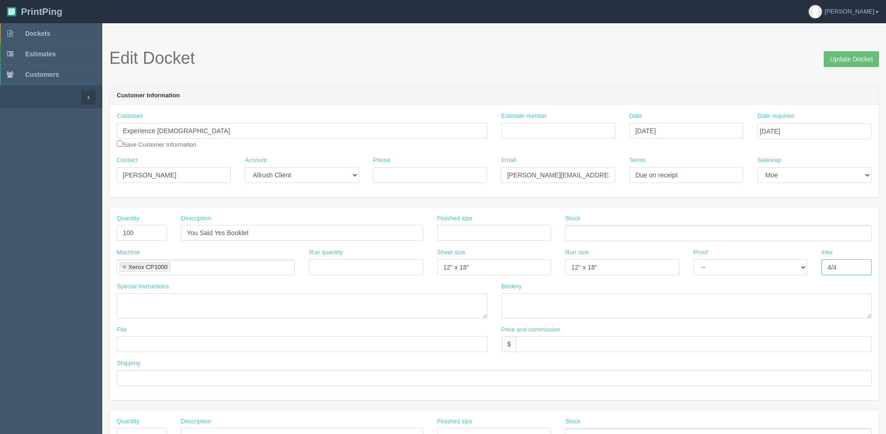
drag, startPoint x: 837, startPoint y: 269, endPoint x: 719, endPoint y: 281, distance: 118.9
click at [727, 281] on div "Machine Xerox CP1000 Xerox CP1000 Run quantity Sheet size 12" x 18" Run size 12…" at bounding box center [494, 265] width 769 height 34
type input "Cover 4/4, Text 1/1"
click at [503, 236] on input "text" at bounding box center [494, 233] width 114 height 16
type input "8.5" x 5.5""
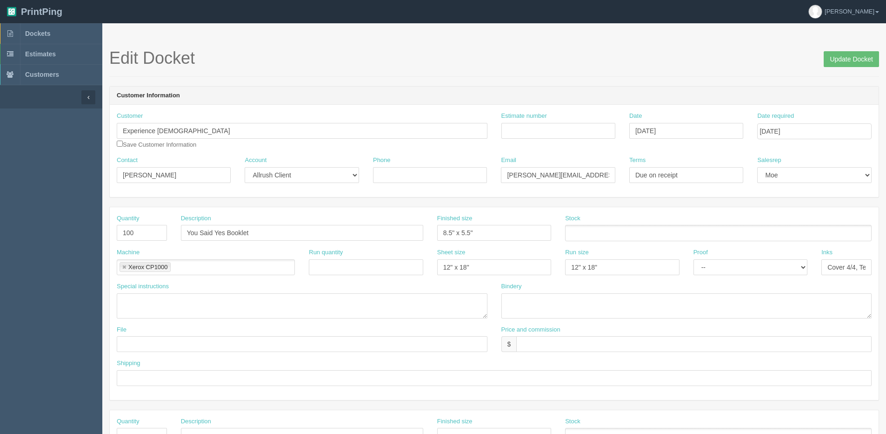
click at [596, 241] on ul at bounding box center [718, 233] width 307 height 16
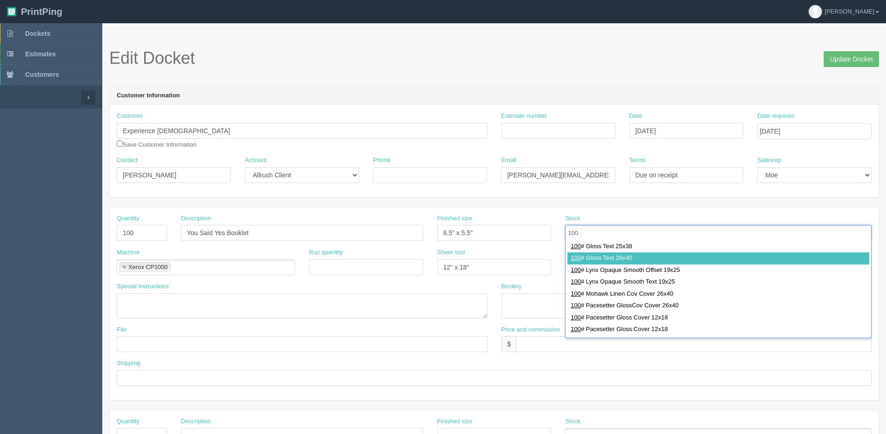
scroll to position [233, 0]
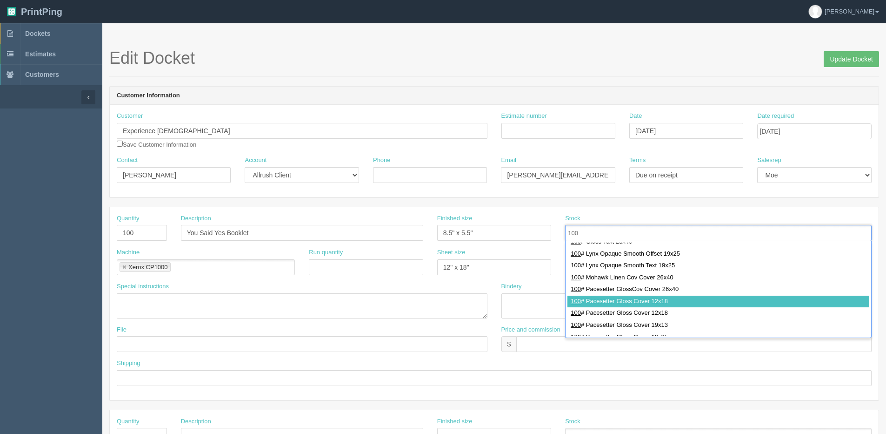
type input "100"
type input "100# Pacesetter Gloss Cover 12x18"
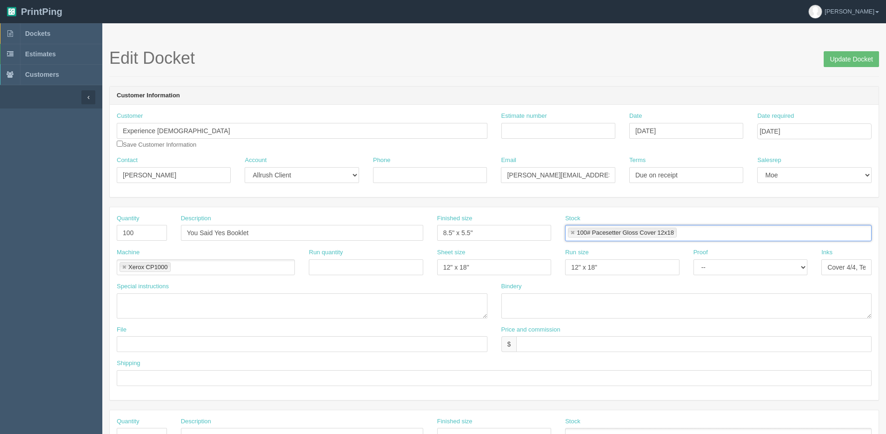
scroll to position [0, 0]
click at [739, 237] on ul "100# Pacesetter Gloss Cover 12x18" at bounding box center [718, 233] width 307 height 16
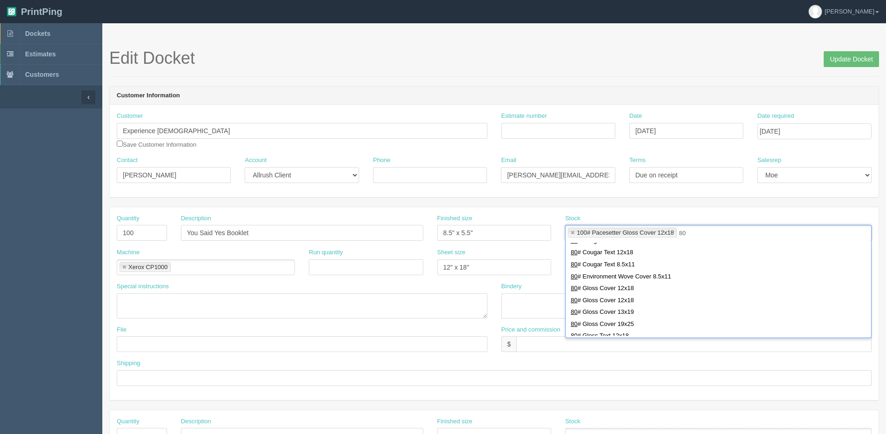
scroll to position [233, 0]
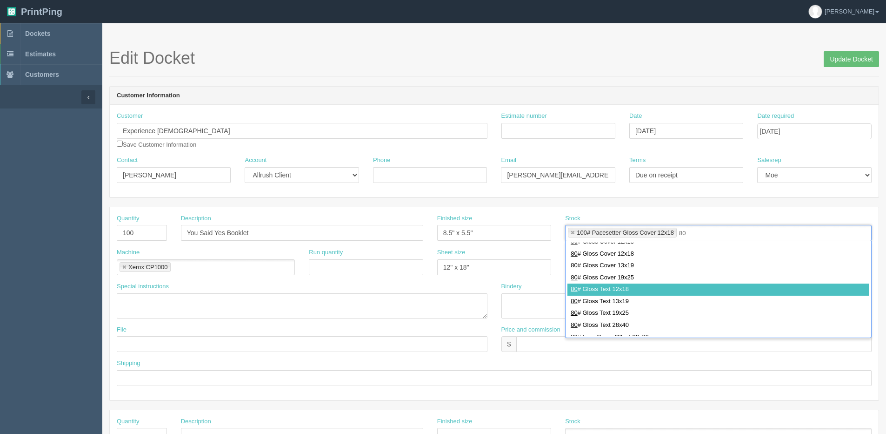
type input "80"
drag, startPoint x: 612, startPoint y: 289, endPoint x: 604, endPoint y: 288, distance: 7.9
type input "100# Pacesetter Gloss Cover 12x18,80# Gloss Text 12x18"
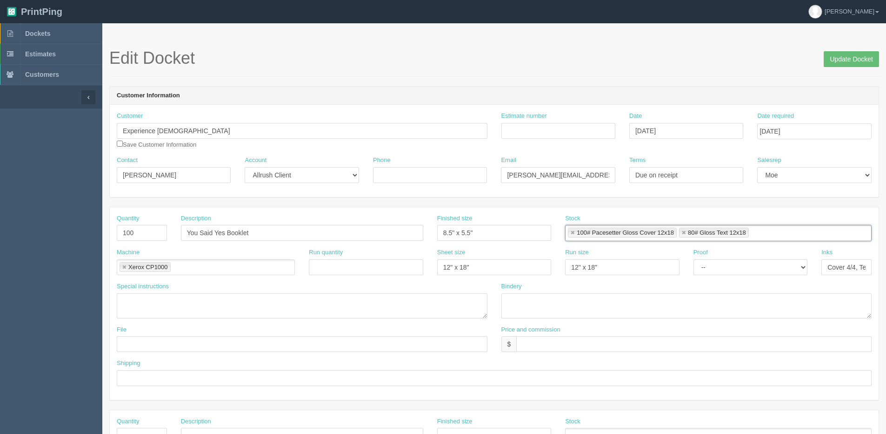
scroll to position [0, 0]
click at [222, 267] on ul "Xerox CP1000" at bounding box center [206, 267] width 178 height 16
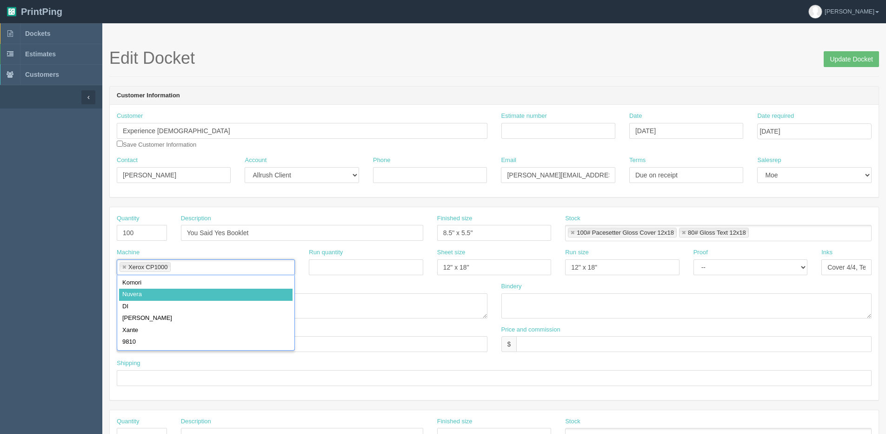
type input "Xerox CP1000,Nuvera"
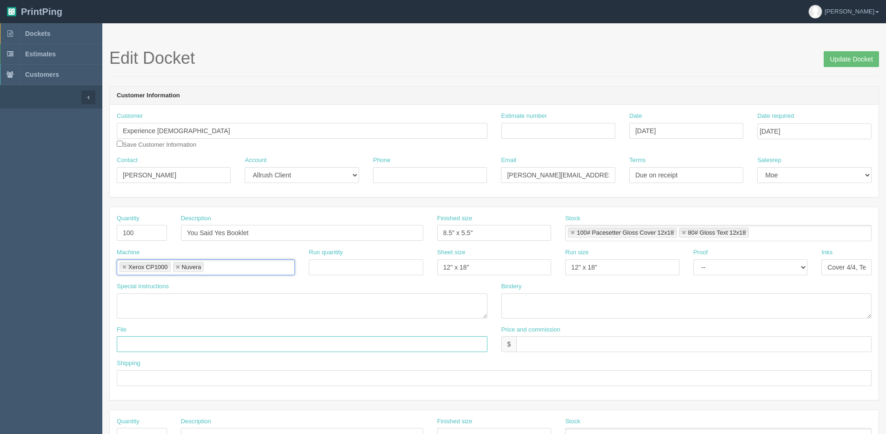
click at [215, 342] on input "text" at bounding box center [302, 344] width 371 height 16
type input "Client Files > [DATE]"
click at [513, 310] on textarea at bounding box center [687, 305] width 371 height 25
type textarea "Trim, Score and Saddle-stitch"
click at [138, 390] on div "Shipping" at bounding box center [494, 376] width 769 height 34
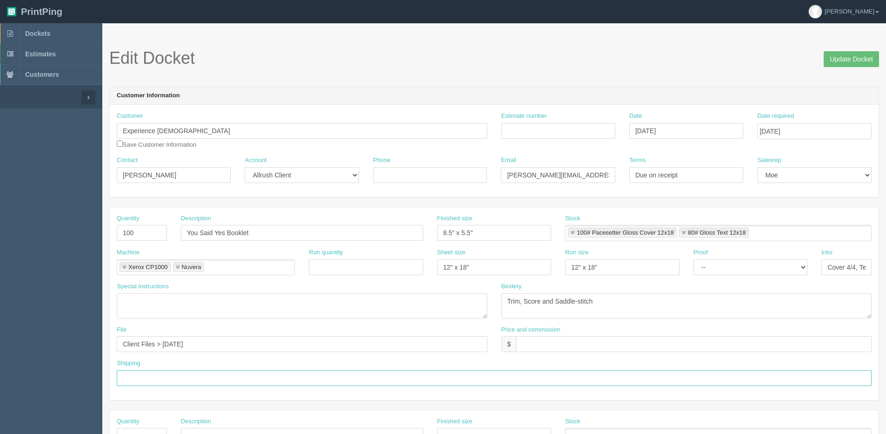
click at [150, 371] on input "text" at bounding box center [494, 378] width 755 height 16
type input "Email / Call when ready"
click at [147, 300] on textarea at bounding box center [302, 305] width 371 height 25
click at [134, 300] on textarea "52 pgaes plus cover" at bounding box center [302, 305] width 371 height 25
type textarea "52 pages plus cover"
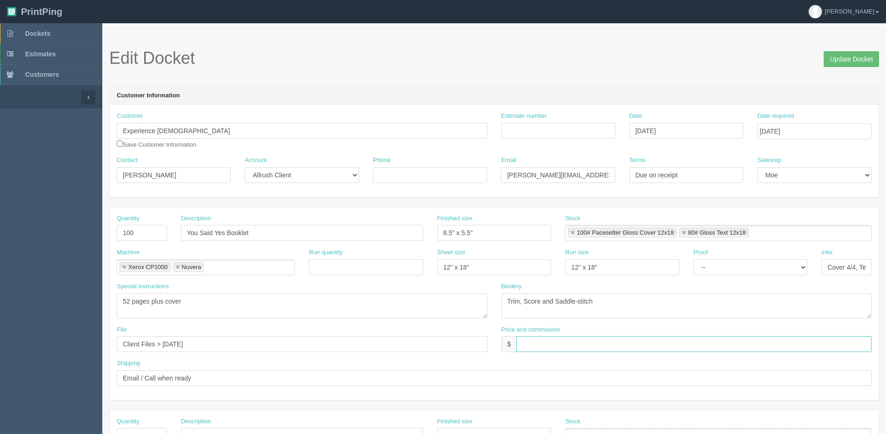
click at [568, 345] on input "text" at bounding box center [695, 344] width 356 height 16
click at [575, 344] on input "$650.51 | AR $" at bounding box center [695, 344] width 356 height 16
type input "$650.51 | AR $216.83"
click at [744, 266] on select "-- Email Hard Copy" at bounding box center [751, 267] width 114 height 16
select select "Hard Copy"
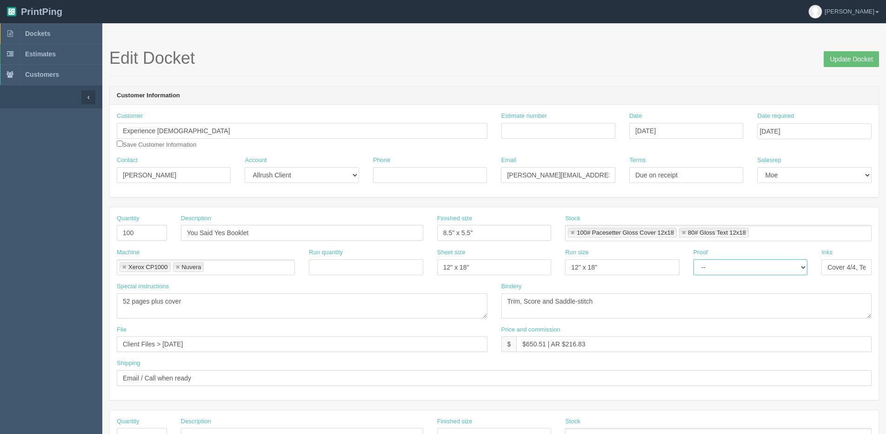
click at [694, 259] on select "-- Email Hard Copy" at bounding box center [751, 267] width 114 height 16
click at [542, 134] on input "Estimate number" at bounding box center [559, 131] width 114 height 16
type input "092521"
click at [690, 92] on header "Customer Information" at bounding box center [494, 96] width 769 height 19
click at [856, 58] on input "Update Docket" at bounding box center [851, 59] width 55 height 16
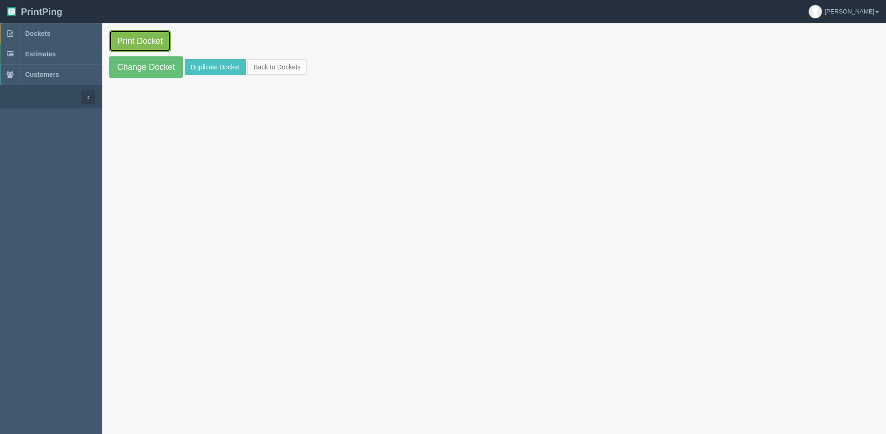
click at [144, 39] on link "Print Docket" at bounding box center [139, 40] width 61 height 21
